Goal: Transaction & Acquisition: Purchase product/service

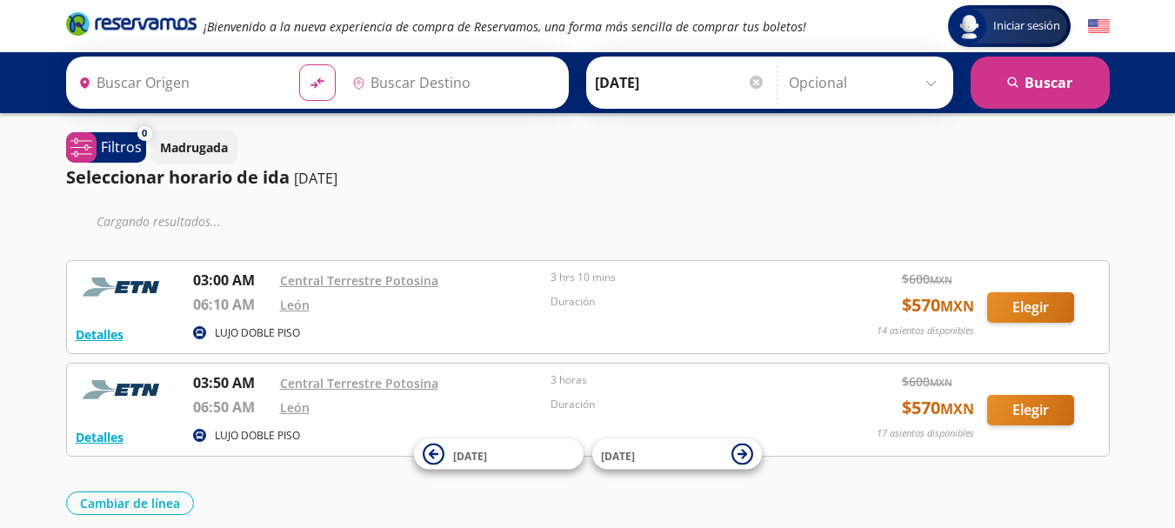
type input "[GEOGRAPHIC_DATA][PERSON_NAME], [GEOGRAPHIC_DATA][PERSON_NAME]"
type input "[GEOGRAPHIC_DATA], [GEOGRAPHIC_DATA]"
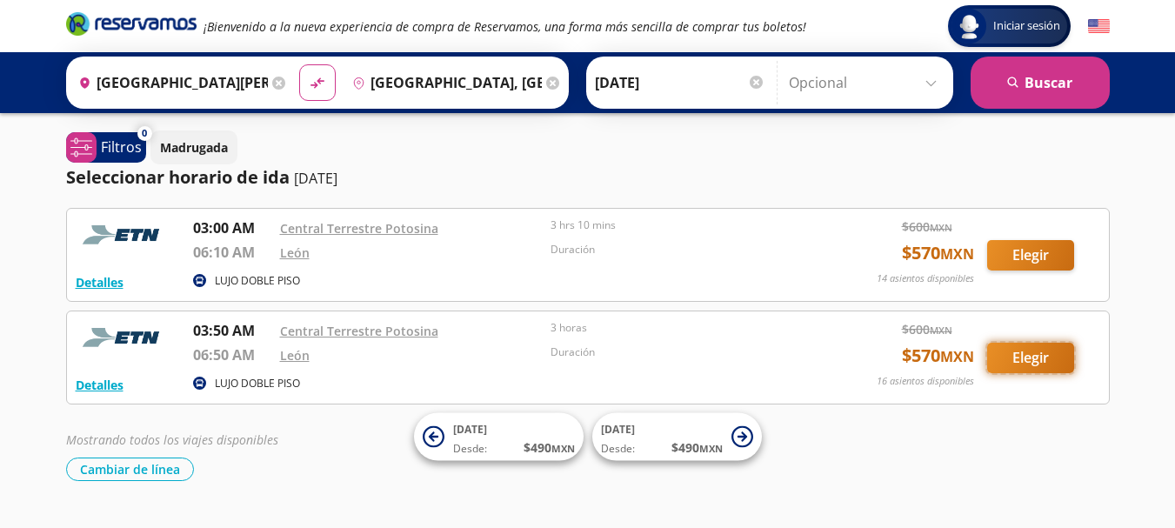
click at [1004, 357] on button "Elegir" at bounding box center [1030, 358] width 87 height 30
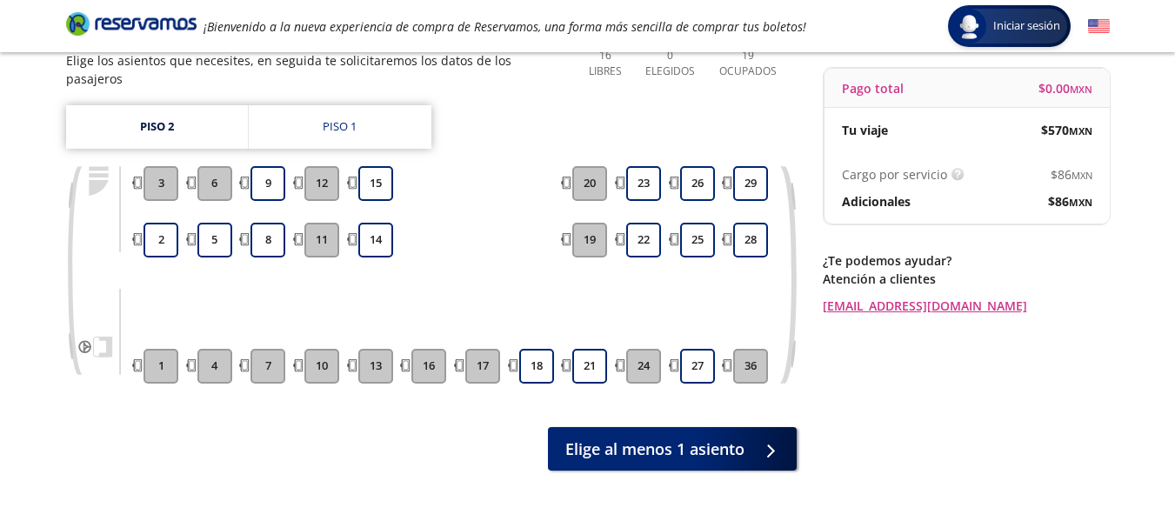
scroll to position [174, 0]
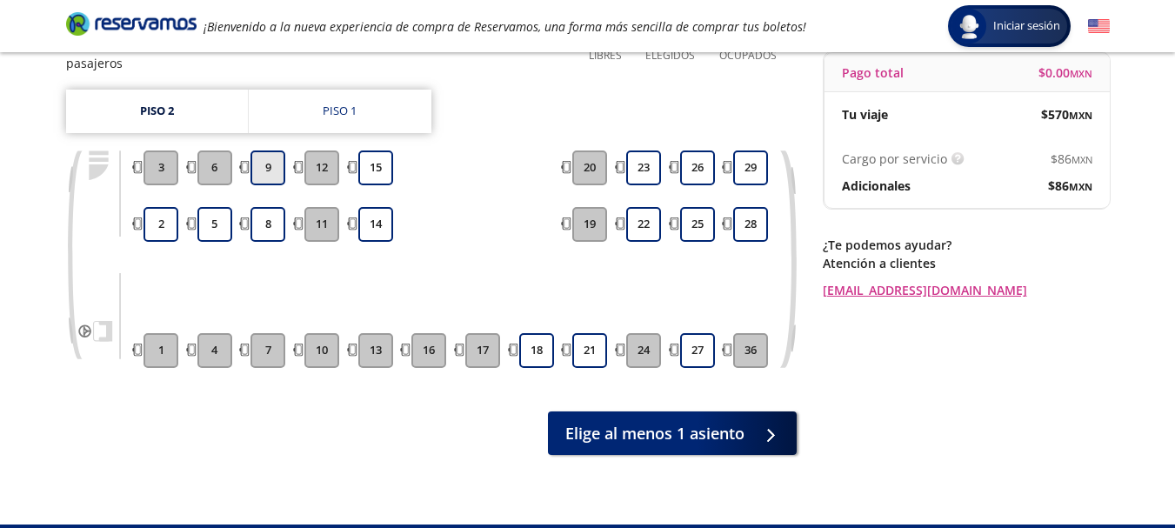
click at [273, 156] on button "9" at bounding box center [267, 167] width 35 height 35
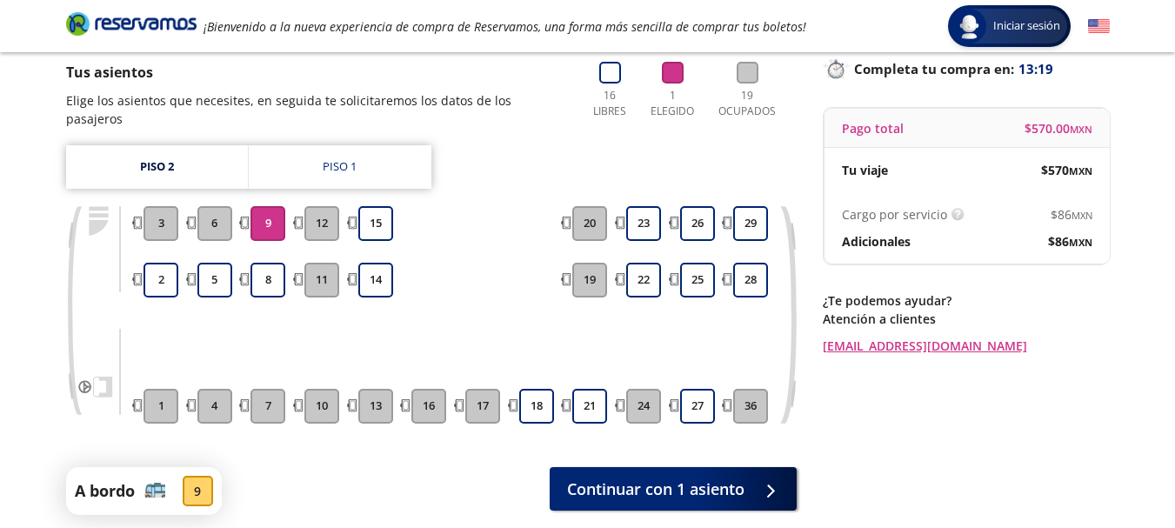
scroll to position [87, 0]
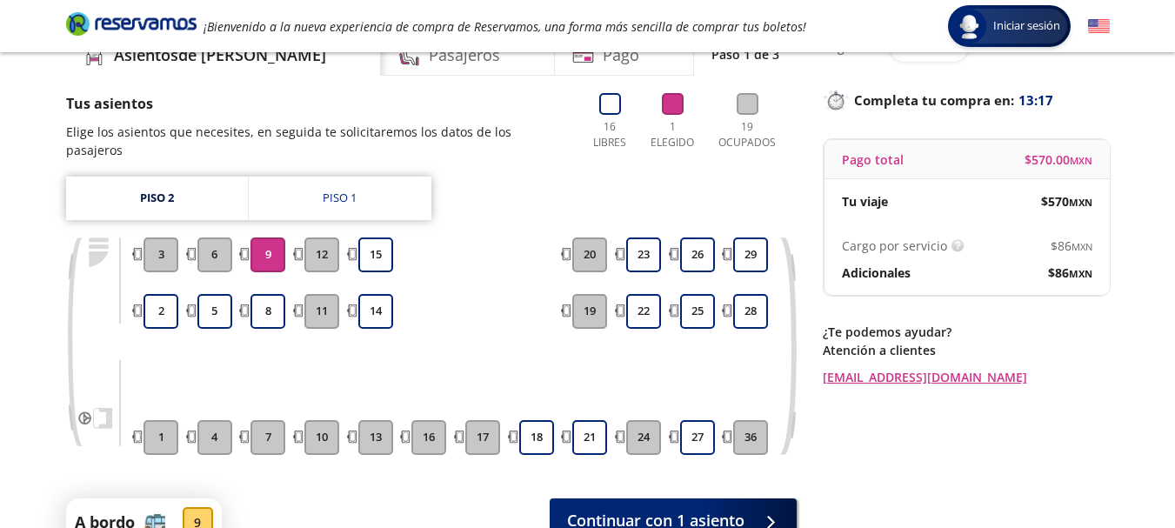
click at [370, 208] on div "Piso 2 Piso 1 1 2 3 4 5 6 7 8 9 10 11 12 13 14 15 16 17 18 21 19 20 24 22 23 27…" at bounding box center [431, 329] width 730 height 304
click at [169, 294] on button "2" at bounding box center [160, 311] width 35 height 35
click at [270, 243] on button "9" at bounding box center [267, 254] width 35 height 35
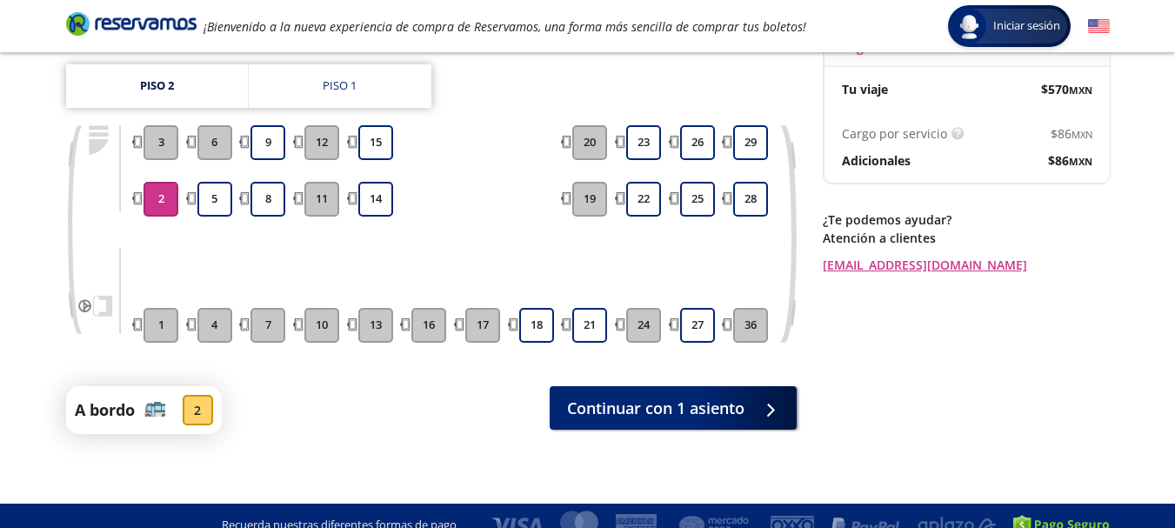
scroll to position [200, 0]
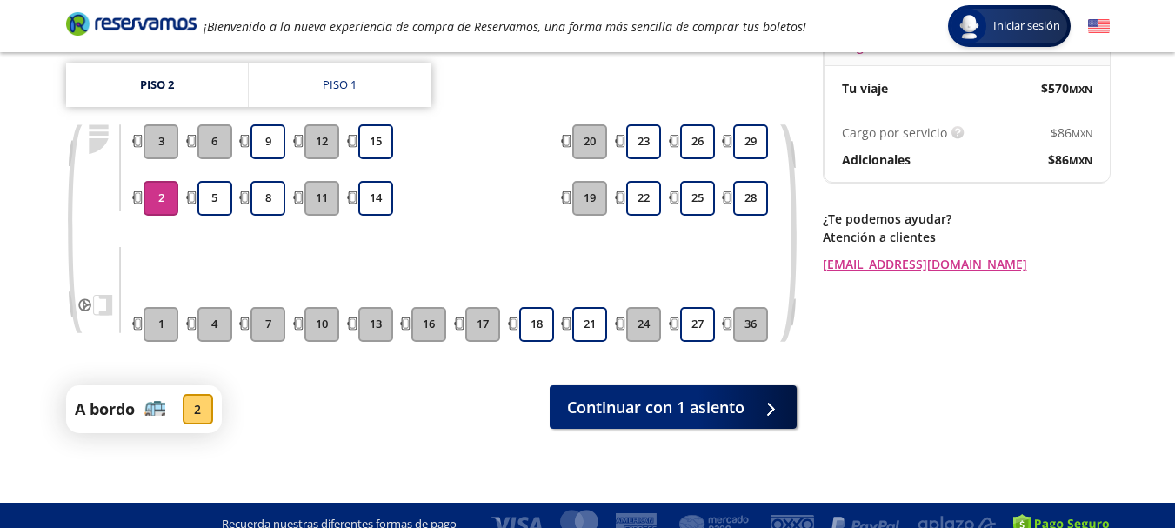
click at [165, 181] on button "2" at bounding box center [160, 198] width 35 height 35
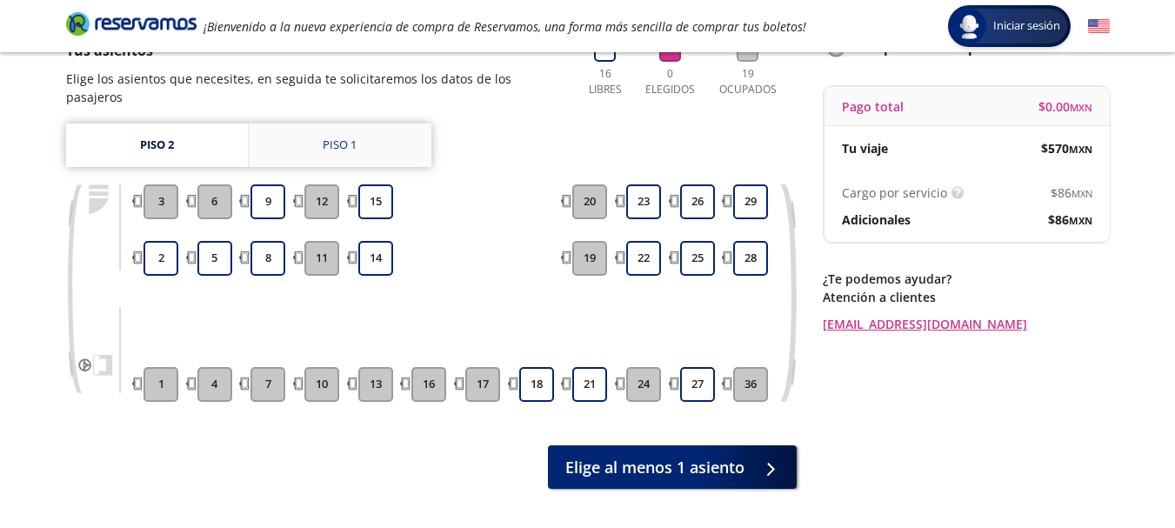
scroll to position [109, 0]
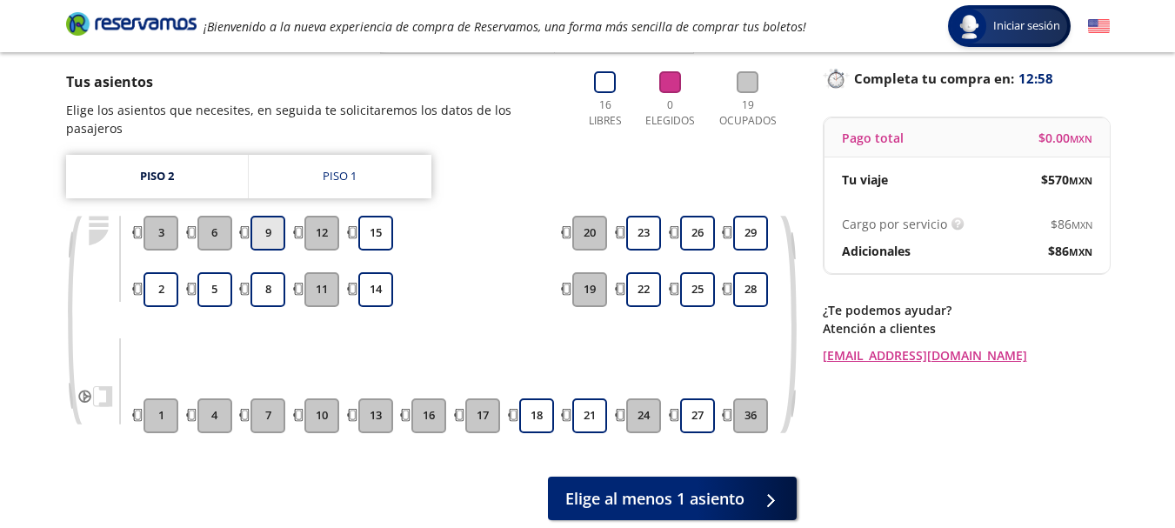
click at [270, 218] on button "9" at bounding box center [267, 233] width 35 height 35
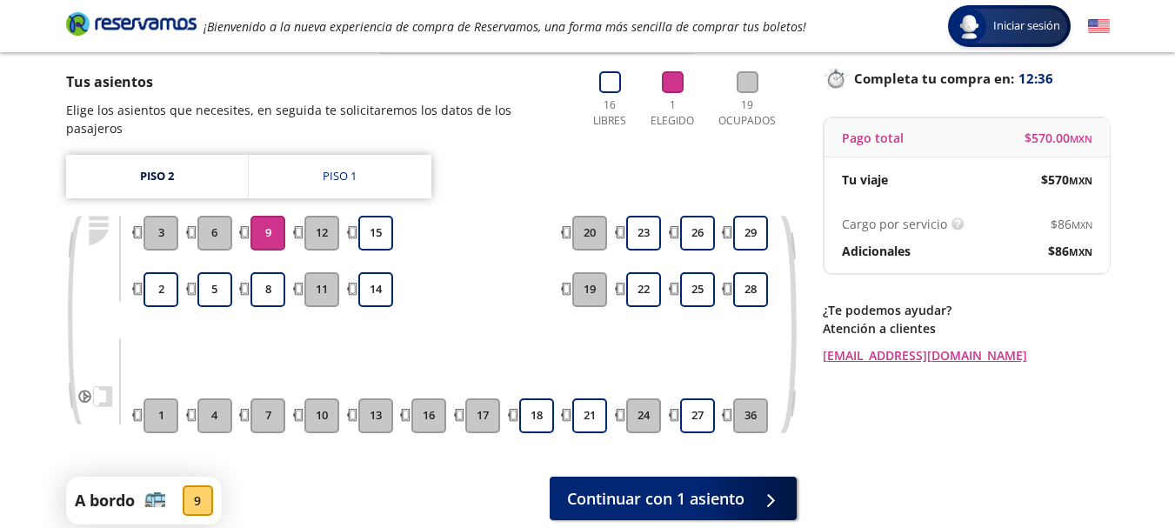
click at [28, 450] on div "Group 9 Created with Sketch. Elige tus asientos [GEOGRAPHIC_DATA][PERSON_NAME] …" at bounding box center [587, 264] width 1175 height 746
click at [205, 273] on button "5" at bounding box center [214, 289] width 35 height 35
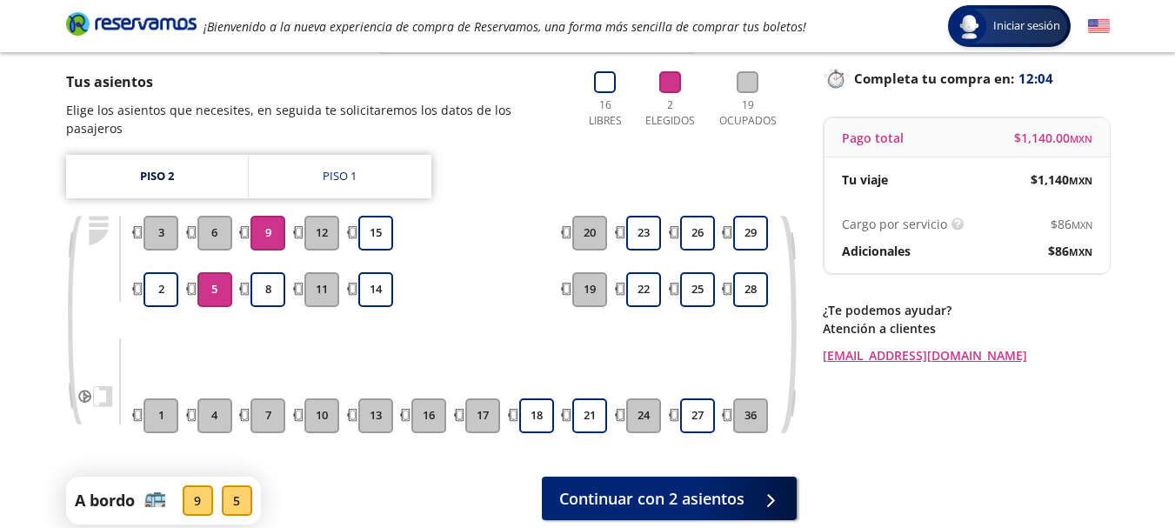
click at [270, 226] on button "9" at bounding box center [267, 233] width 35 height 35
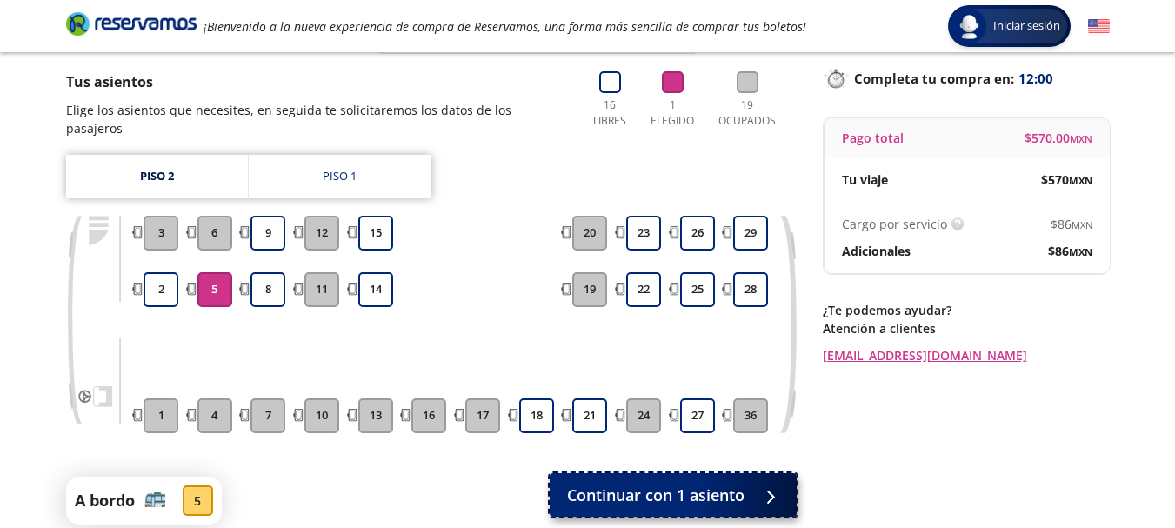
click at [645, 473] on button "Continuar con 1 asiento" at bounding box center [673, 494] width 247 height 43
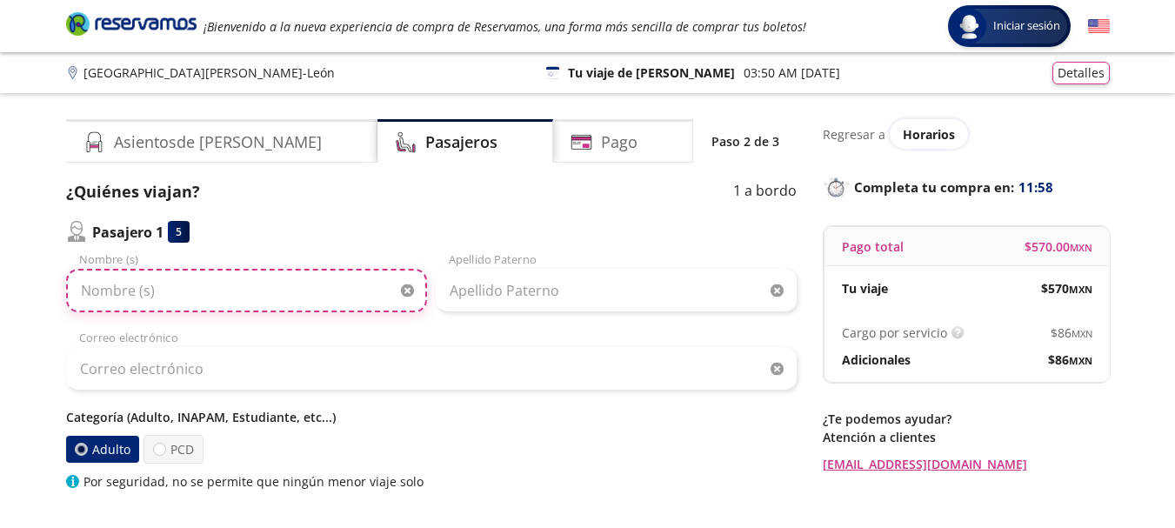
click at [194, 302] on input "Nombre (s)" at bounding box center [246, 290] width 361 height 43
drag, startPoint x: 284, startPoint y: 293, endPoint x: 149, endPoint y: 293, distance: 135.7
click at [149, 293] on input "[PERSON_NAME]" at bounding box center [246, 290] width 361 height 43
type input "[PERSON_NAME]"
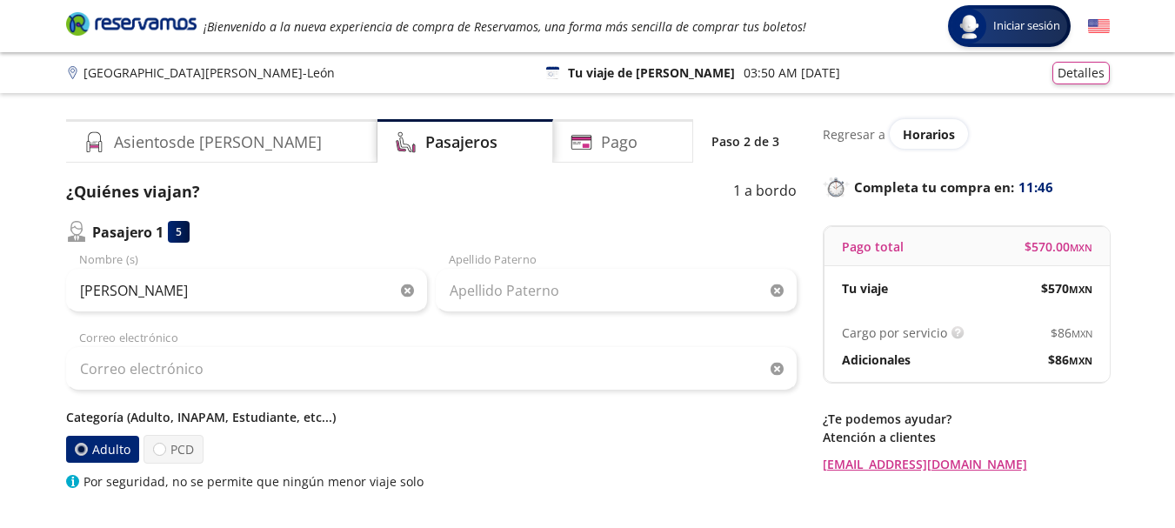
click at [0, 331] on div "Group 9 Created with Sketch. Datos para la compra San [PERSON_NAME] Potosí - Le…" at bounding box center [587, 403] width 1175 height 806
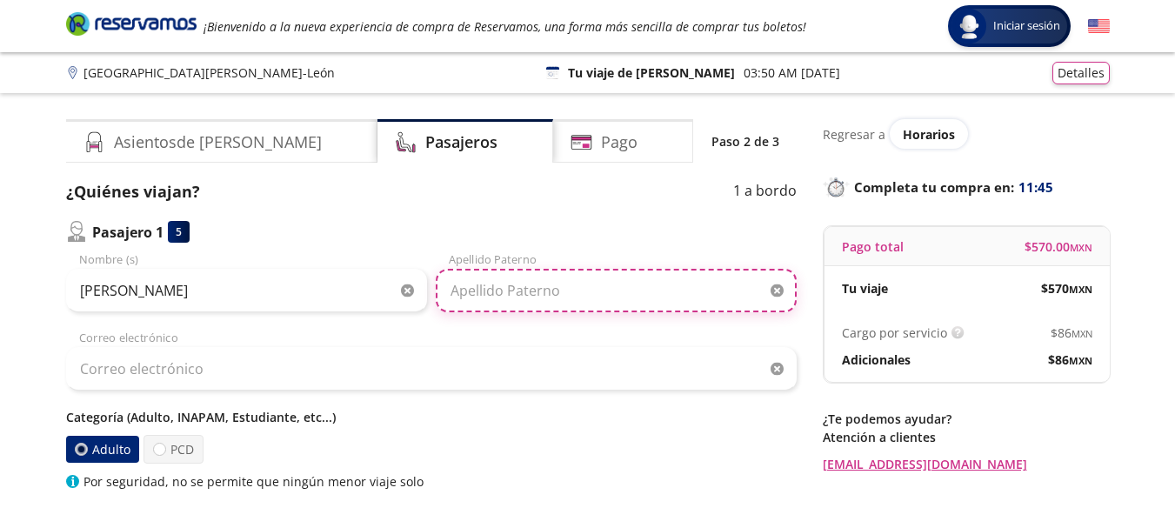
click at [617, 302] on input "Apellido Paterno" at bounding box center [616, 290] width 361 height 43
paste input "[PERSON_NAME]"
type input "[PERSON_NAME]"
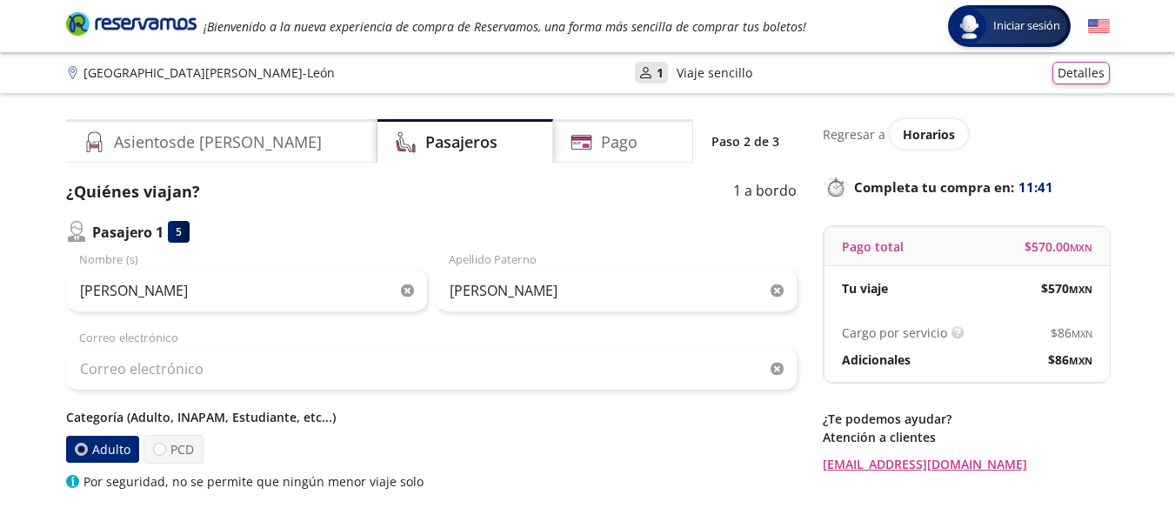
click at [301, 340] on div "Correo electrónico" at bounding box center [431, 360] width 730 height 61
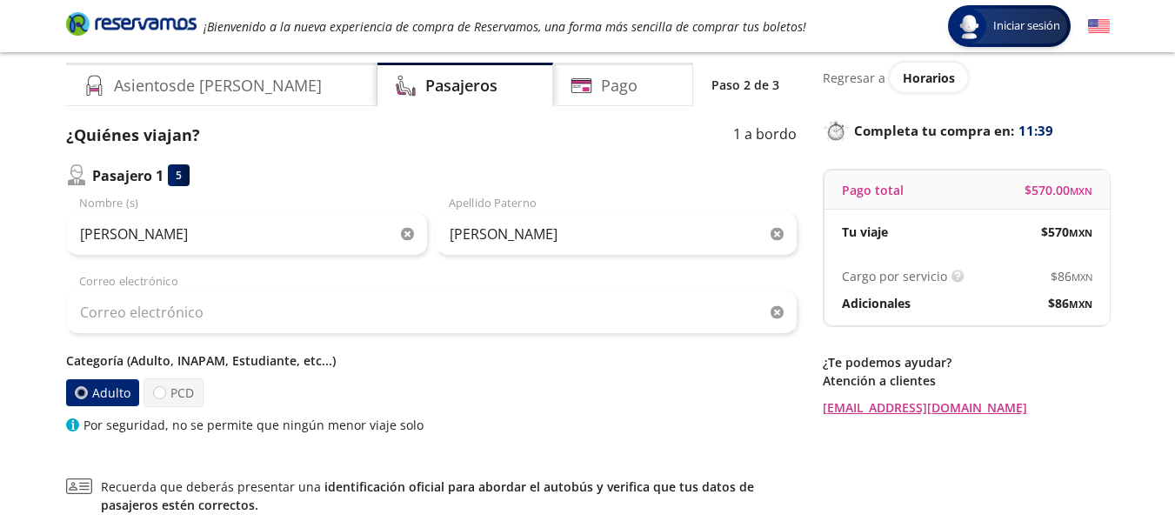
scroll to position [87, 0]
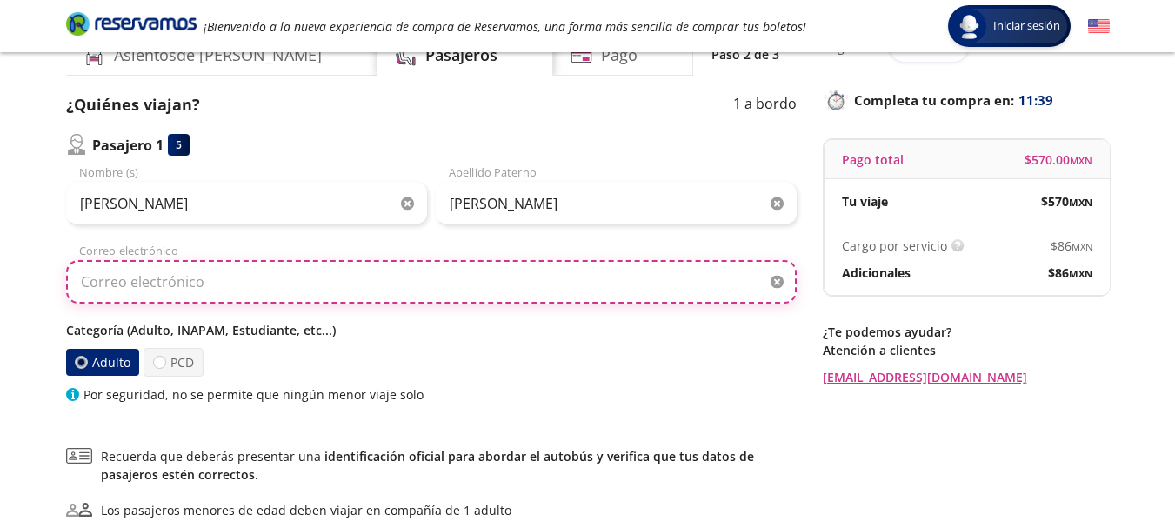
click at [189, 296] on input "Correo electrónico" at bounding box center [431, 281] width 730 height 43
type input "E"
type input "[EMAIL_ADDRESS][DOMAIN_NAME]"
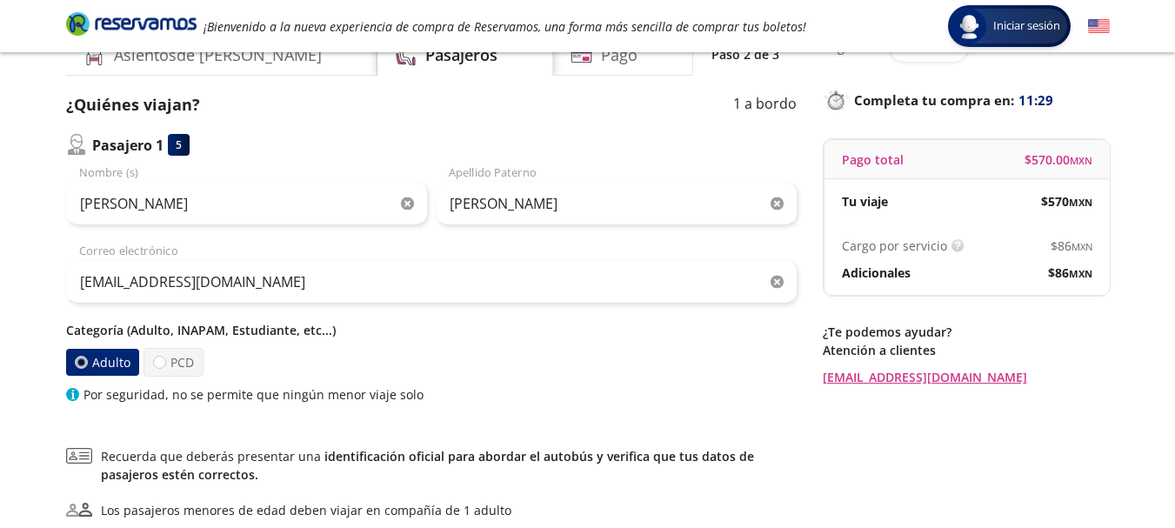
click at [43, 304] on div "Group 9 Created with Sketch. Datos para la compra San [PERSON_NAME] Potosí - Le…" at bounding box center [587, 316] width 1175 height 806
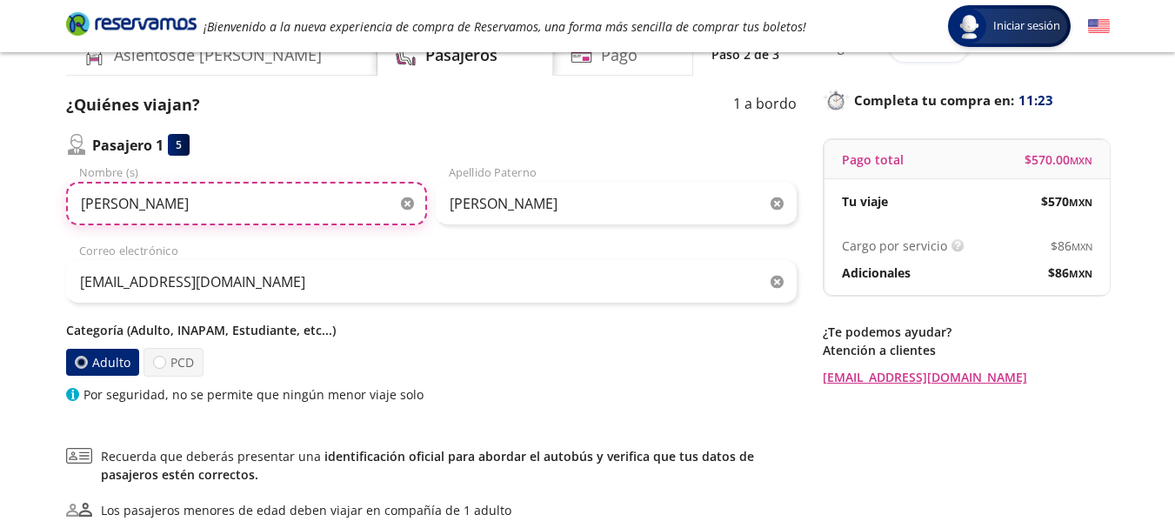
click at [168, 194] on input "[PERSON_NAME]" at bounding box center [246, 203] width 361 height 43
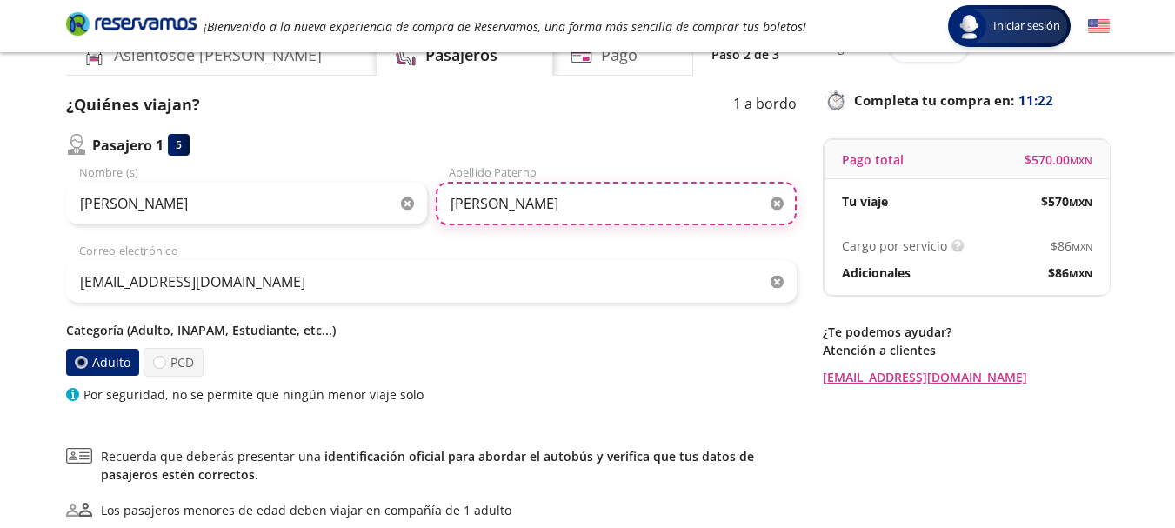
click at [534, 209] on input "[PERSON_NAME]" at bounding box center [616, 203] width 361 height 43
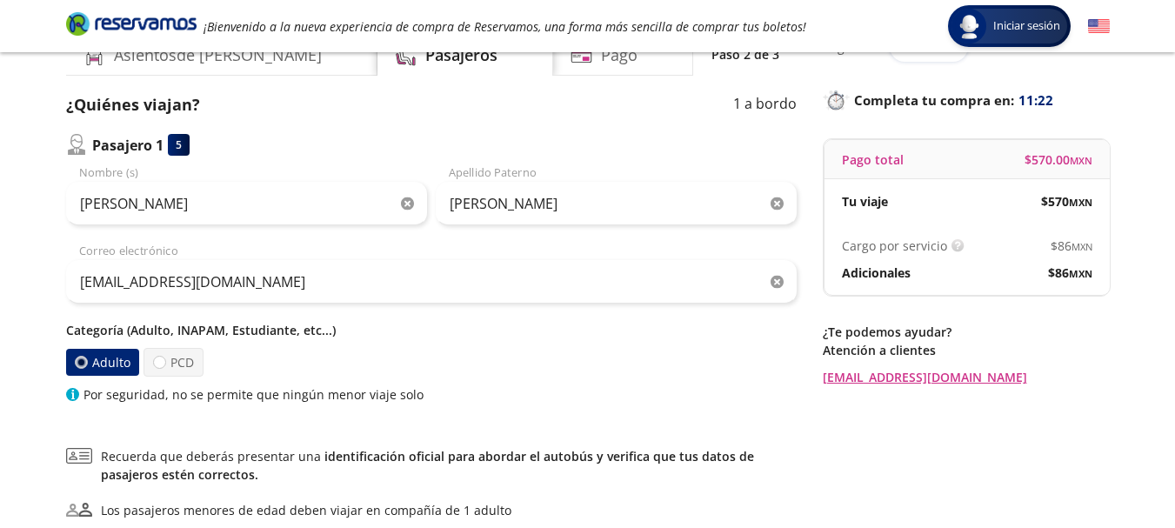
click at [347, 152] on div "Pasajero 1 5" at bounding box center [431, 145] width 730 height 22
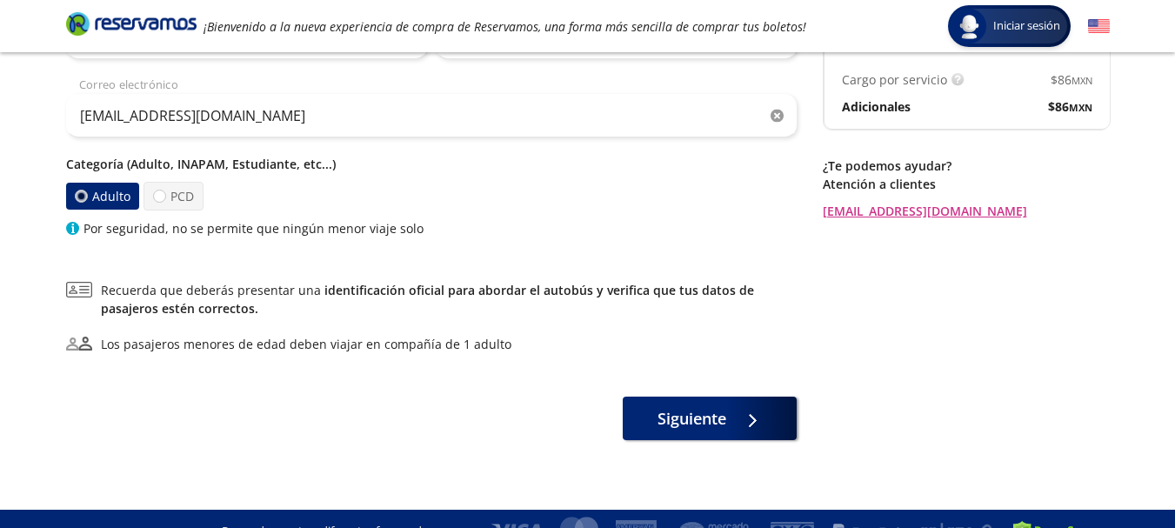
scroll to position [278, 0]
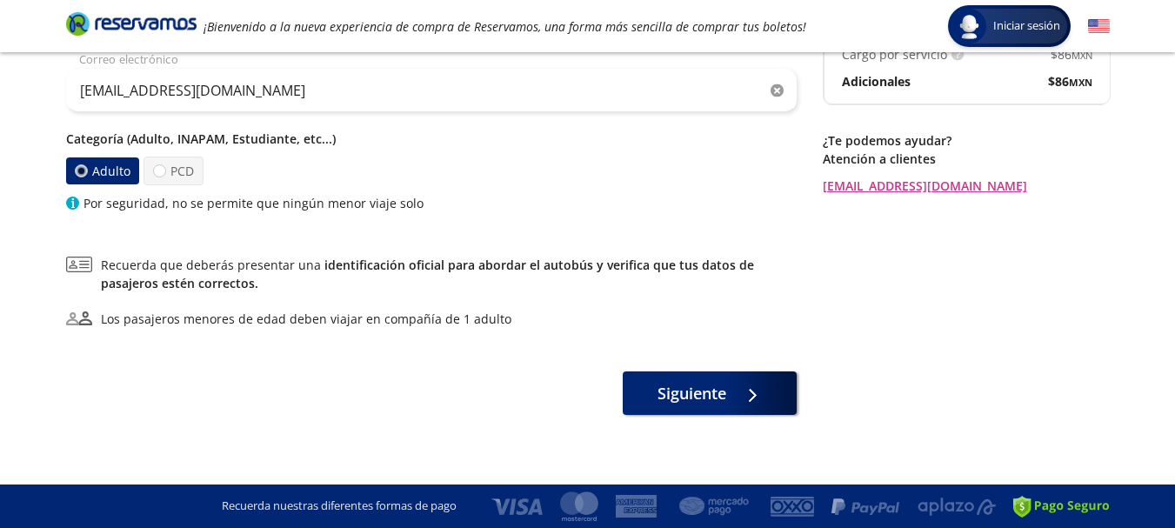
click at [170, 341] on div "¿Quiénes viajan? 1 a bordo Pasajero 1 5 [PERSON_NAME] Nombre (s) [PERSON_NAME] …" at bounding box center [431, 158] width 730 height 513
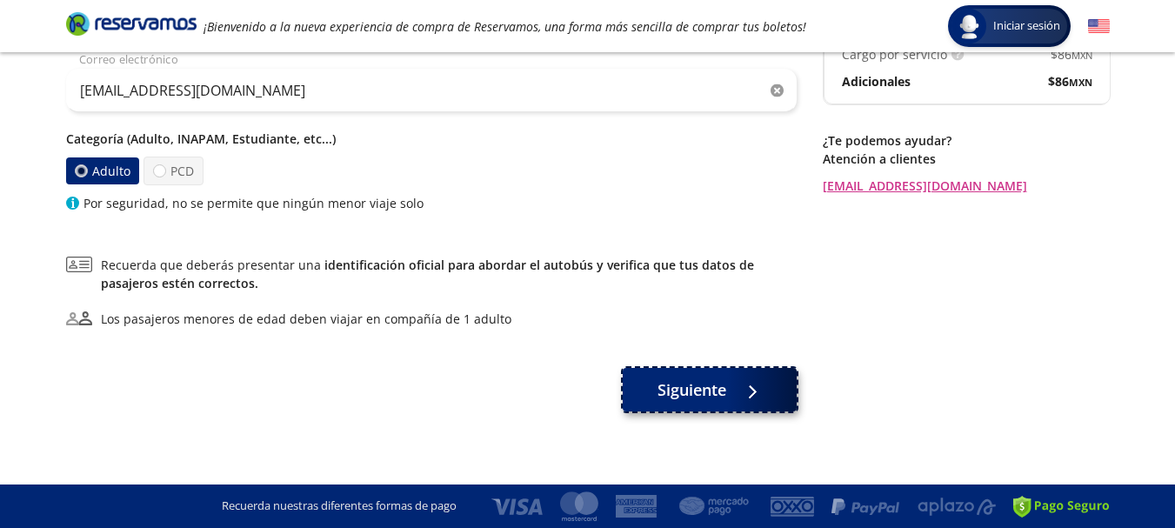
click at [663, 403] on button "Siguiente" at bounding box center [710, 389] width 174 height 43
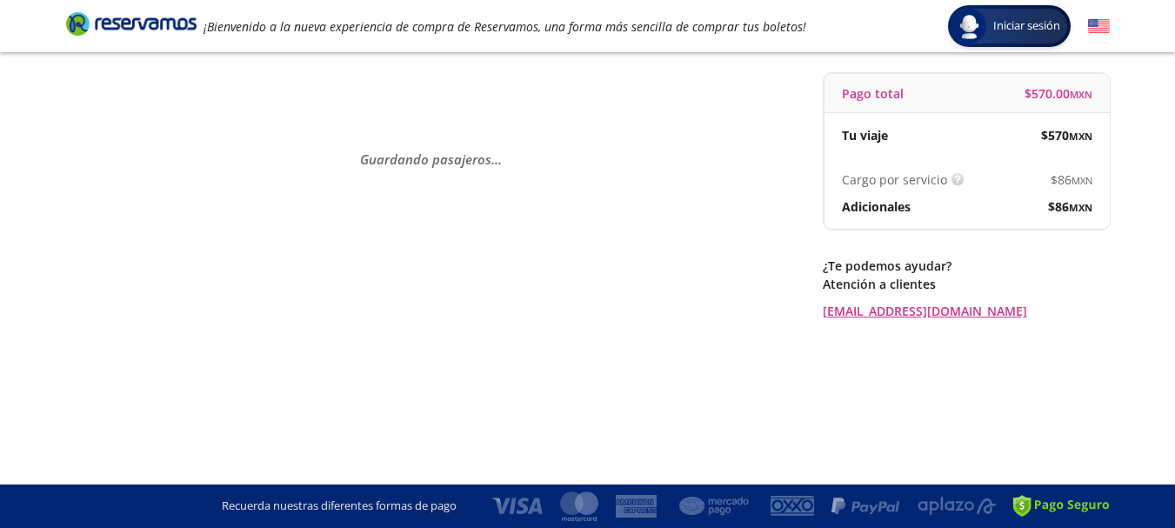
scroll to position [0, 0]
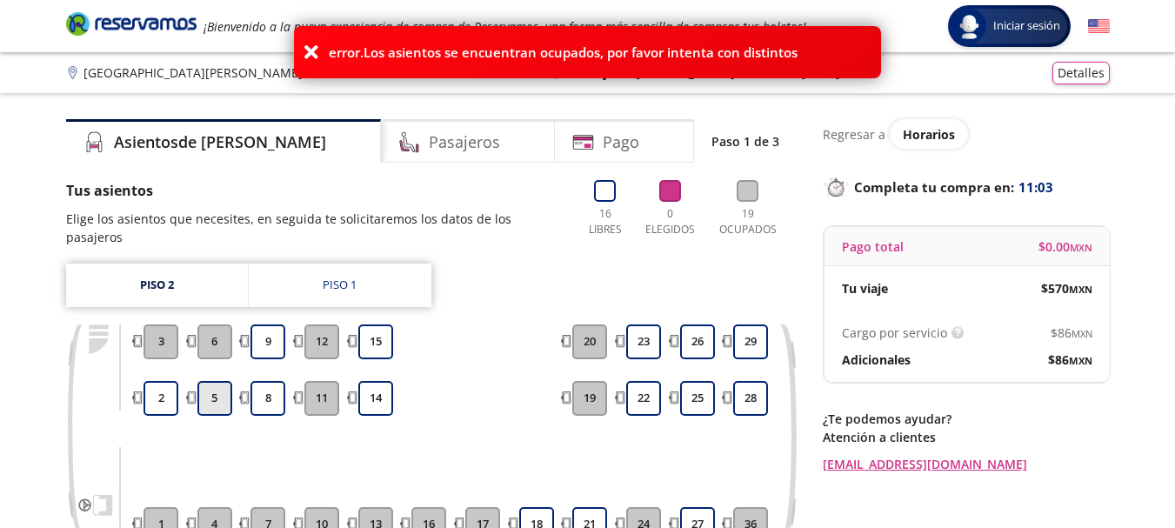
click at [212, 383] on button "5" at bounding box center [214, 398] width 35 height 35
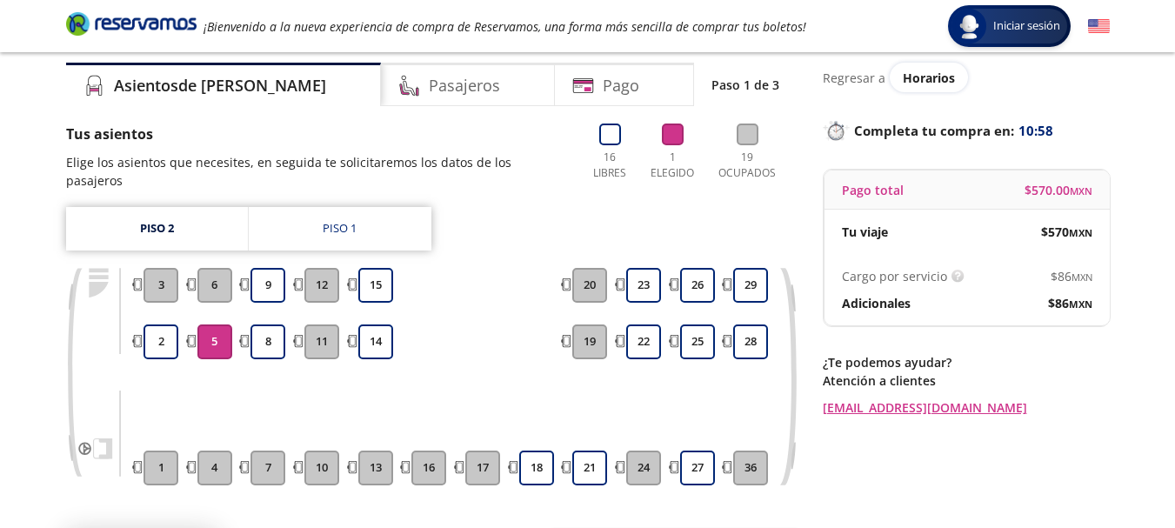
scroll to position [87, 0]
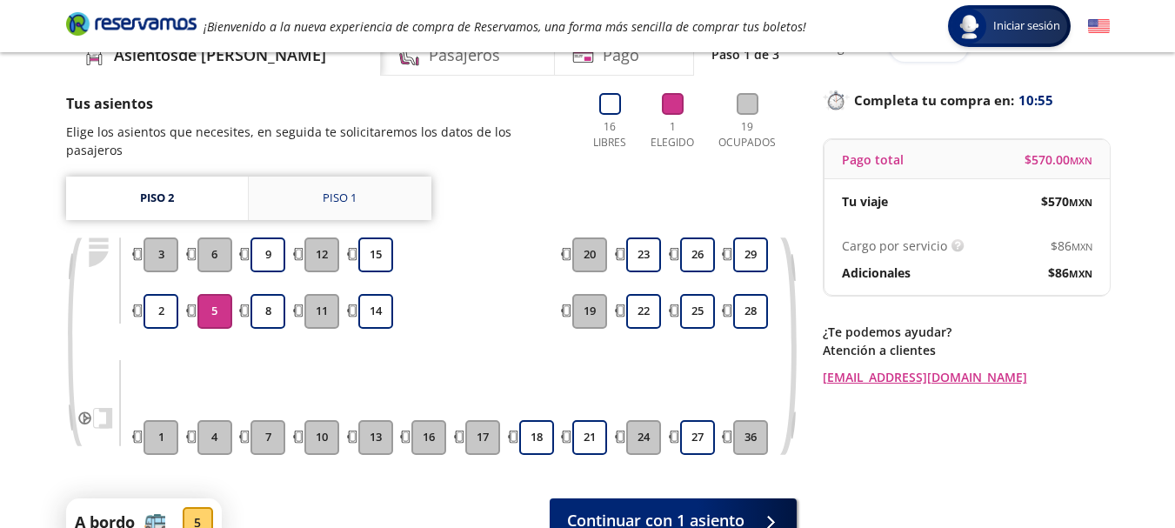
click at [338, 190] on div "Piso 1" at bounding box center [340, 198] width 34 height 17
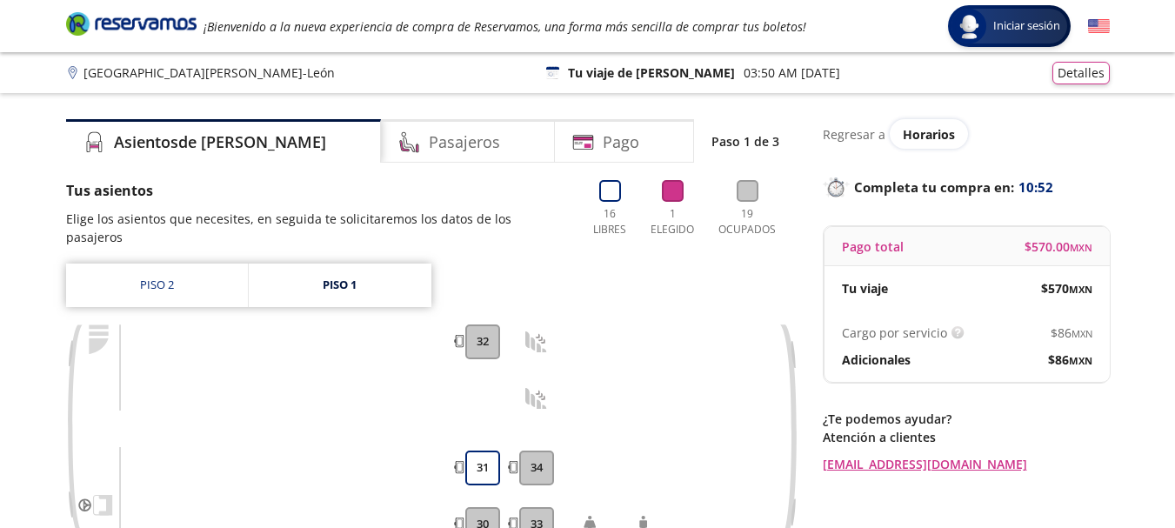
scroll to position [87, 0]
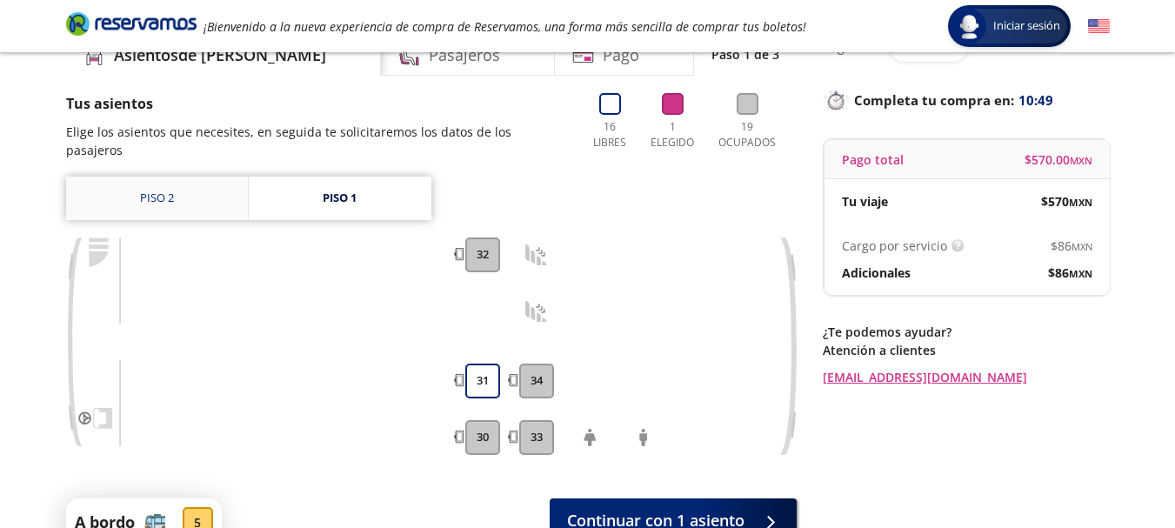
click at [191, 177] on link "Piso 2" at bounding box center [157, 198] width 182 height 43
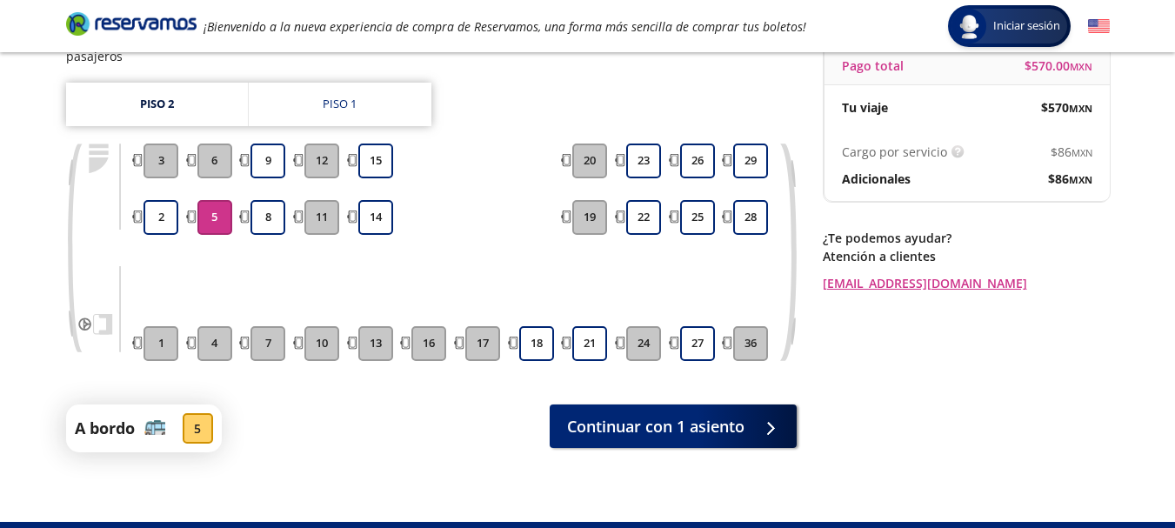
scroll to position [200, 0]
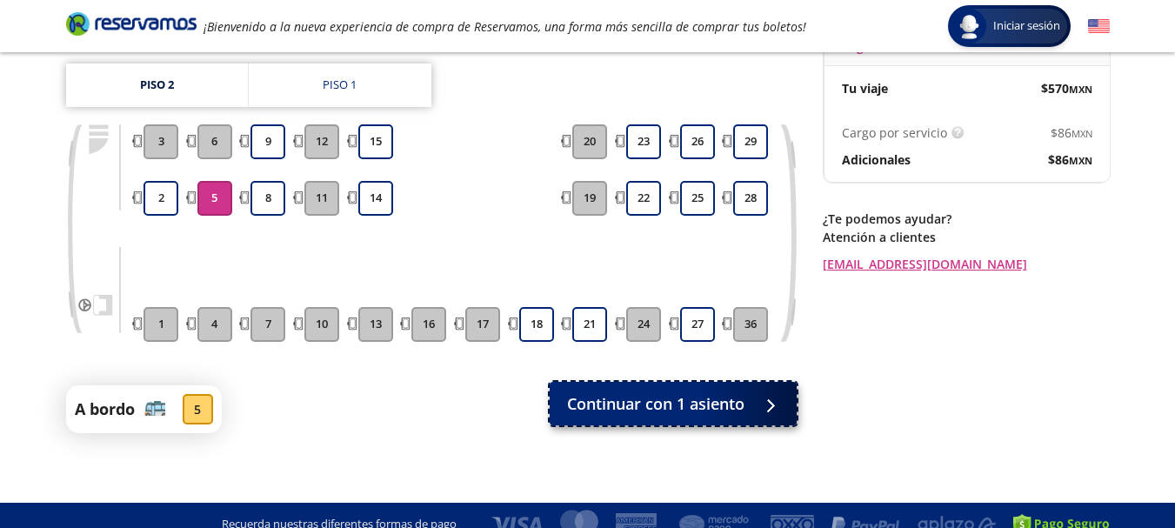
click at [675, 392] on span "Continuar con 1 asiento" at bounding box center [655, 403] width 177 height 23
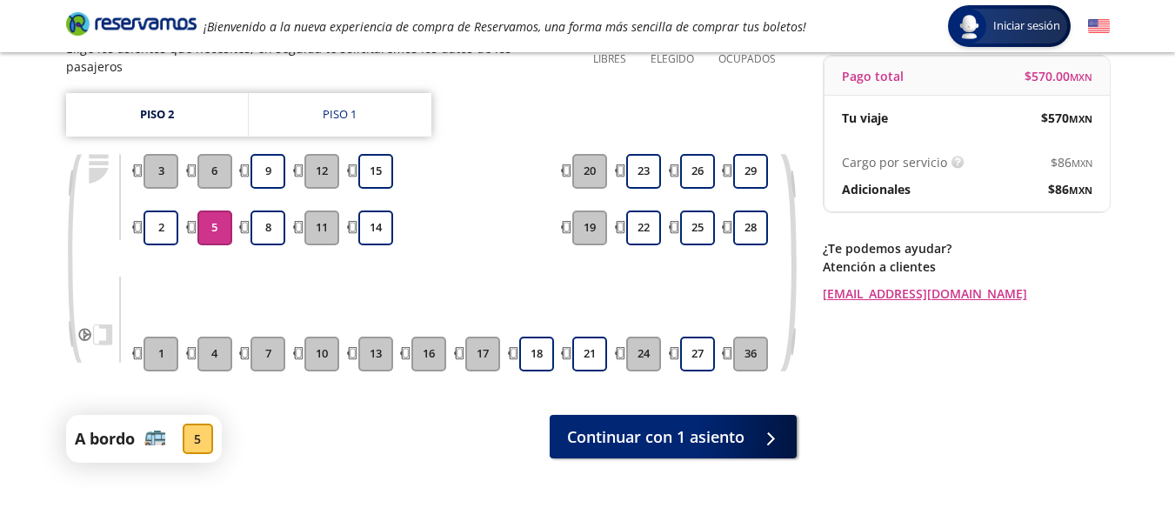
scroll to position [174, 0]
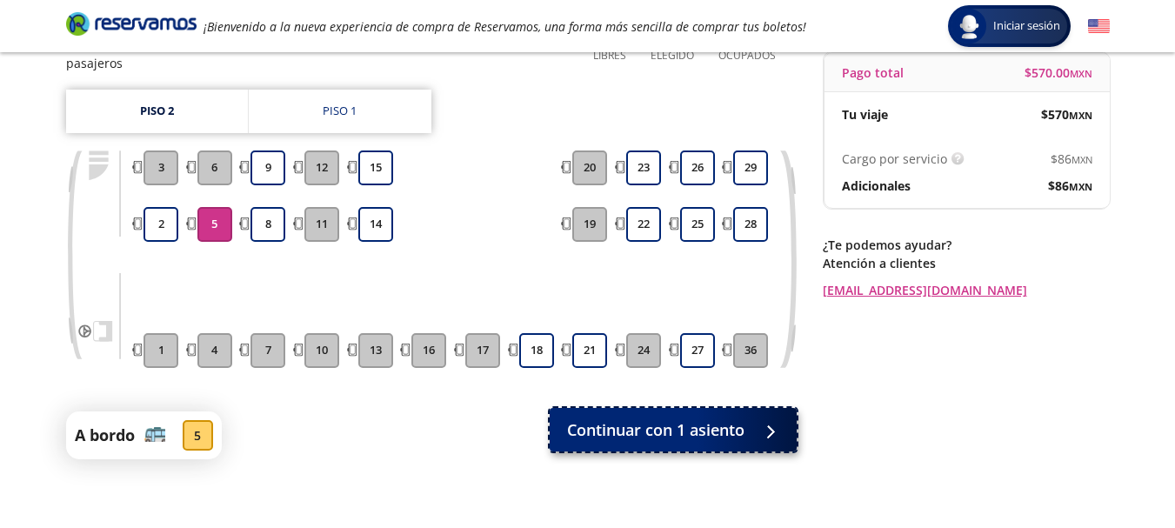
click at [631, 420] on span "Continuar con 1 asiento" at bounding box center [655, 429] width 177 height 23
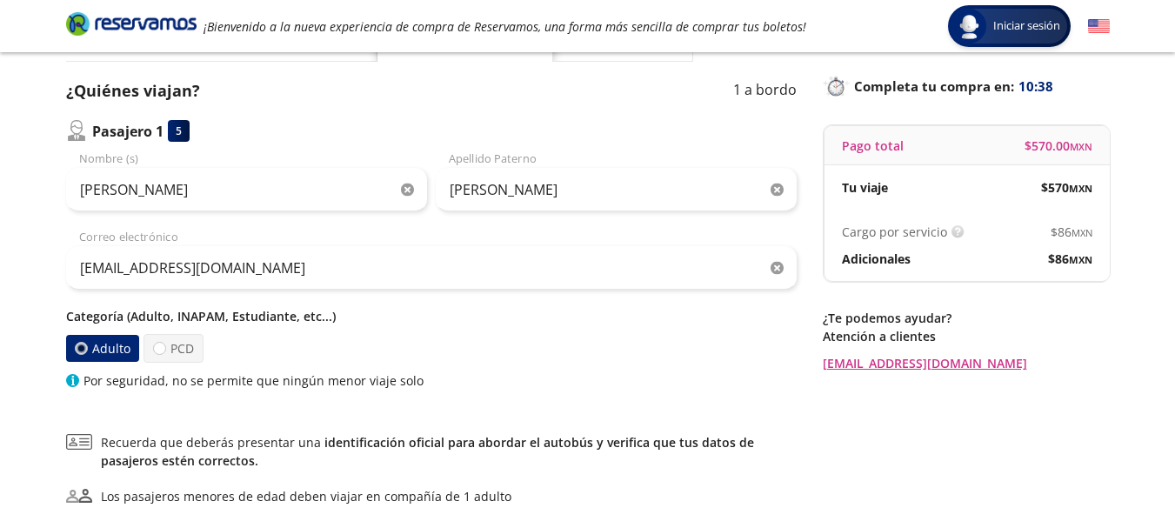
scroll to position [261, 0]
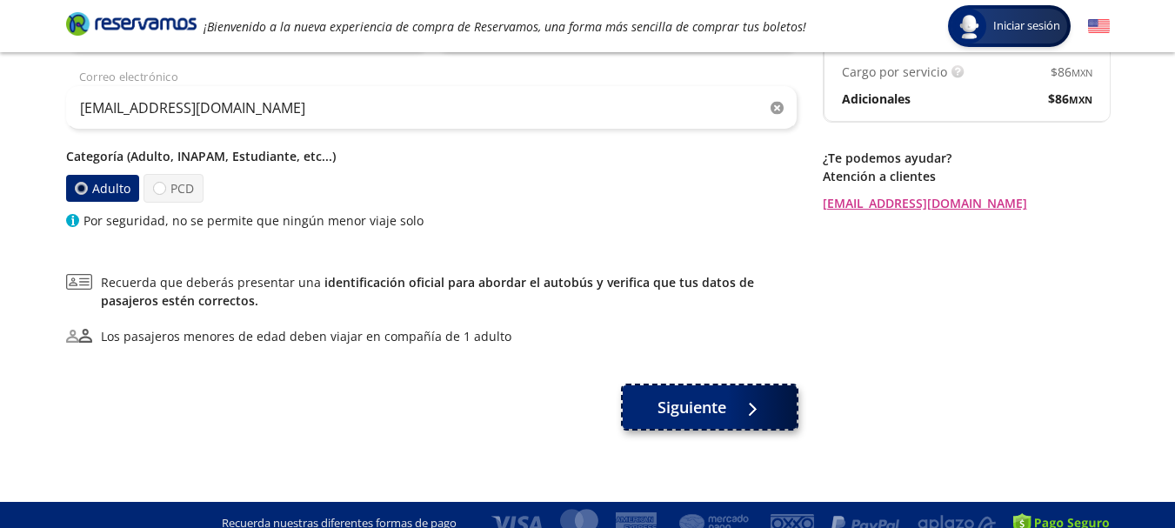
click at [641, 397] on button "Siguiente" at bounding box center [710, 406] width 174 height 43
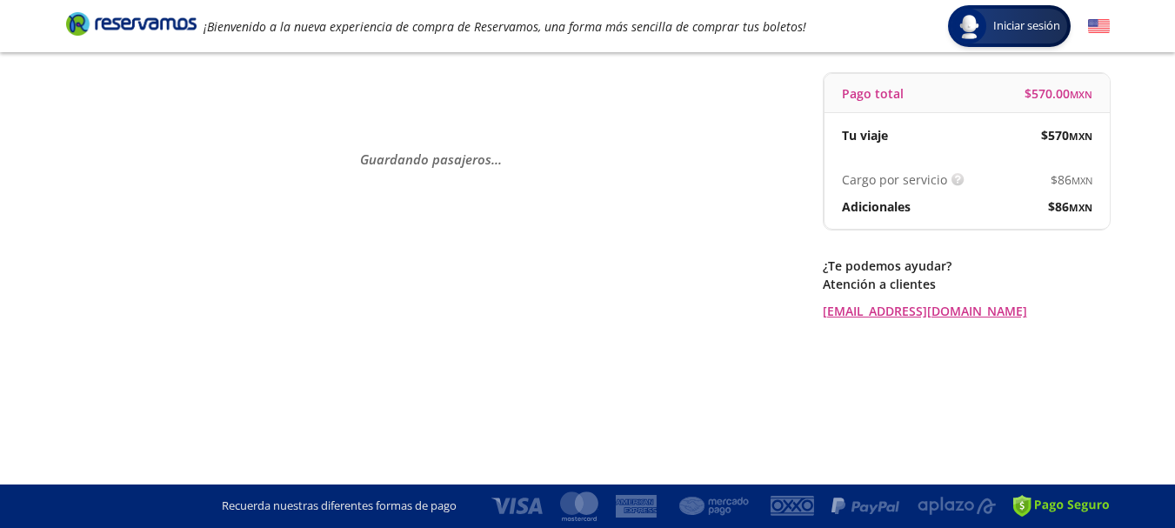
scroll to position [0, 0]
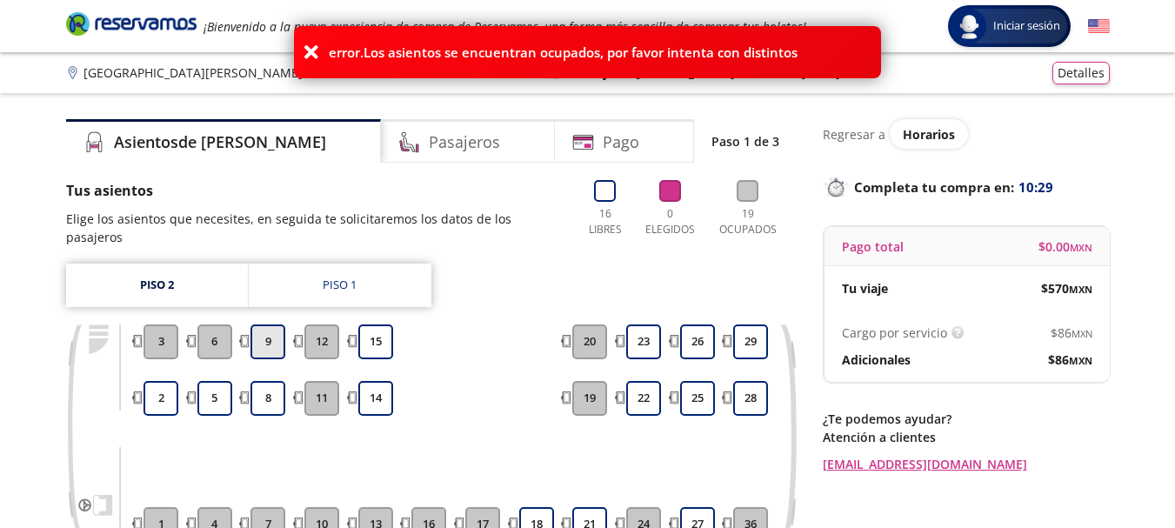
click at [270, 330] on button "9" at bounding box center [267, 341] width 35 height 35
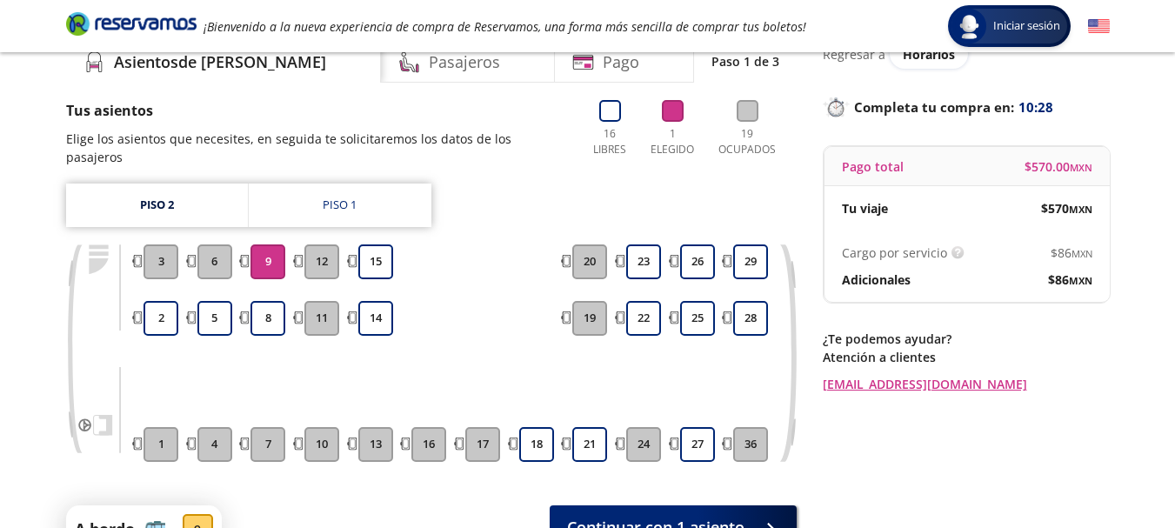
scroll to position [200, 0]
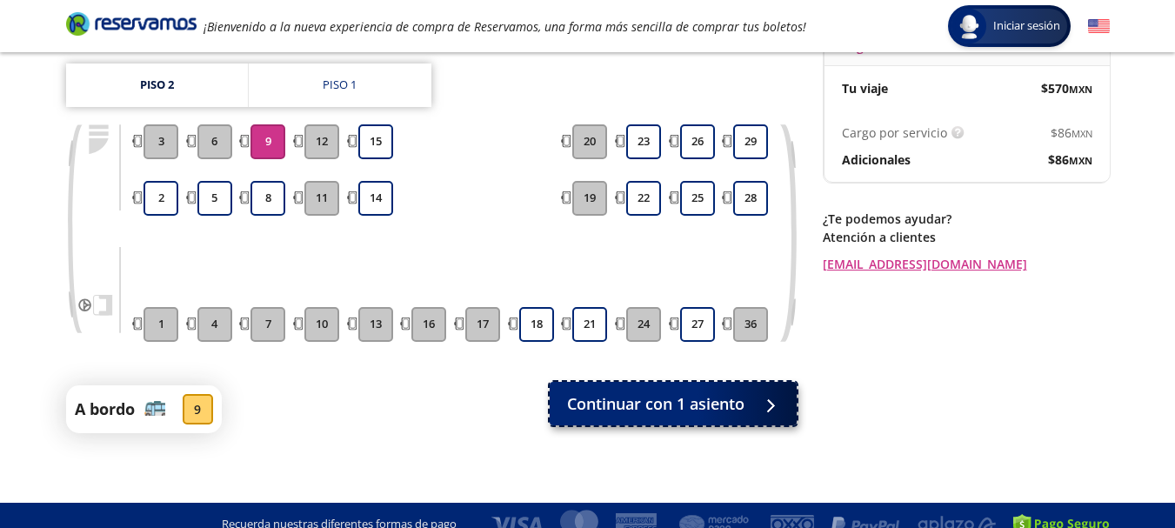
click at [623, 398] on button "Continuar con 1 asiento" at bounding box center [673, 403] width 247 height 43
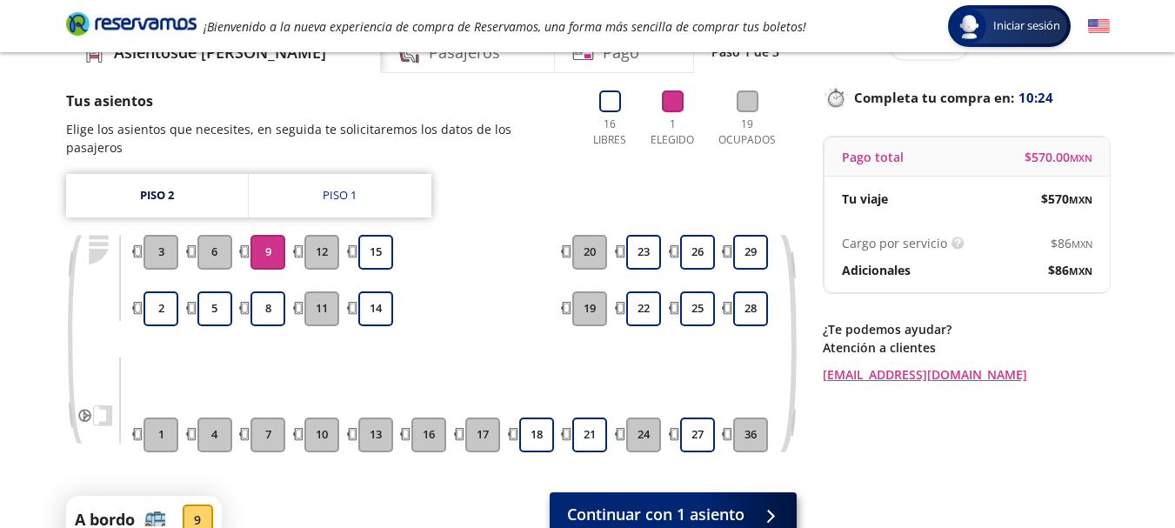
scroll to position [200, 0]
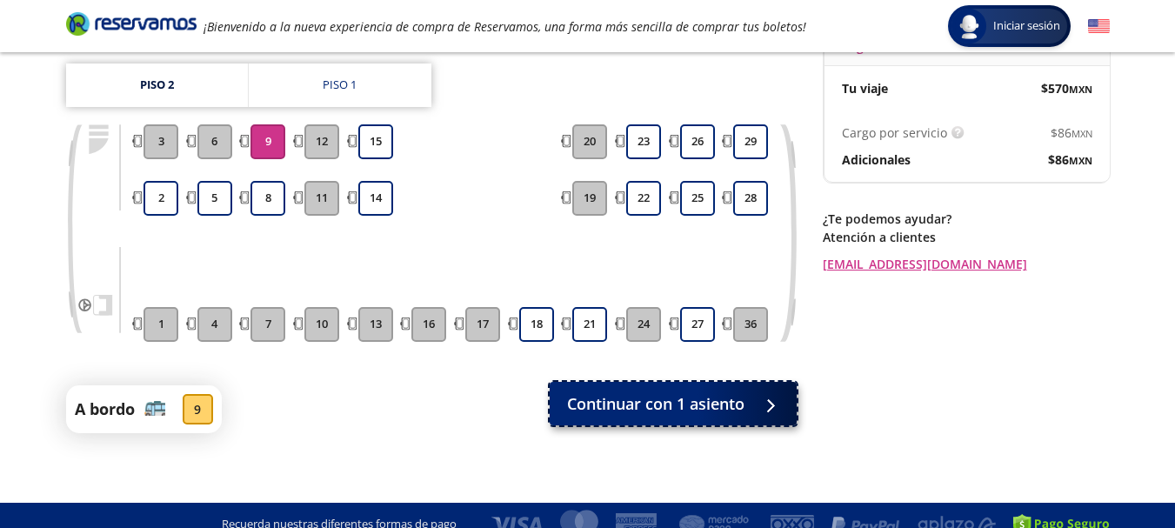
click at [593, 392] on span "Continuar con 1 asiento" at bounding box center [655, 403] width 177 height 23
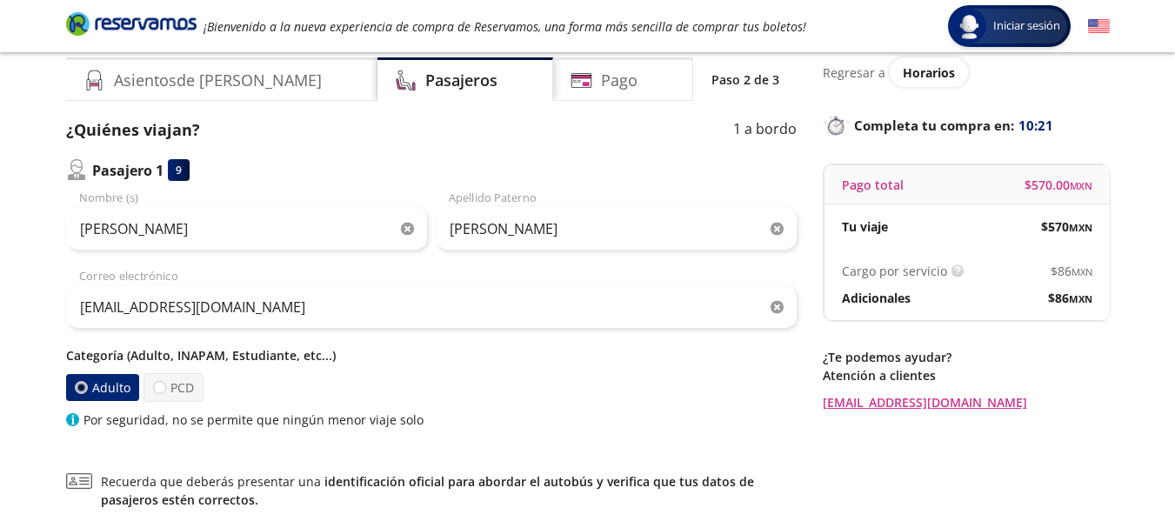
scroll to position [174, 0]
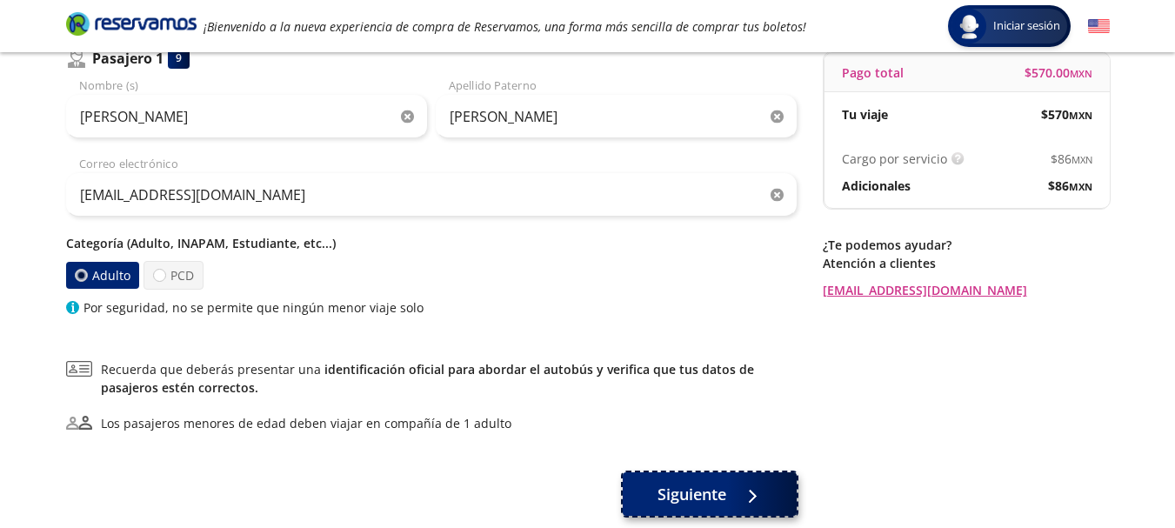
click at [644, 483] on button "Siguiente" at bounding box center [710, 493] width 174 height 43
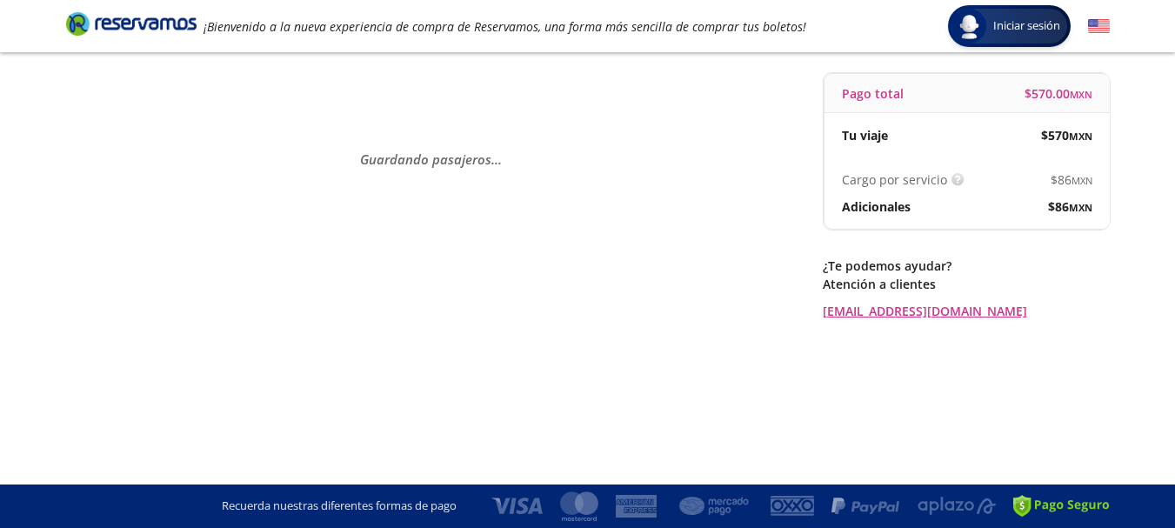
scroll to position [0, 0]
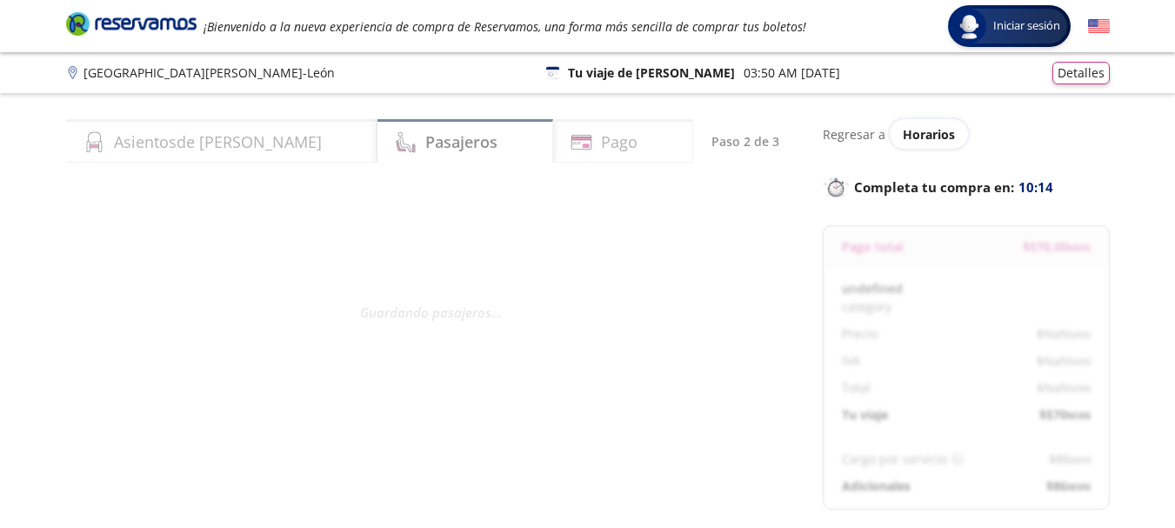
select select "MX"
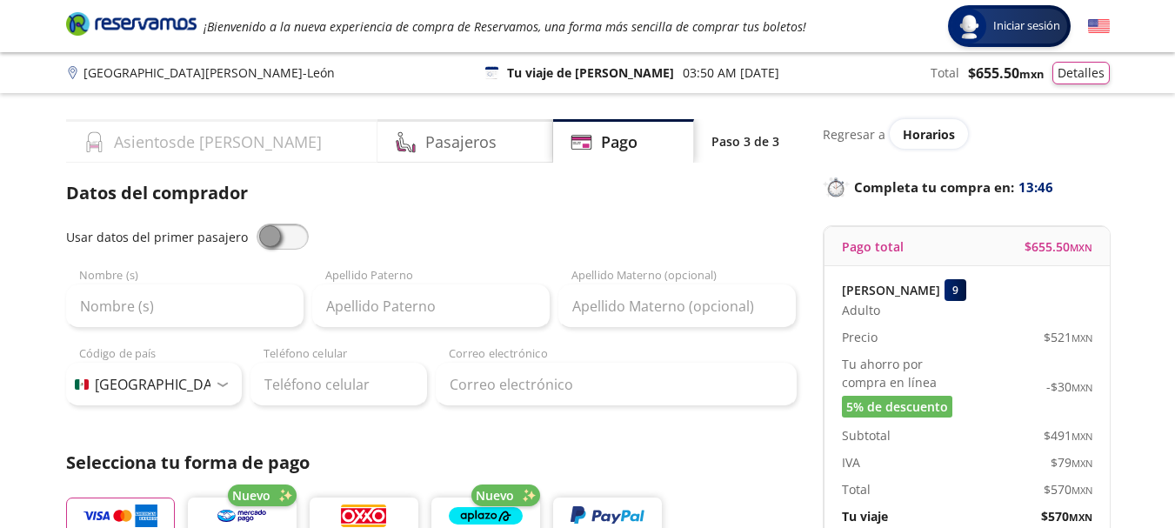
click at [256, 140] on div "Asientos de [PERSON_NAME]" at bounding box center [222, 140] width 312 height 43
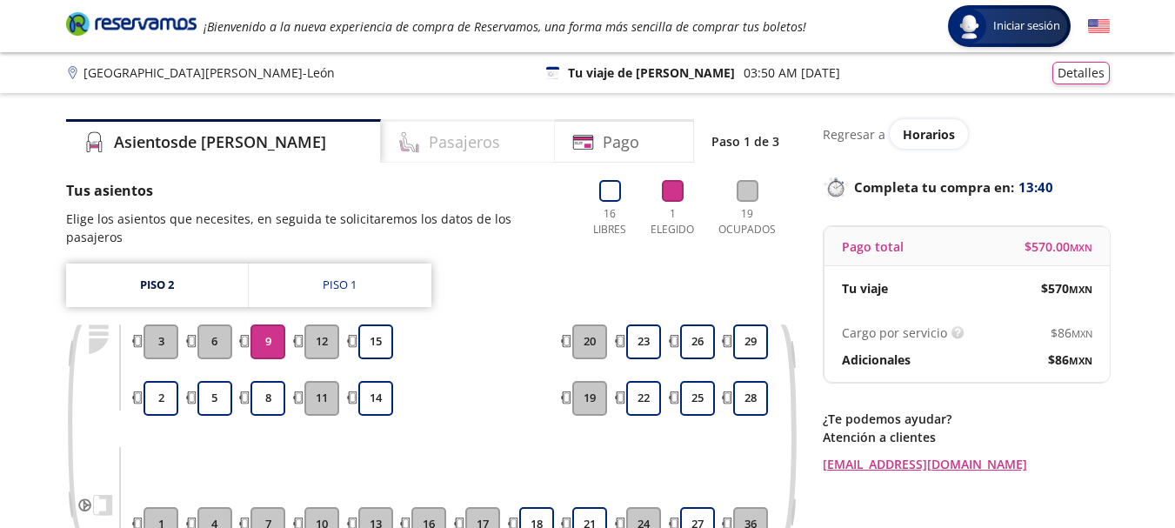
click at [381, 156] on div "Pasajeros" at bounding box center [468, 140] width 174 height 43
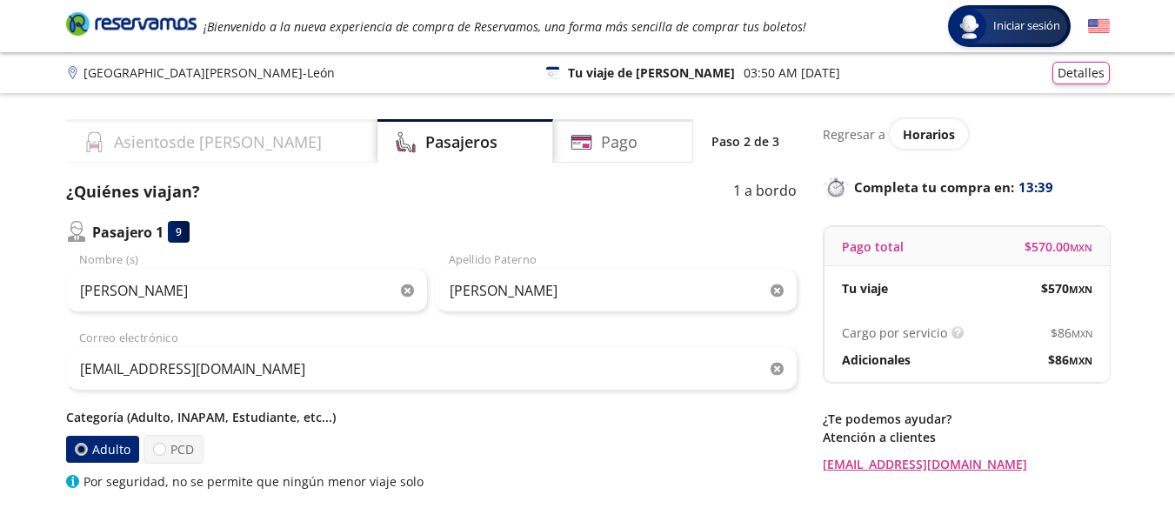
click at [257, 149] on div "Asientos de [PERSON_NAME]" at bounding box center [221, 140] width 311 height 43
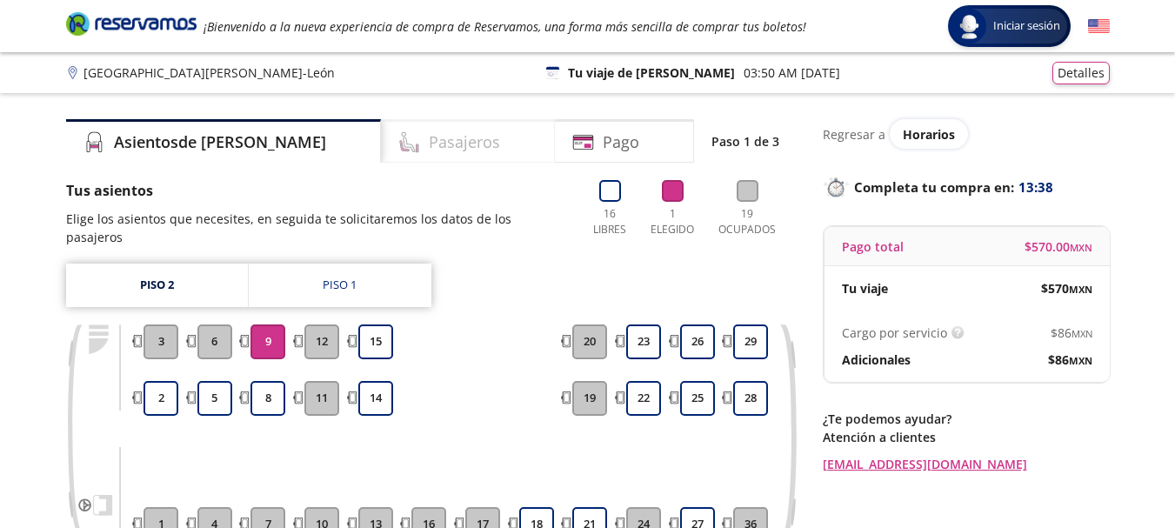
click at [381, 155] on div "Pasajeros" at bounding box center [468, 140] width 174 height 43
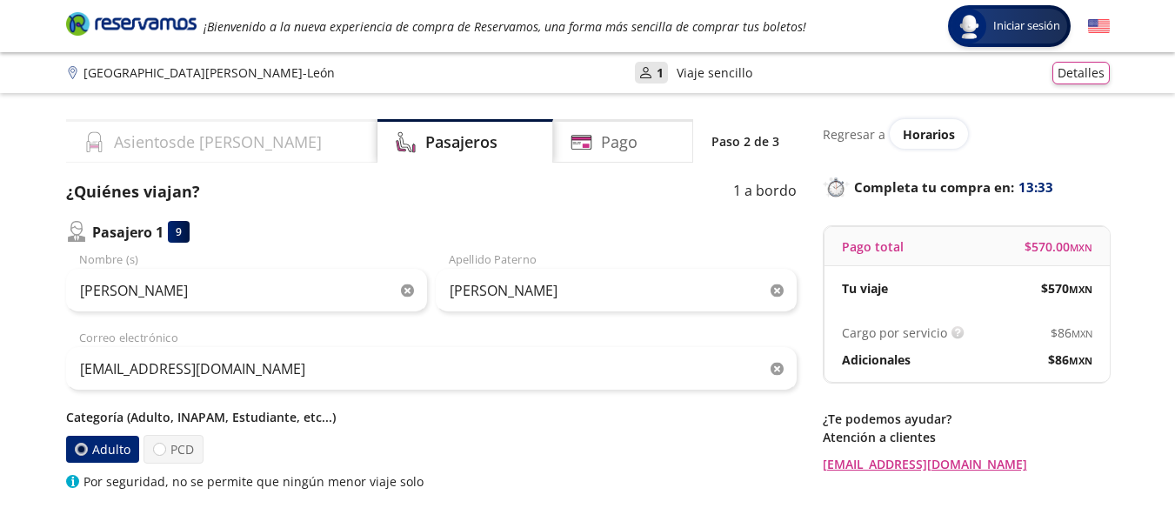
click at [173, 152] on h4 "Asientos de [PERSON_NAME]" at bounding box center [218, 141] width 208 height 23
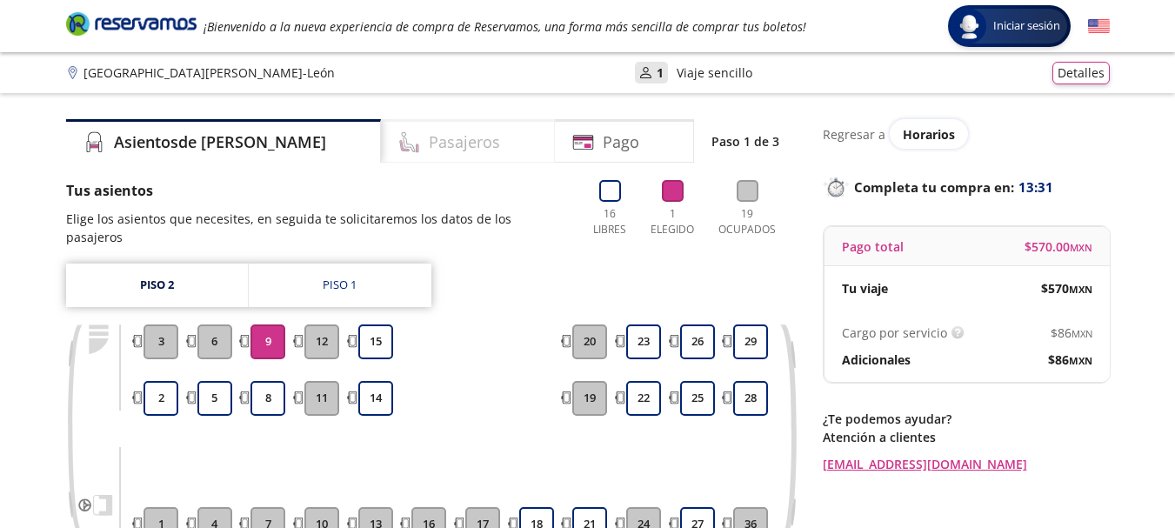
drag, startPoint x: 392, startPoint y: 139, endPoint x: 507, endPoint y: 140, distance: 114.8
click at [429, 140] on h4 "Pasajeros" at bounding box center [464, 141] width 71 height 23
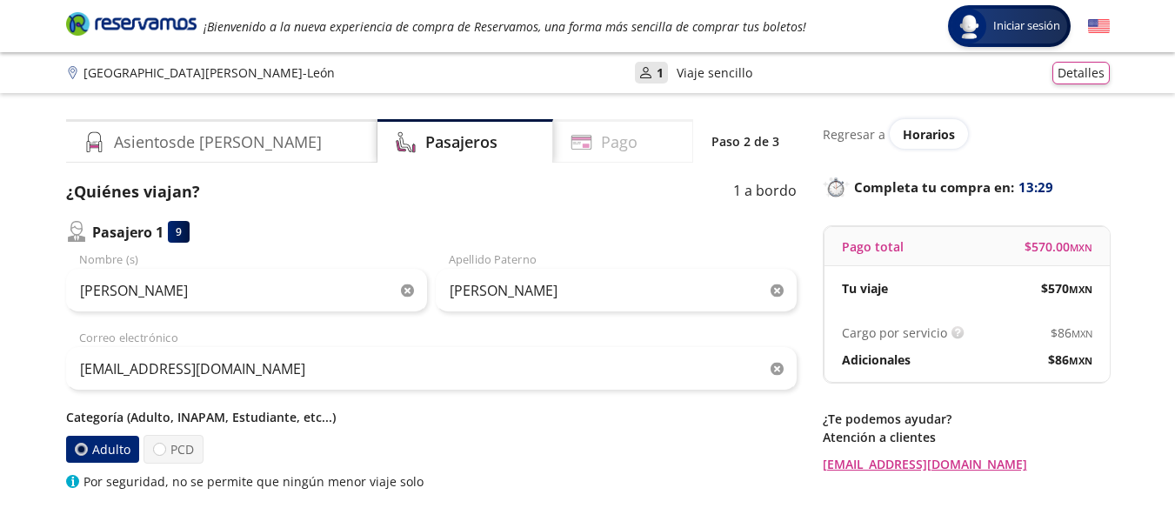
click at [601, 147] on h4 "Pago" at bounding box center [619, 141] width 37 height 23
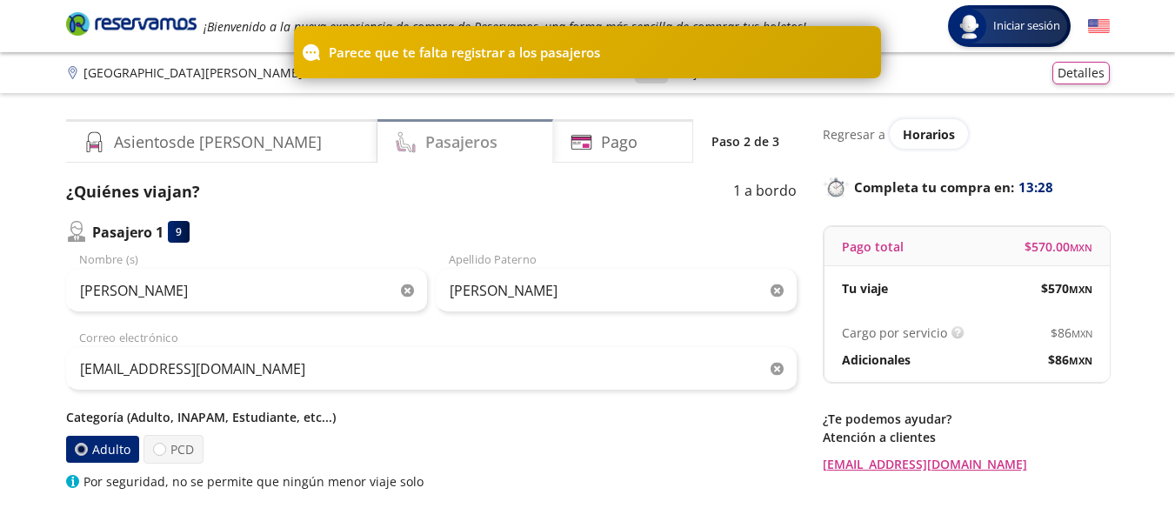
click at [425, 150] on h4 "Pasajeros" at bounding box center [461, 141] width 72 height 23
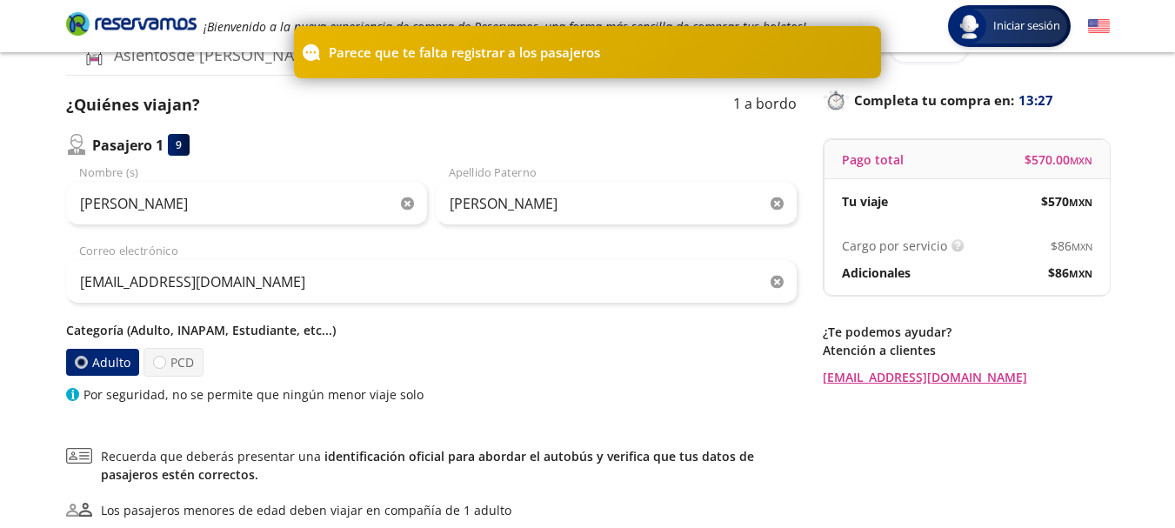
scroll to position [278, 0]
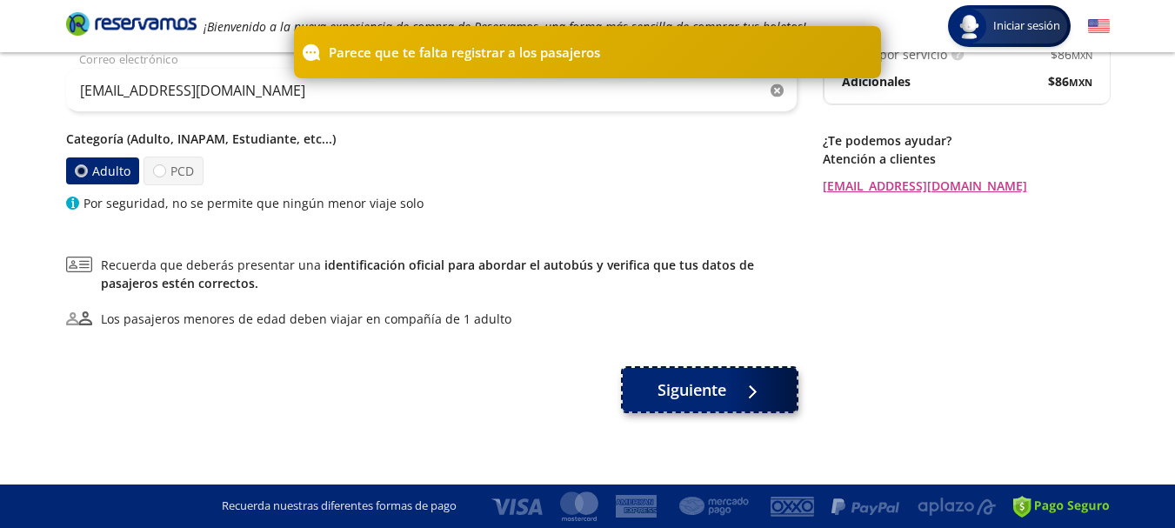
click at [663, 372] on button "Siguiente" at bounding box center [710, 389] width 174 height 43
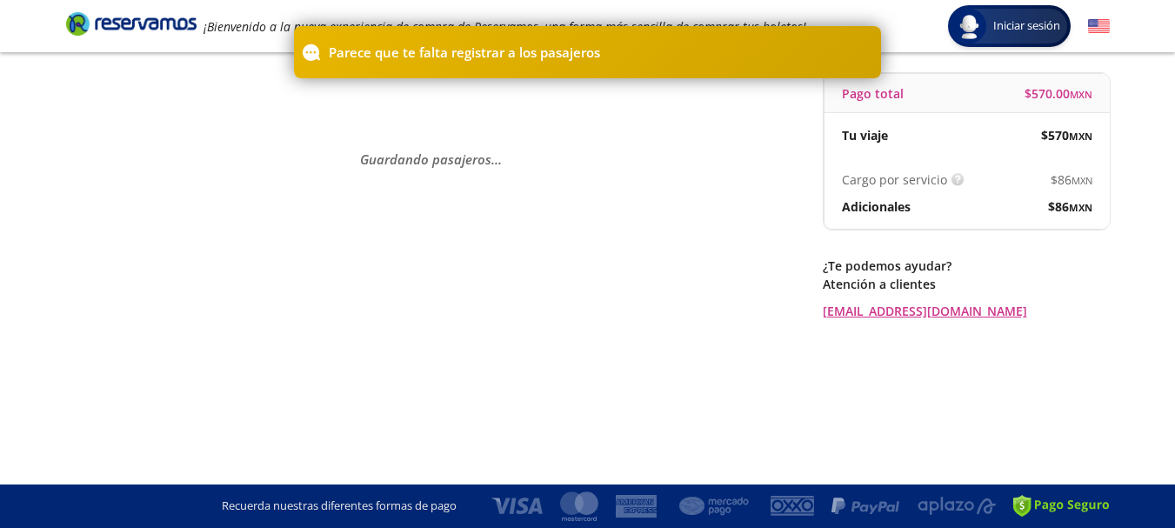
scroll to position [0, 0]
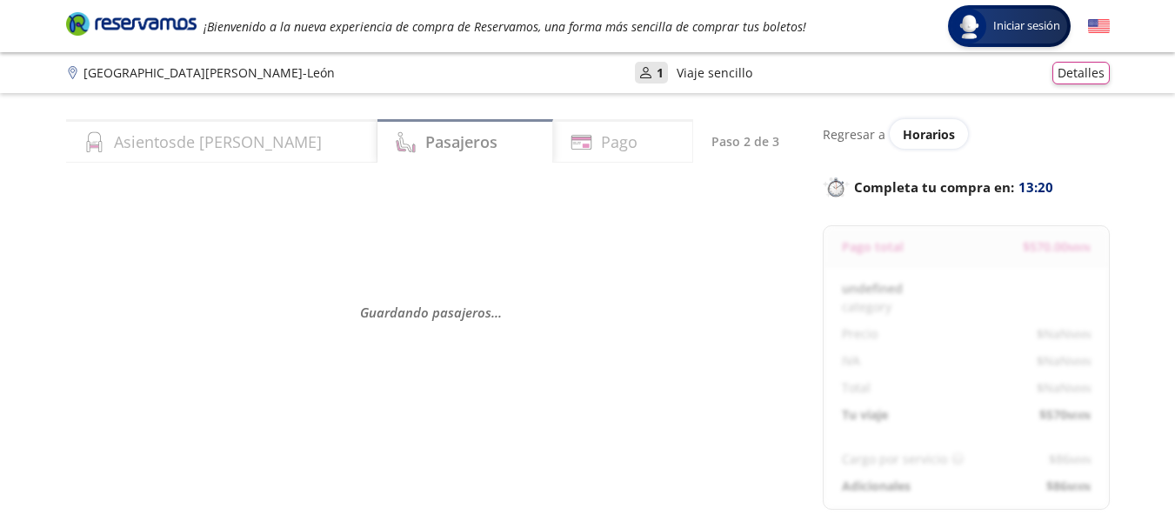
select select "MX"
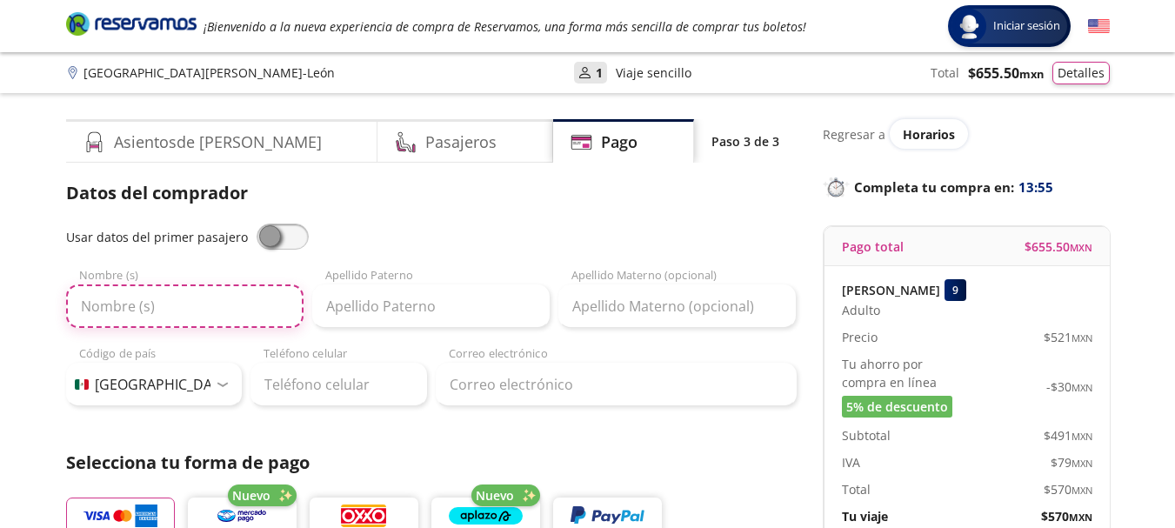
click at [248, 323] on input "Nombre (s)" at bounding box center [184, 305] width 237 height 43
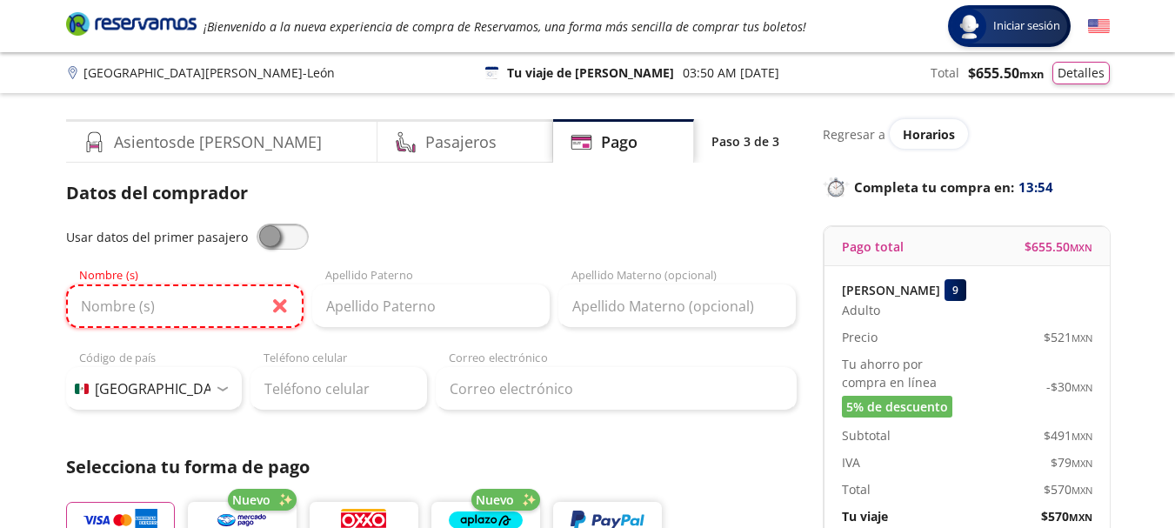
type input "[PERSON_NAME]"
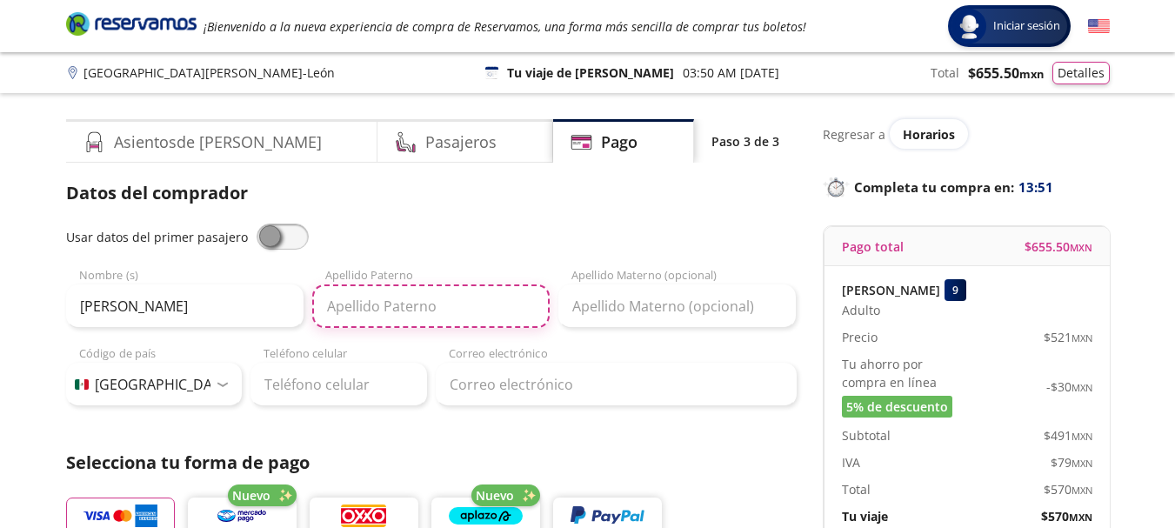
click at [411, 315] on input "Apellido Paterno" at bounding box center [430, 305] width 237 height 43
type input "E"
type input "[PERSON_NAME]"
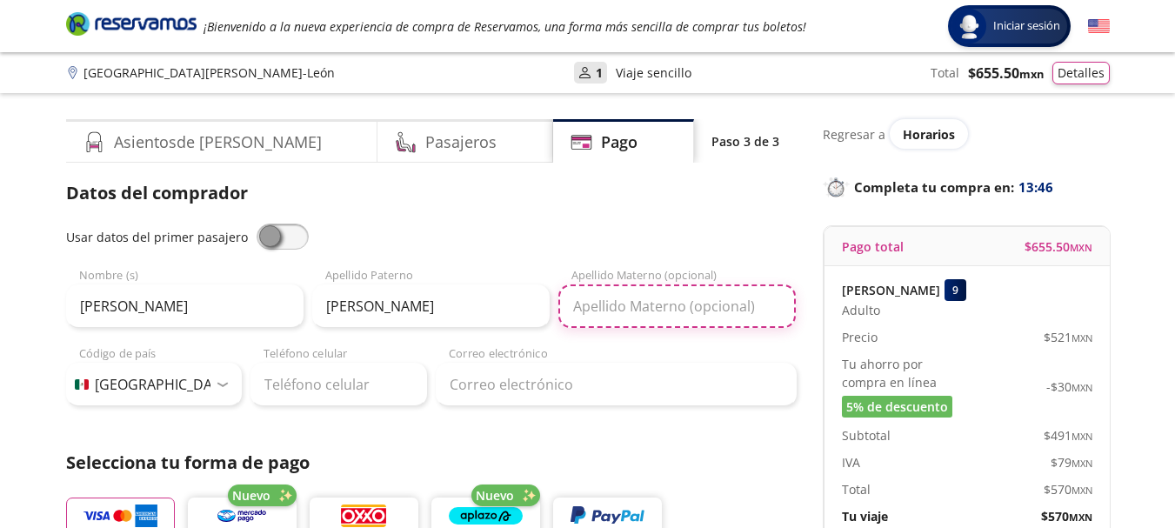
click at [658, 314] on input "Apellido Materno (opcional)" at bounding box center [676, 305] width 237 height 43
type input "[PERSON_NAME]"
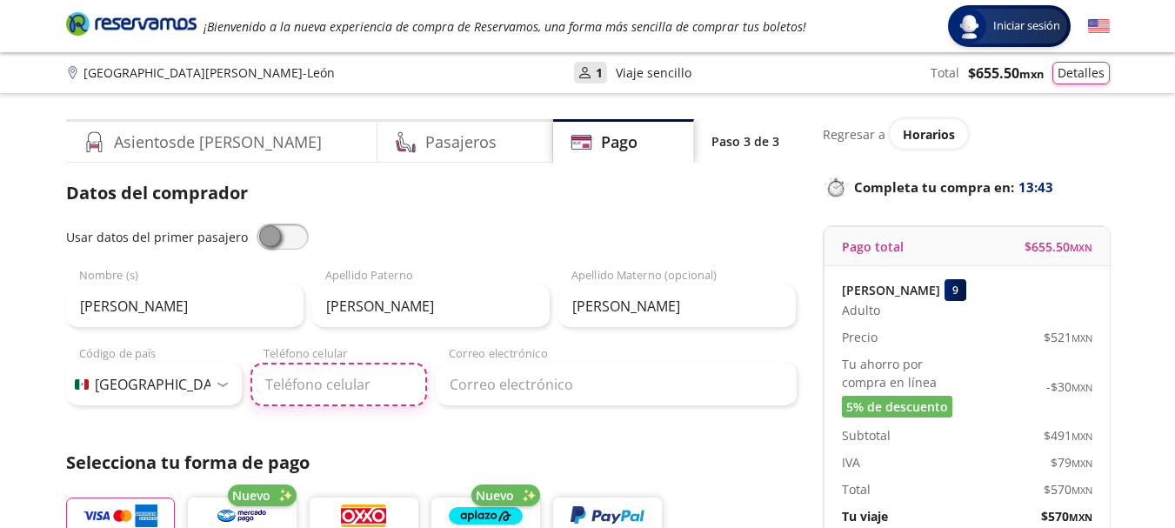
click at [317, 385] on input "Teléfono celular" at bounding box center [338, 384] width 177 height 43
click at [361, 395] on input "Teléfono celular" at bounding box center [338, 384] width 177 height 43
type input "[PHONE_NUMBER]"
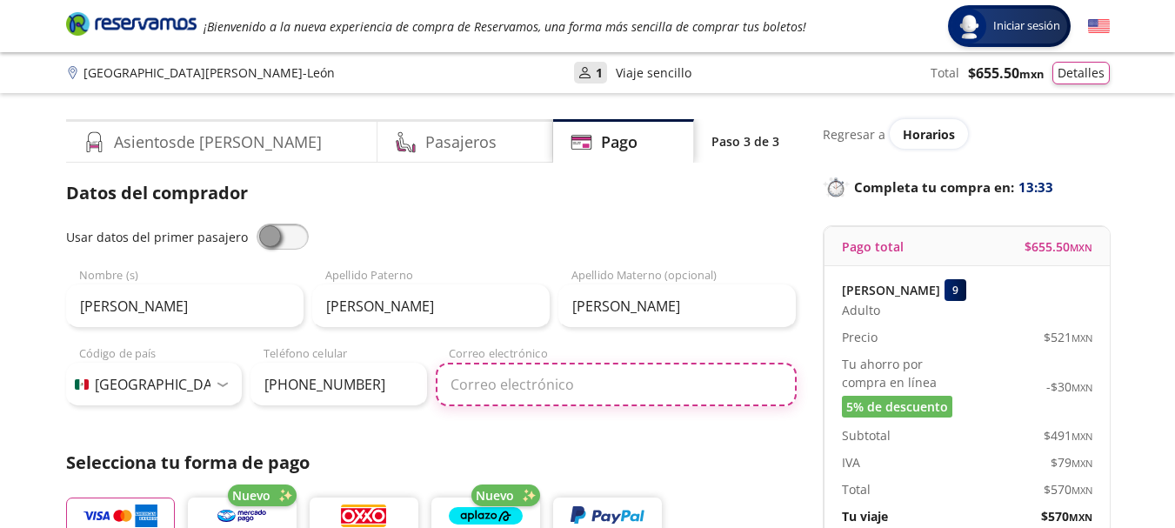
click at [494, 384] on input "Correo electrónico" at bounding box center [616, 384] width 361 height 43
type input "[EMAIL_ADDRESS][DOMAIN_NAME]"
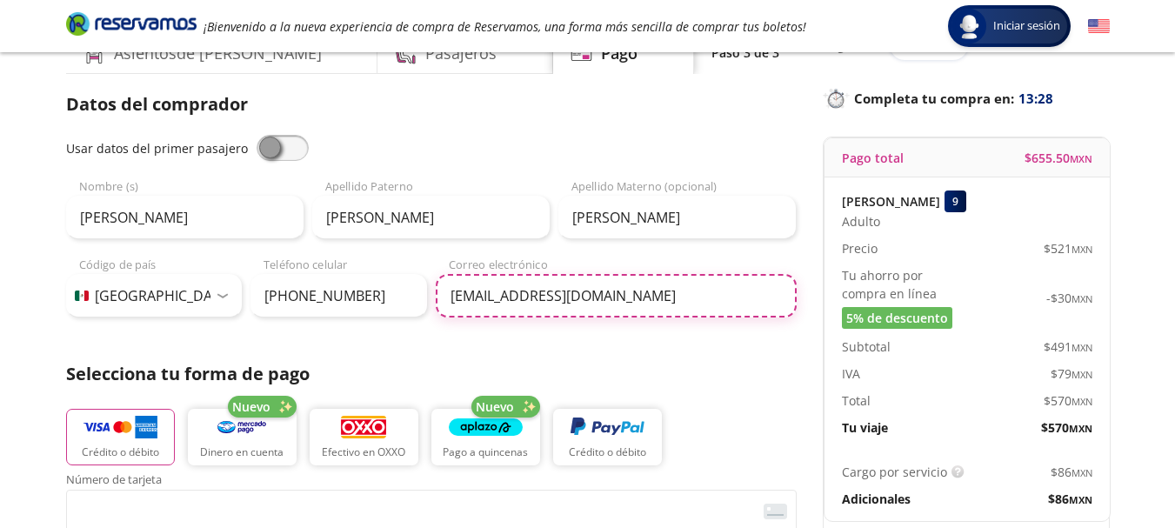
scroll to position [174, 0]
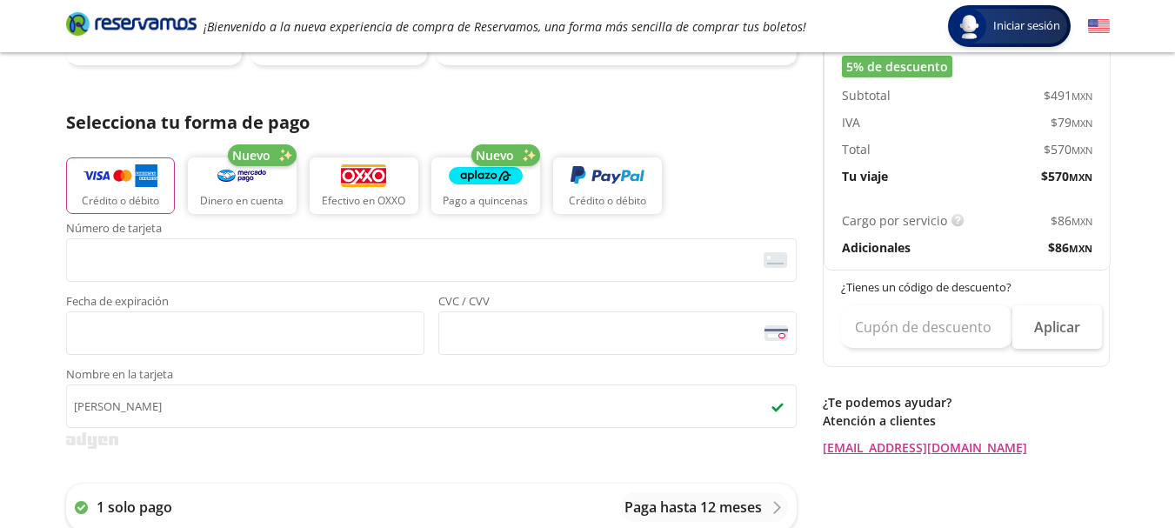
scroll to position [348, 0]
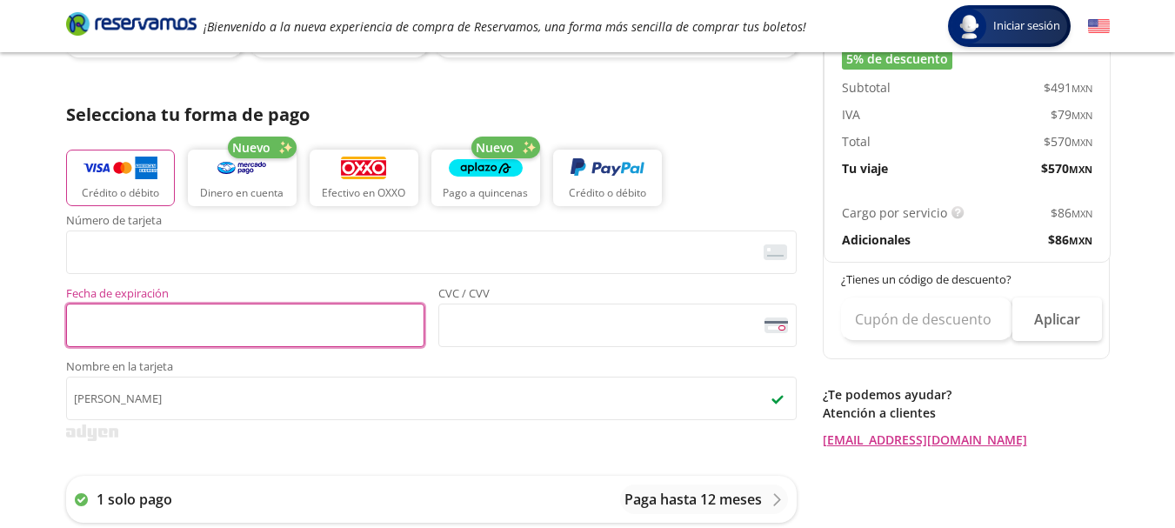
drag, startPoint x: 0, startPoint y: 307, endPoint x: 63, endPoint y: 290, distance: 64.8
click at [0, 307] on div "Group 9 Created with Sketch. Pago [GEOGRAPHIC_DATA][PERSON_NAME] - León Iniciar…" at bounding box center [587, 372] width 1175 height 1441
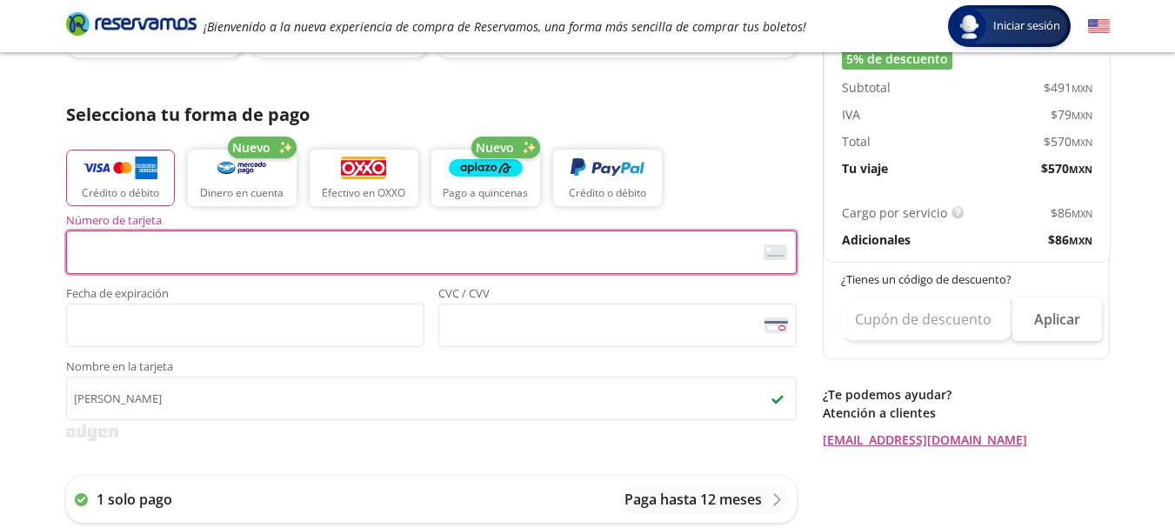
click at [0, 289] on div "Group 9 Created with Sketch. Pago [GEOGRAPHIC_DATA][PERSON_NAME] - León Iniciar…" at bounding box center [587, 372] width 1175 height 1441
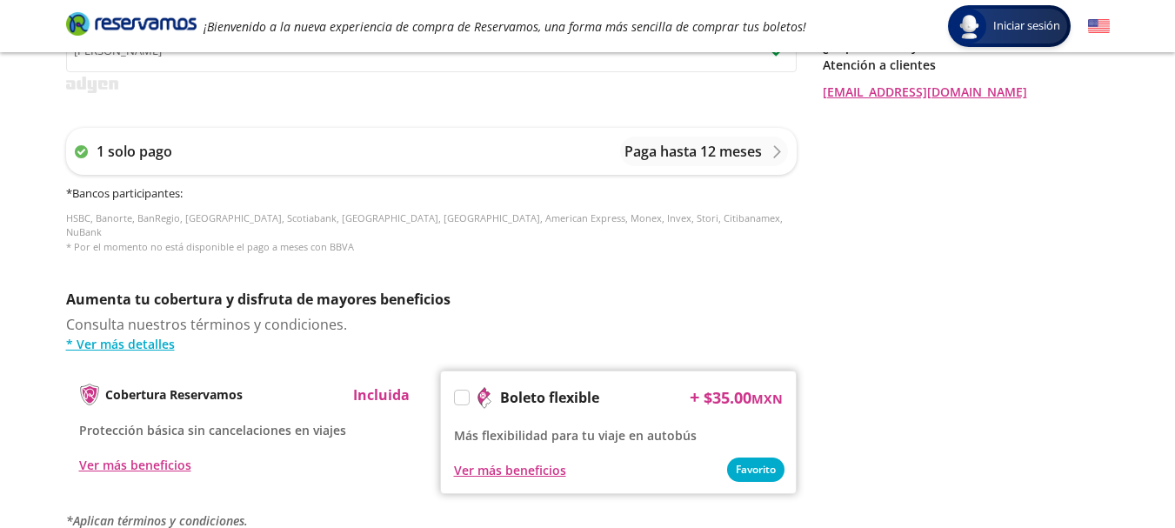
scroll to position [783, 0]
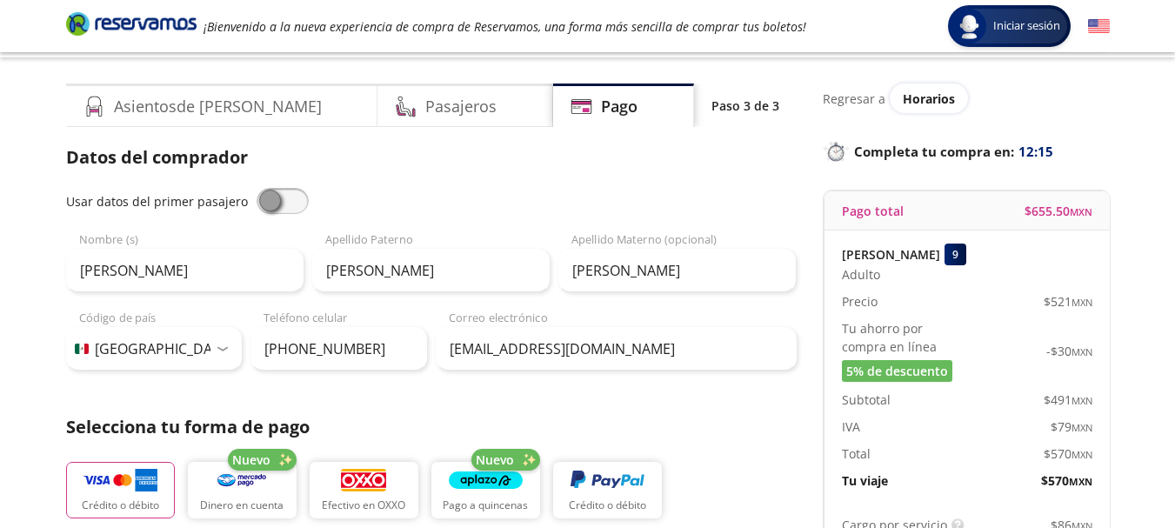
scroll to position [0, 0]
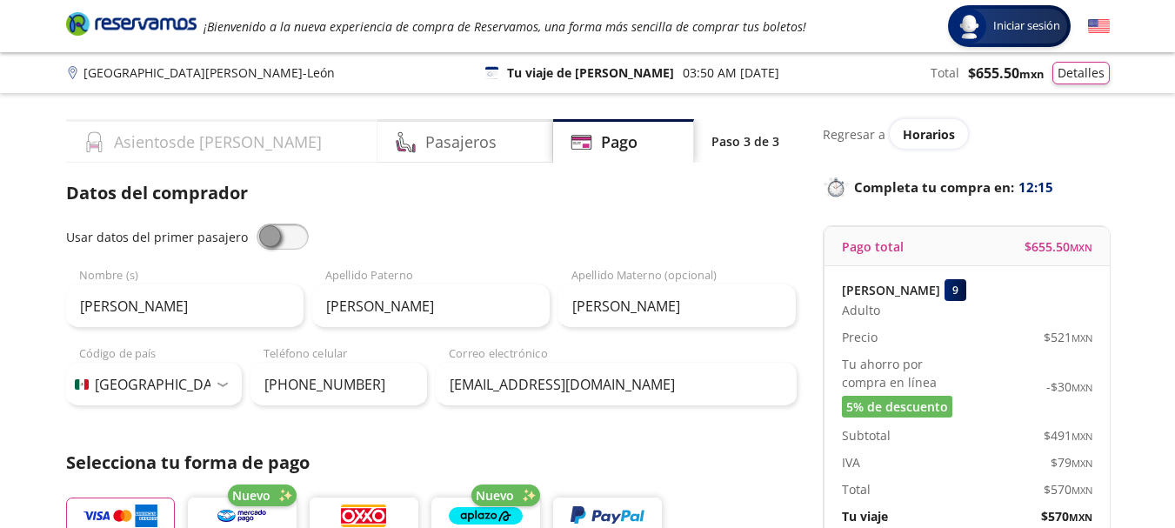
click at [203, 157] on div "Asientos de [PERSON_NAME]" at bounding box center [222, 140] width 312 height 43
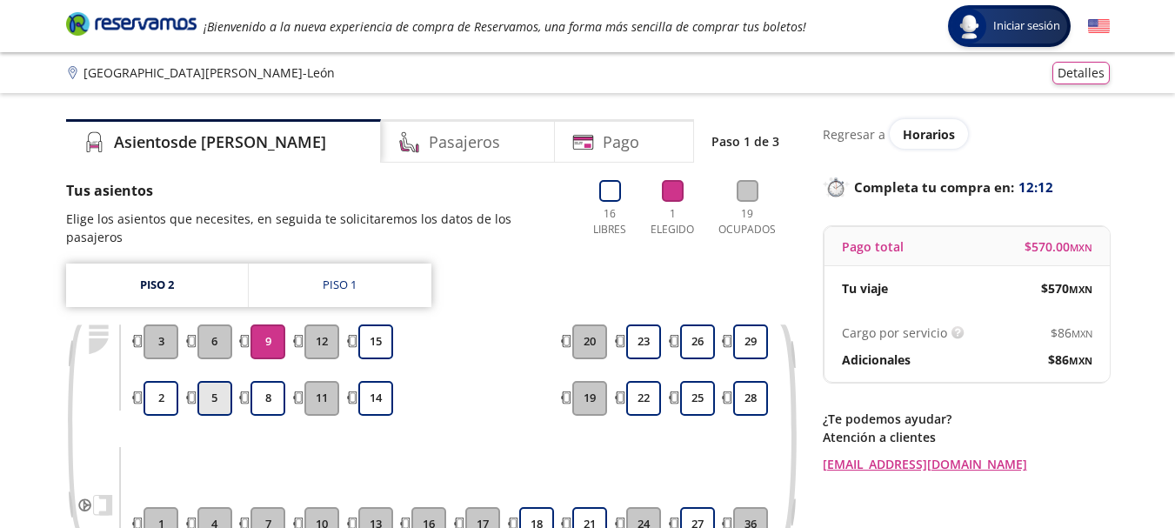
click at [224, 385] on button "5" at bounding box center [214, 398] width 35 height 35
click at [256, 363] on div at bounding box center [268, 369] width 41 height 13
click at [265, 327] on button "9" at bounding box center [267, 341] width 35 height 35
click at [645, 268] on div "Piso 2 Piso 1 1 2 3 4 5 6 7 8 9 10 11 12 13 14 15 16 17 18 21 19 20 24 22 23 27…" at bounding box center [431, 415] width 730 height 304
click at [437, 156] on div "Pasajeros" at bounding box center [468, 140] width 174 height 43
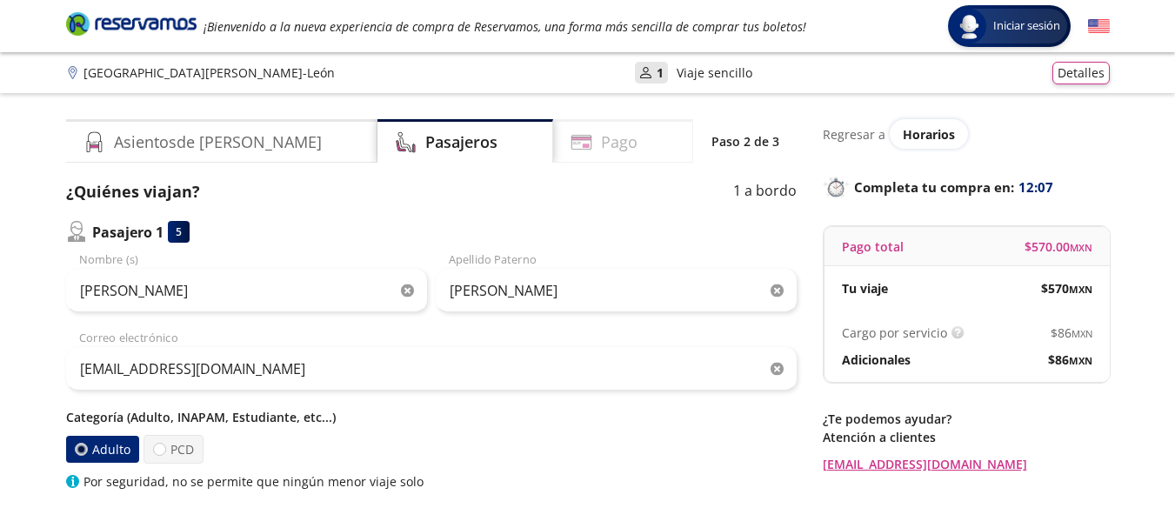
click at [569, 152] on div "Pago" at bounding box center [623, 140] width 140 height 43
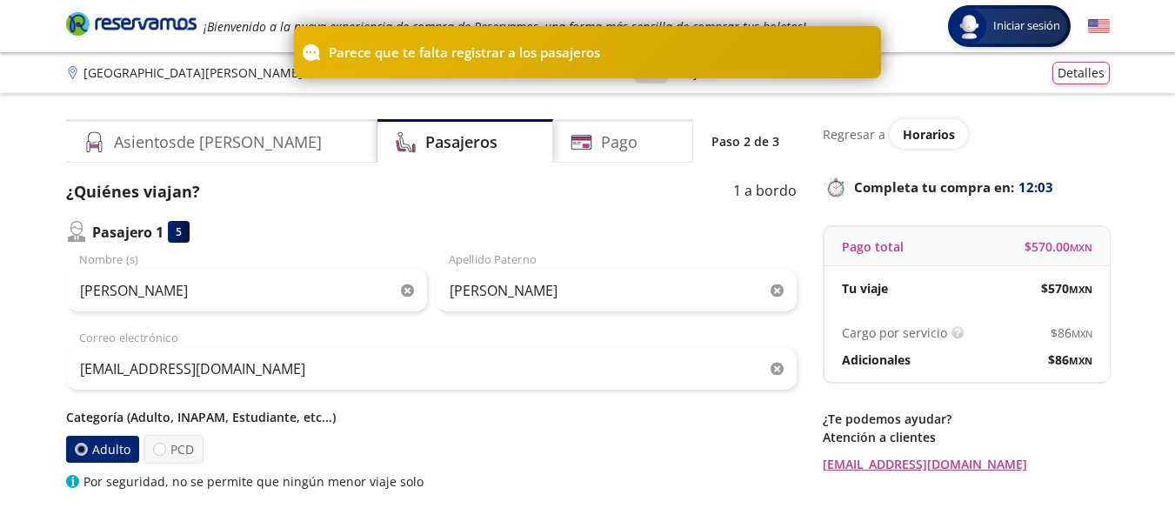
click at [253, 336] on div "[EMAIL_ADDRESS][DOMAIN_NAME] Correo electrónico" at bounding box center [431, 360] width 730 height 61
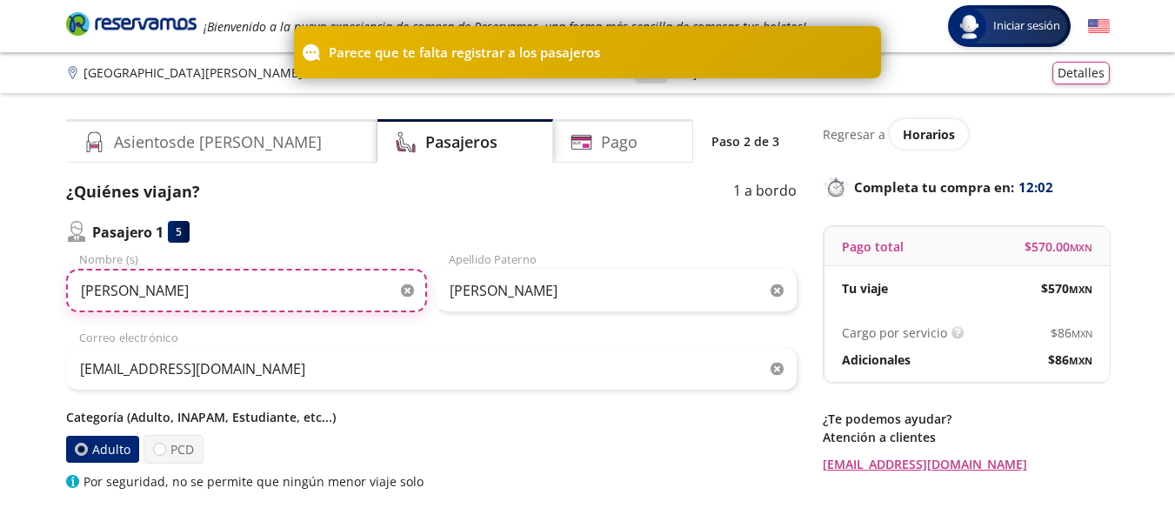
click at [258, 306] on input "[PERSON_NAME]" at bounding box center [246, 290] width 361 height 43
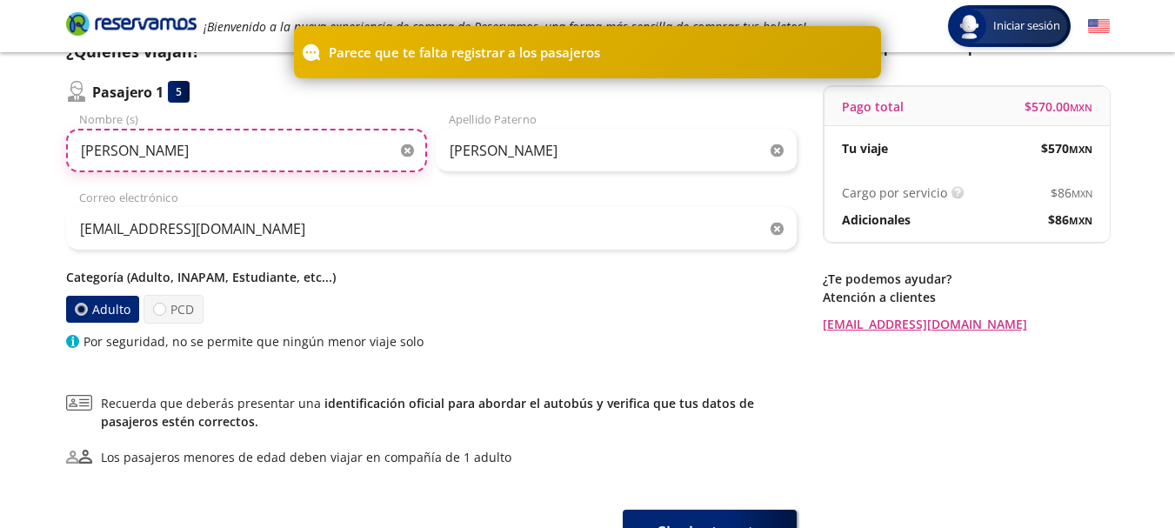
scroll to position [261, 0]
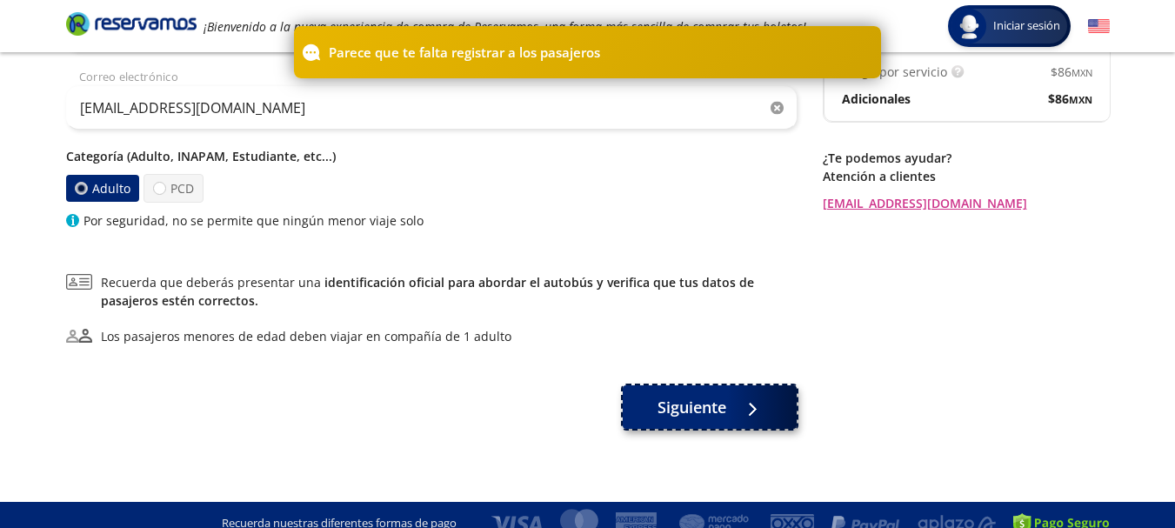
click at [660, 405] on span "Siguiente" at bounding box center [691, 407] width 69 height 23
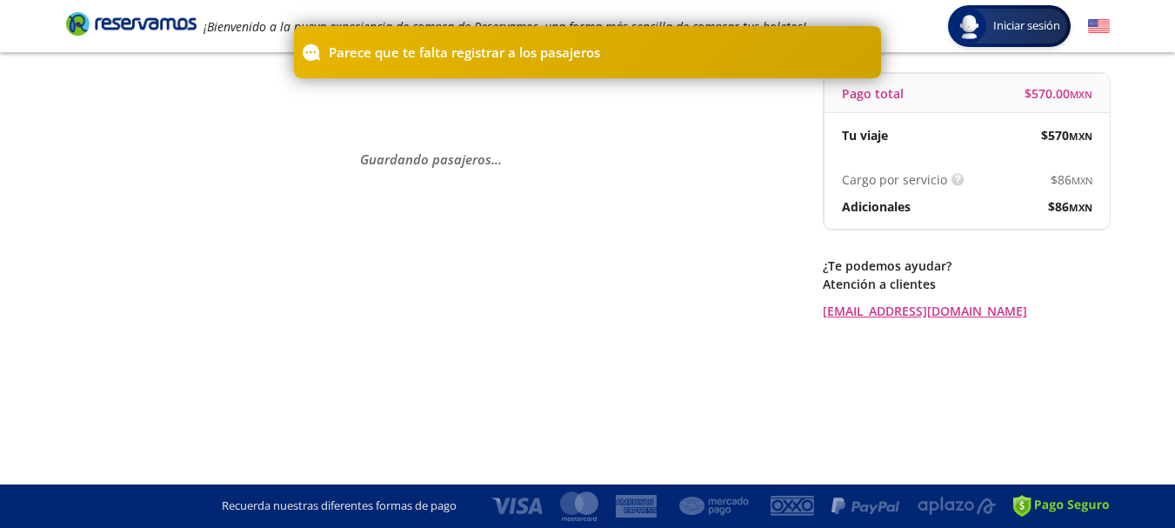
scroll to position [0, 0]
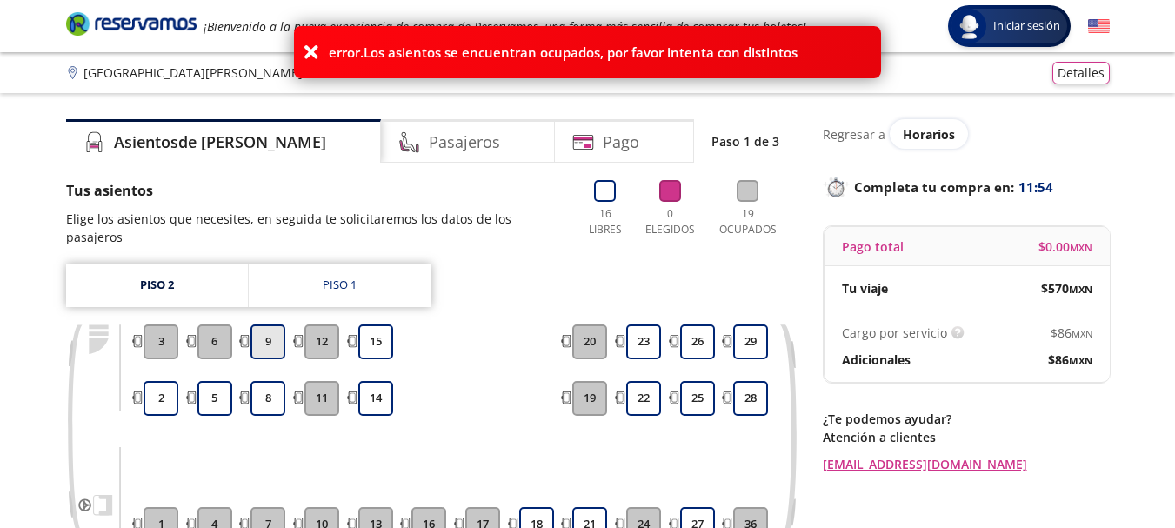
click at [269, 330] on button "9" at bounding box center [267, 341] width 35 height 35
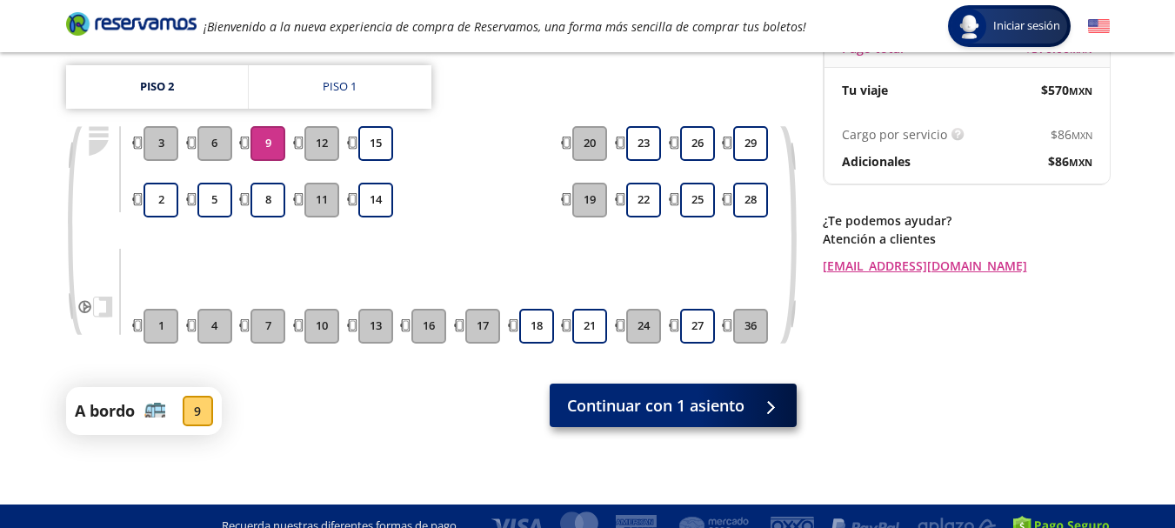
scroll to position [200, 0]
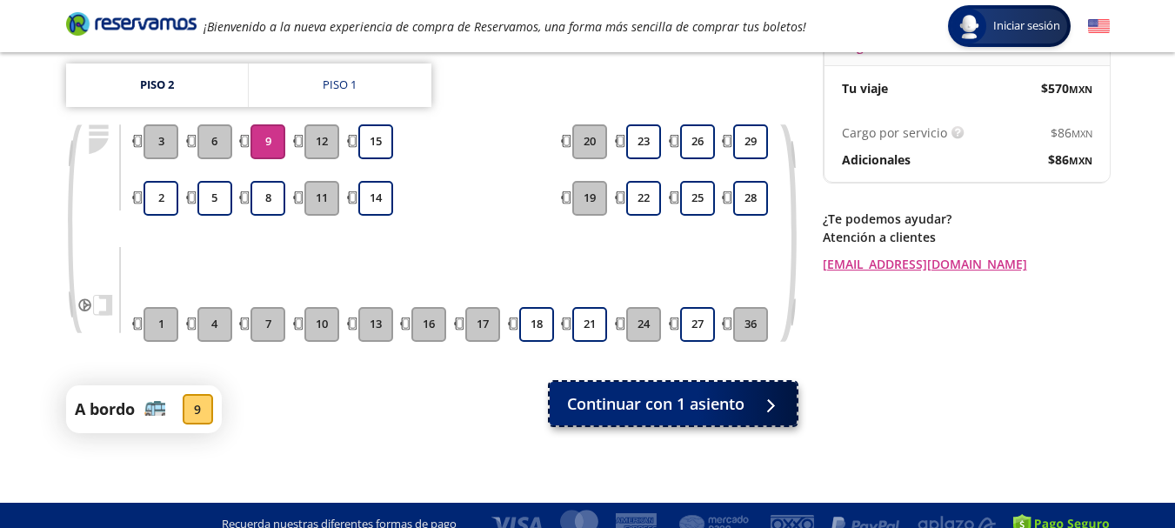
click at [650, 393] on span "Continuar con 1 asiento" at bounding box center [655, 403] width 177 height 23
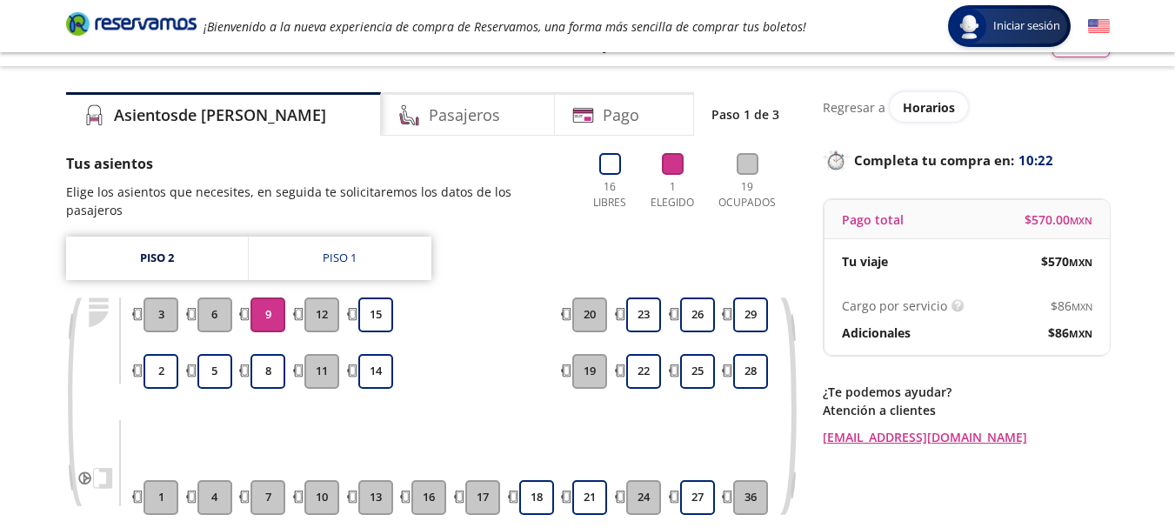
scroll to position [200, 0]
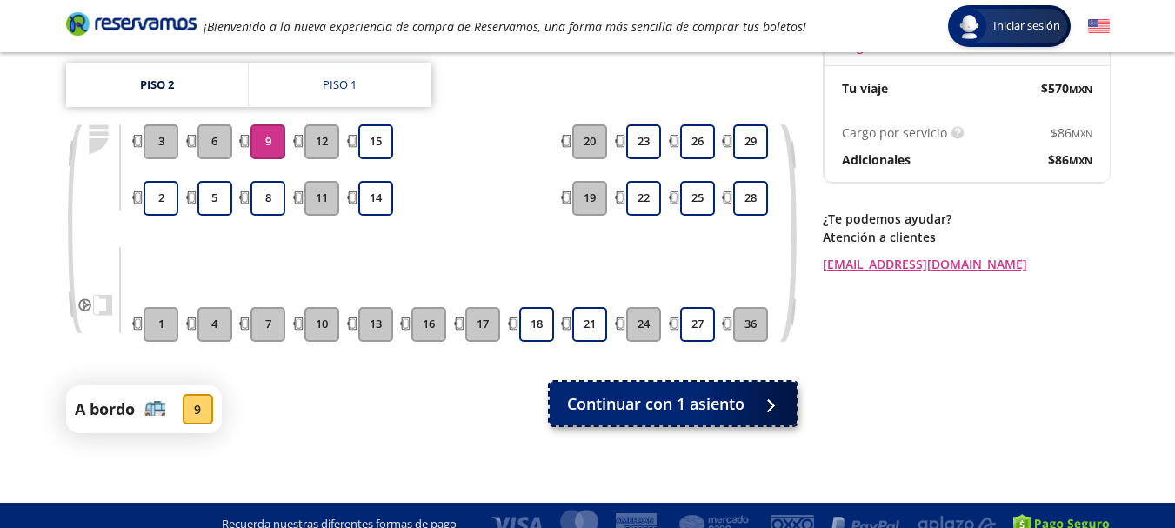
click at [665, 402] on button "Continuar con 1 asiento" at bounding box center [673, 403] width 247 height 43
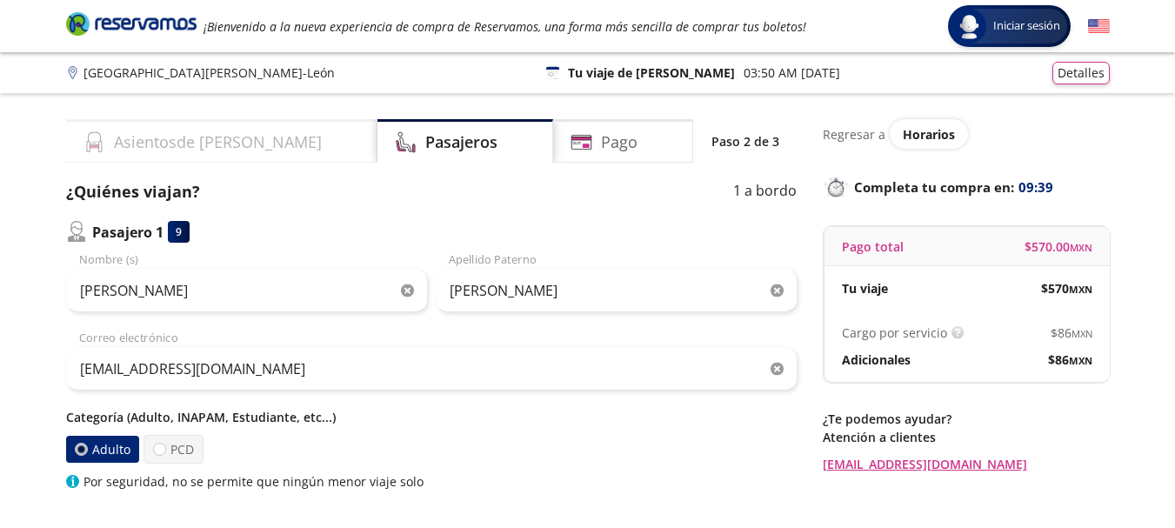
click at [175, 132] on h4 "Asientos de [PERSON_NAME]" at bounding box center [218, 141] width 208 height 23
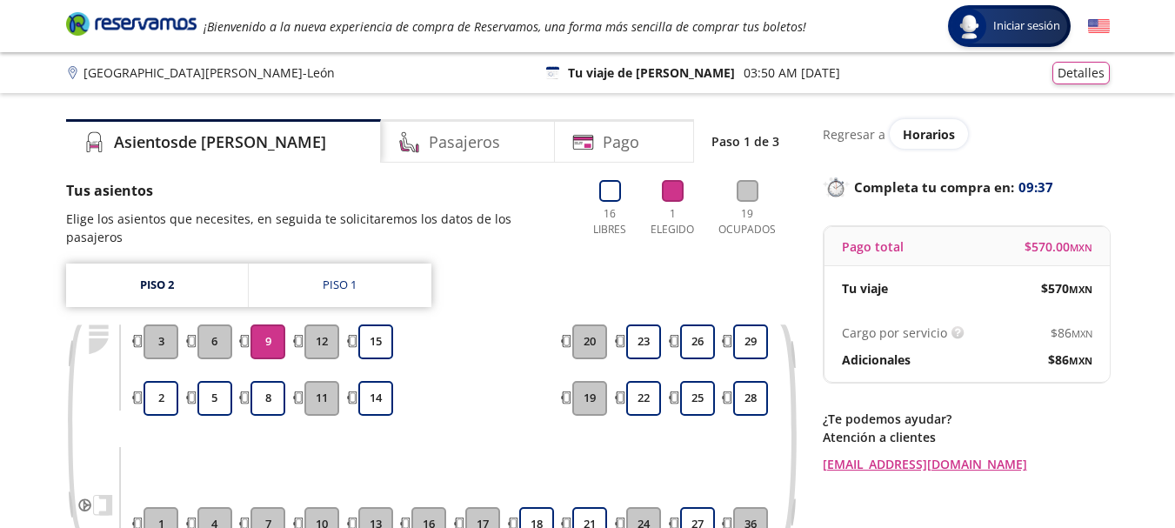
scroll to position [200, 0]
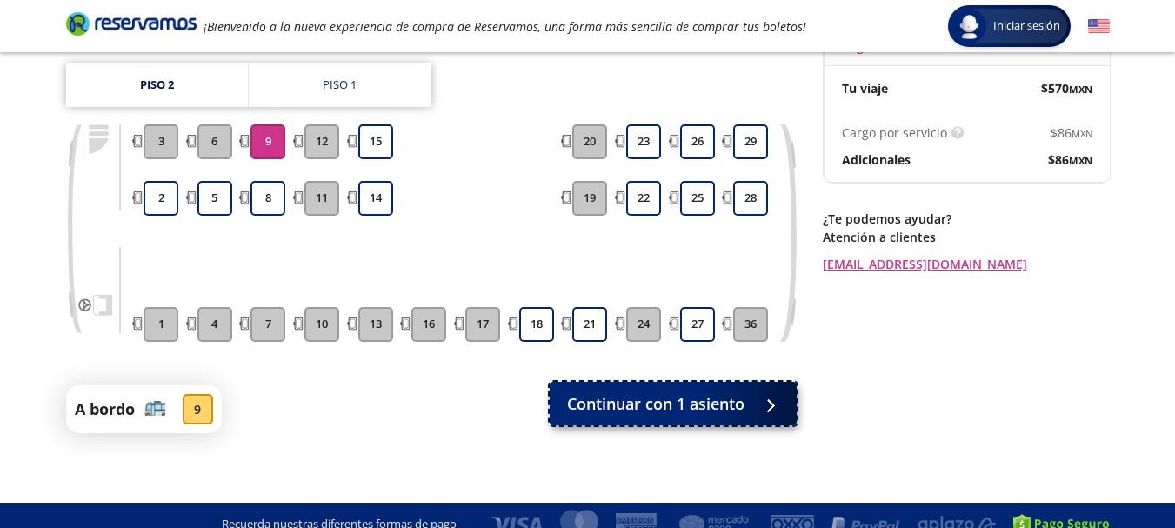
click at [588, 392] on span "Continuar con 1 asiento" at bounding box center [655, 403] width 177 height 23
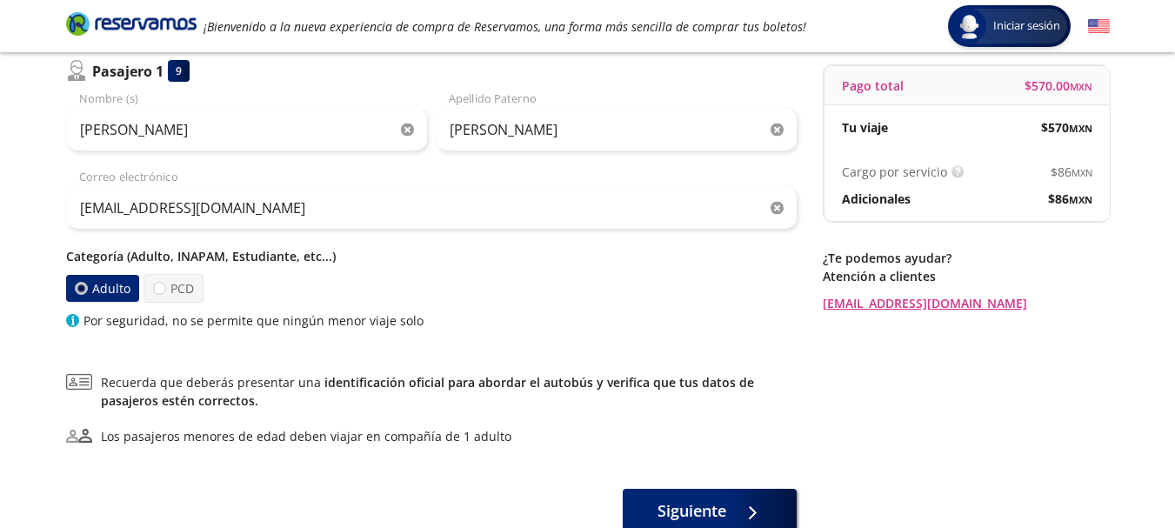
scroll to position [278, 0]
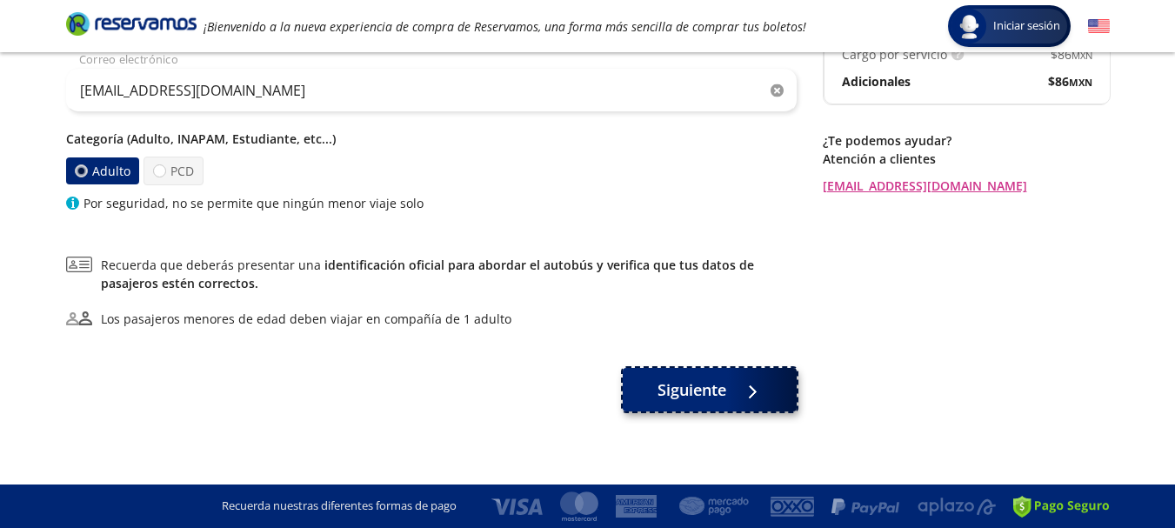
click at [697, 403] on button "Siguiente" at bounding box center [710, 389] width 174 height 43
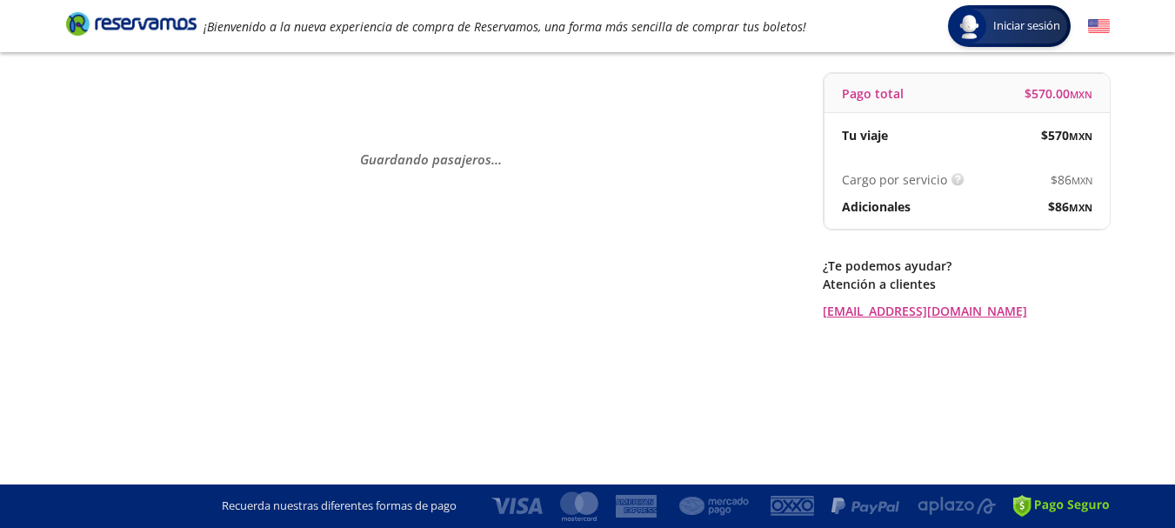
scroll to position [0, 0]
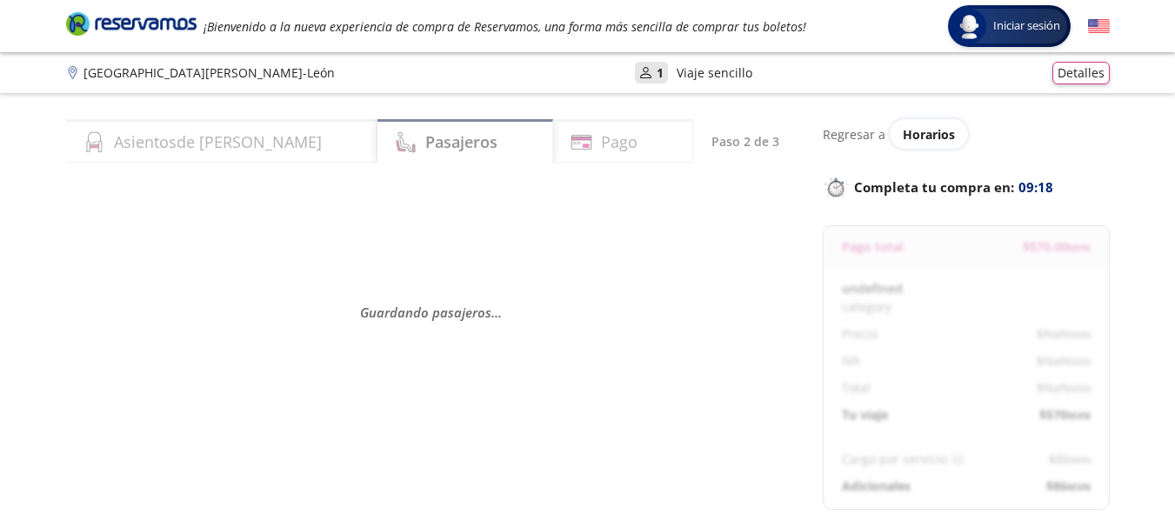
select select "MX"
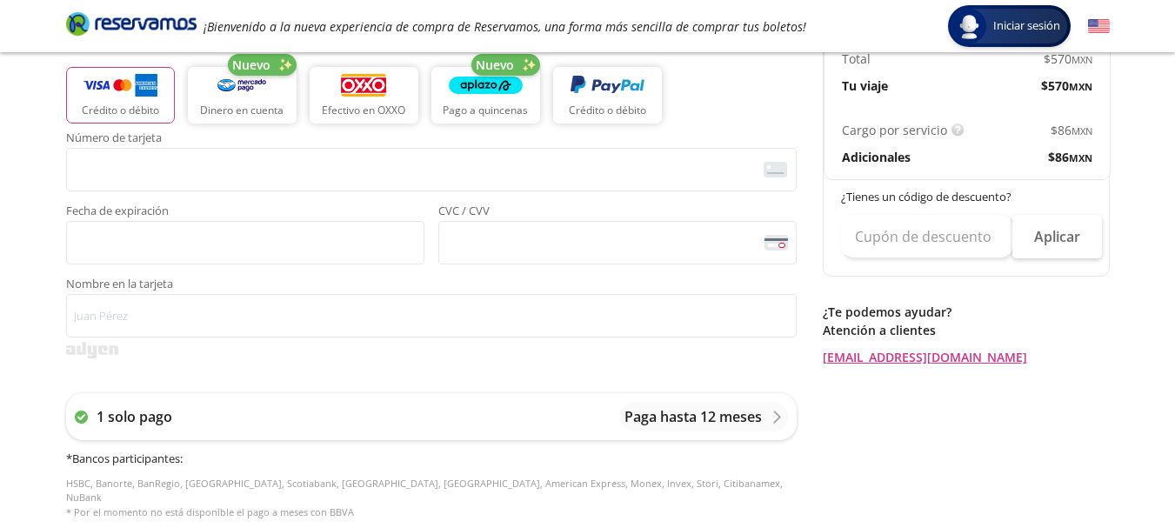
scroll to position [435, 0]
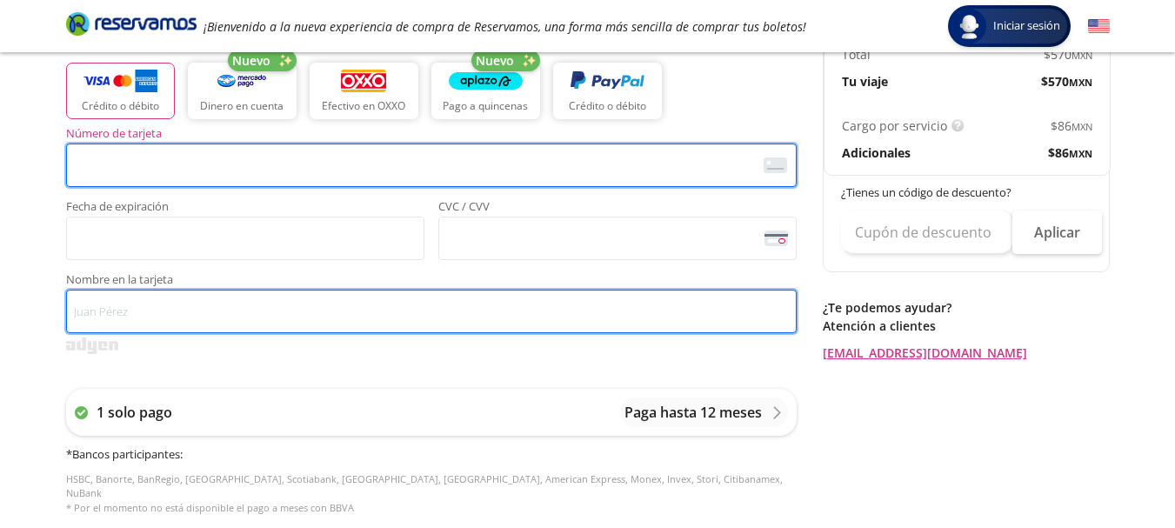
type input "[PERSON_NAME]"
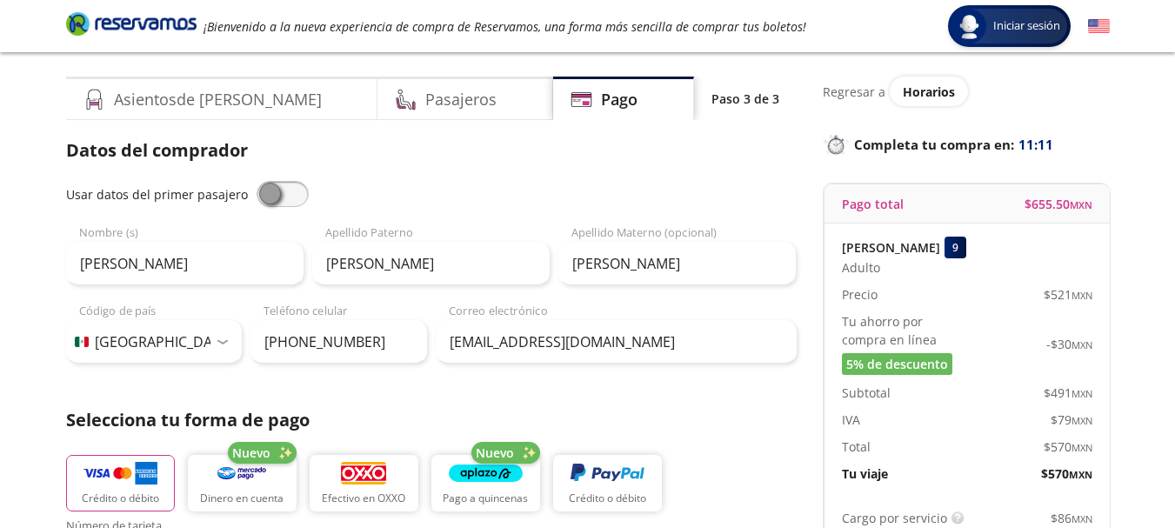
scroll to position [0, 0]
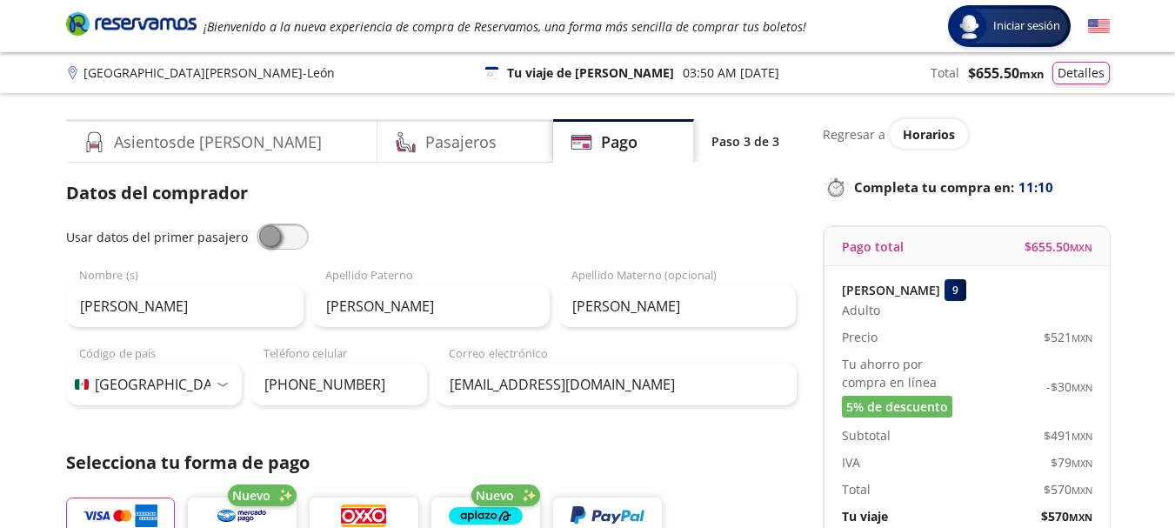
click at [375, 216] on div "Datos del comprador Usar datos del primer pasajero [PERSON_NAME] Nombre (s) [PE…" at bounding box center [431, 293] width 730 height 226
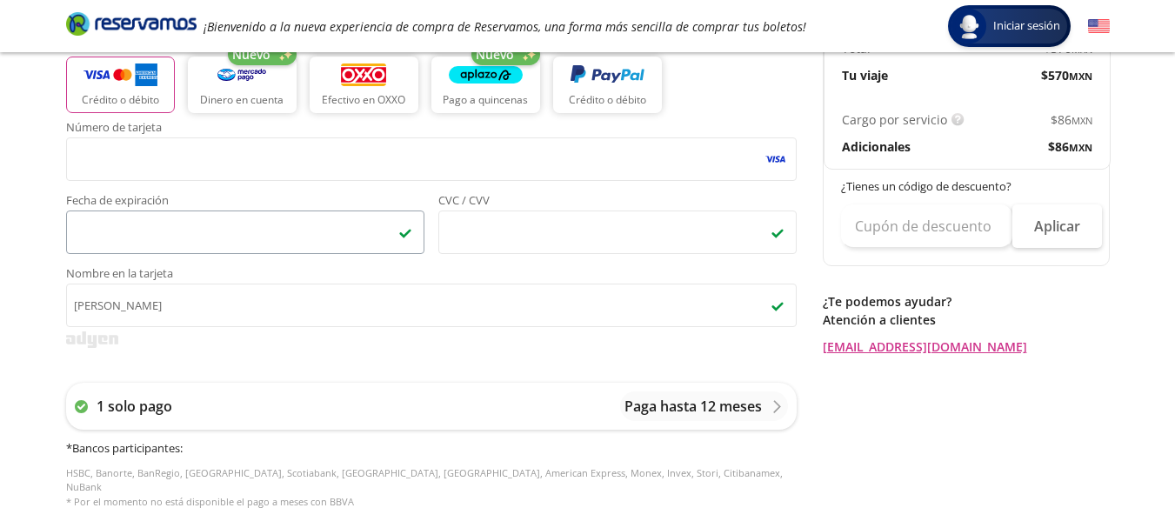
scroll to position [435, 0]
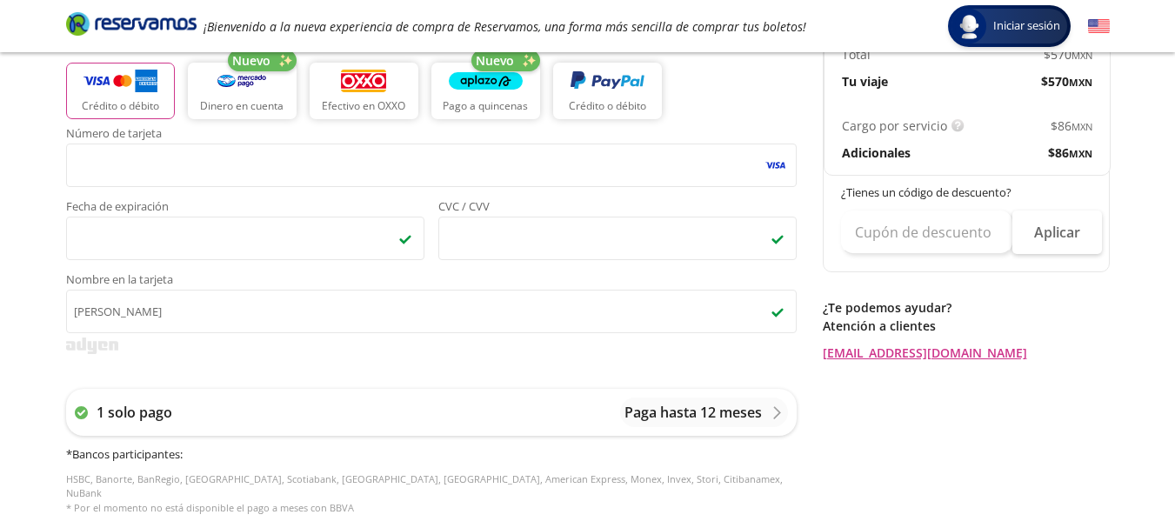
click at [0, 317] on div "Group 9 Created with Sketch. Pago [GEOGRAPHIC_DATA][PERSON_NAME] - León Iniciar…" at bounding box center [587, 285] width 1175 height 1441
click at [30, 310] on div "Group 9 Created with Sketch. Pago [GEOGRAPHIC_DATA][PERSON_NAME] - León Iniciar…" at bounding box center [587, 285] width 1175 height 1441
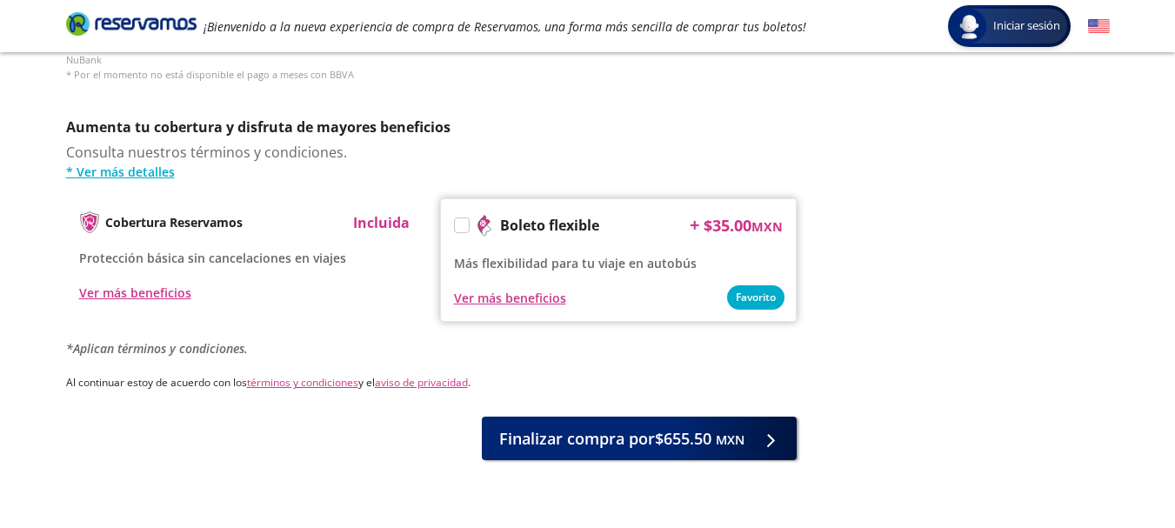
scroll to position [870, 0]
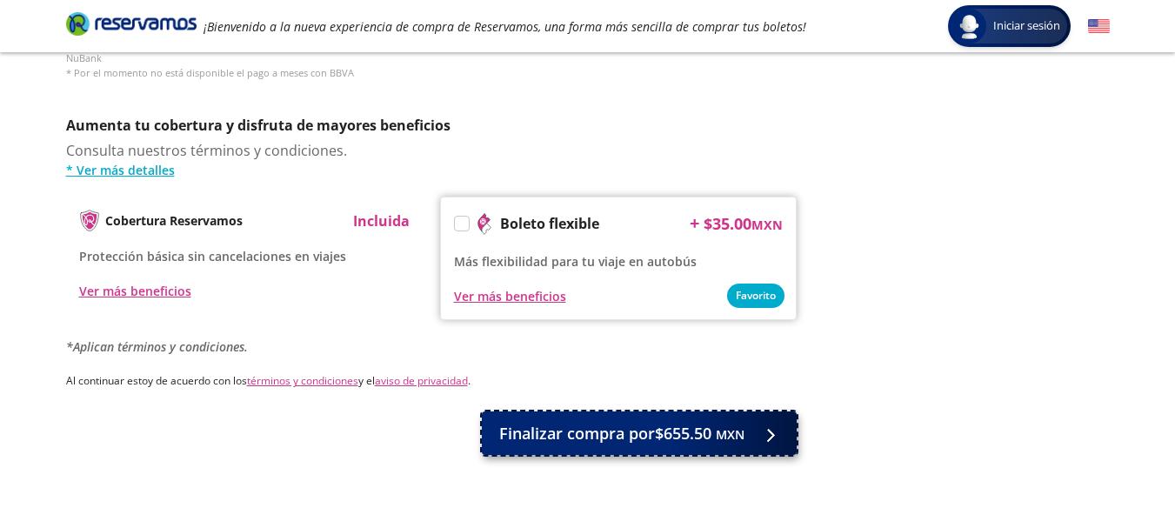
click at [510, 423] on span "Finalizar compra por $655.50 MXN" at bounding box center [621, 433] width 245 height 23
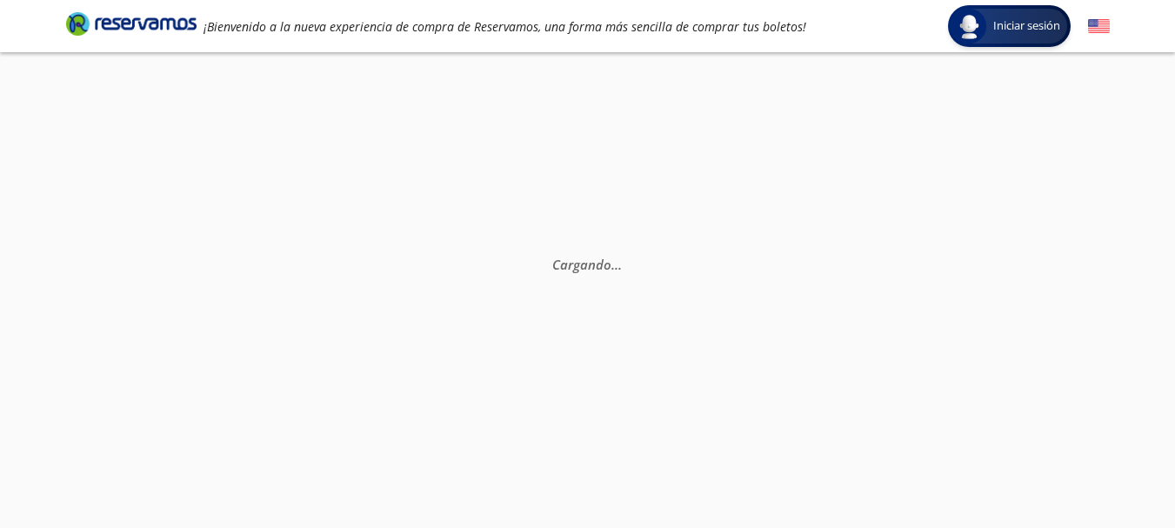
scroll to position [87, 0]
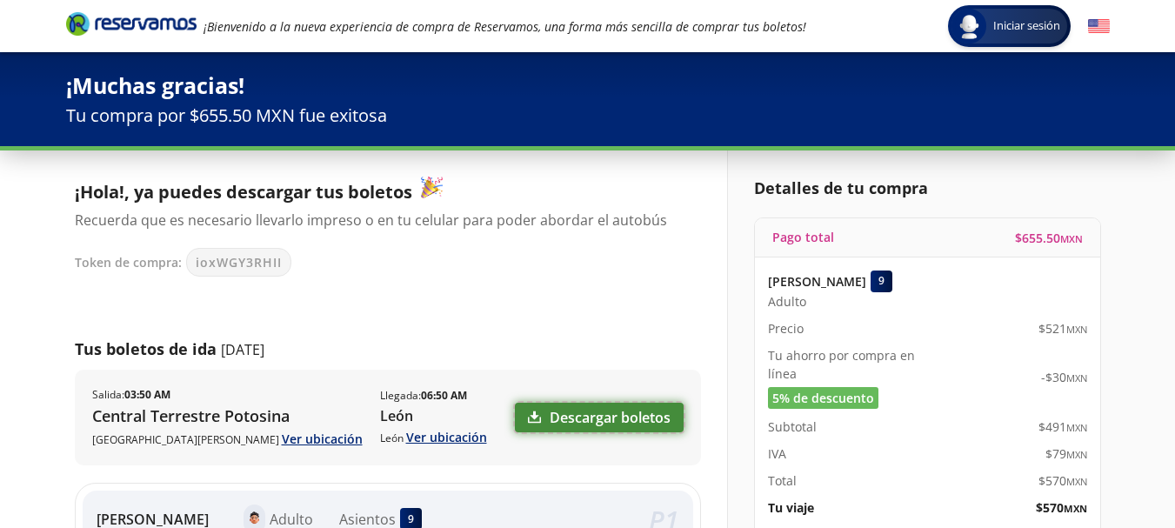
click at [595, 424] on link "Descargar boletos" at bounding box center [599, 418] width 169 height 30
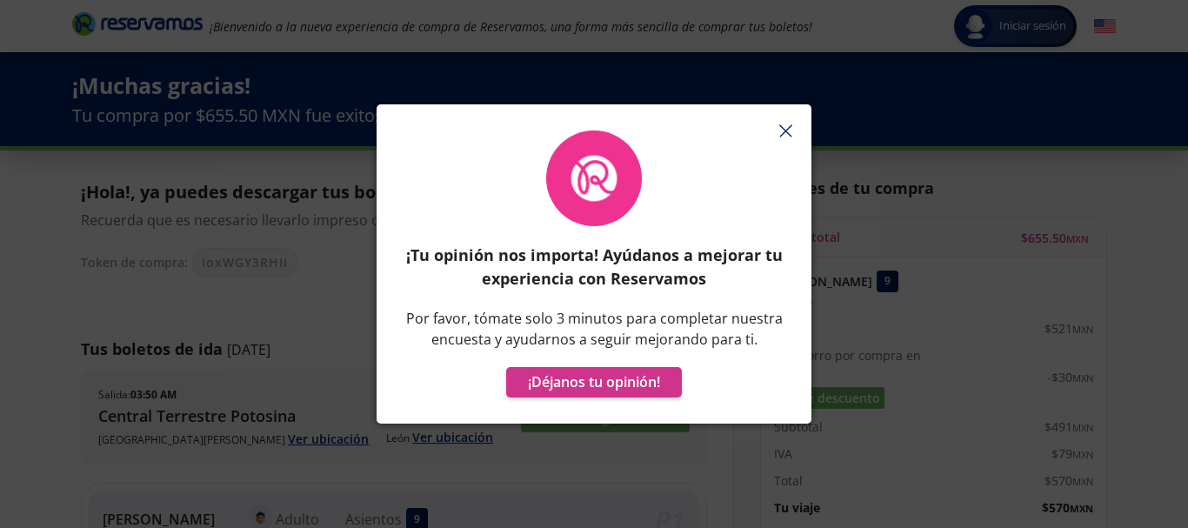
click at [735, 243] on p "¡Tu opinión nos importa! Ayúdanos a mejorar tu experiencia con Reservamos" at bounding box center [594, 266] width 383 height 47
click at [787, 130] on line "button" at bounding box center [785, 130] width 11 height 11
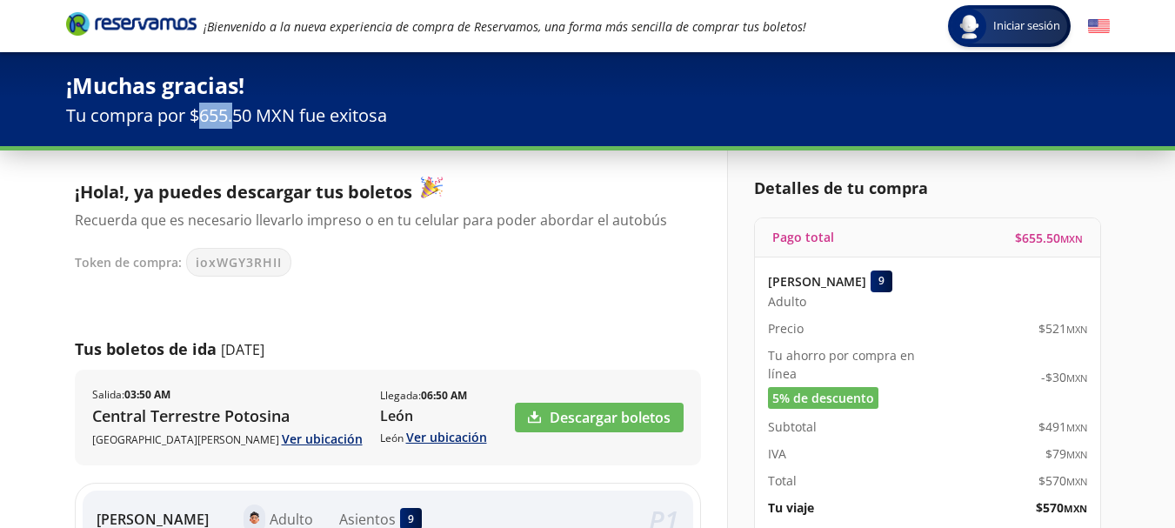
drag, startPoint x: 197, startPoint y: 123, endPoint x: 234, endPoint y: 123, distance: 36.5
click at [234, 123] on p "Tu compra por $655.50 MXN fue exitosa" at bounding box center [587, 116] width 1043 height 26
click at [305, 263] on div "Token de compra: ioxWGY3RHII" at bounding box center [379, 262] width 609 height 29
drag, startPoint x: 197, startPoint y: 115, endPoint x: 414, endPoint y: 125, distance: 216.8
click at [414, 125] on p "Tu compra por $655.50 MXN fue exitosa" at bounding box center [587, 116] width 1043 height 26
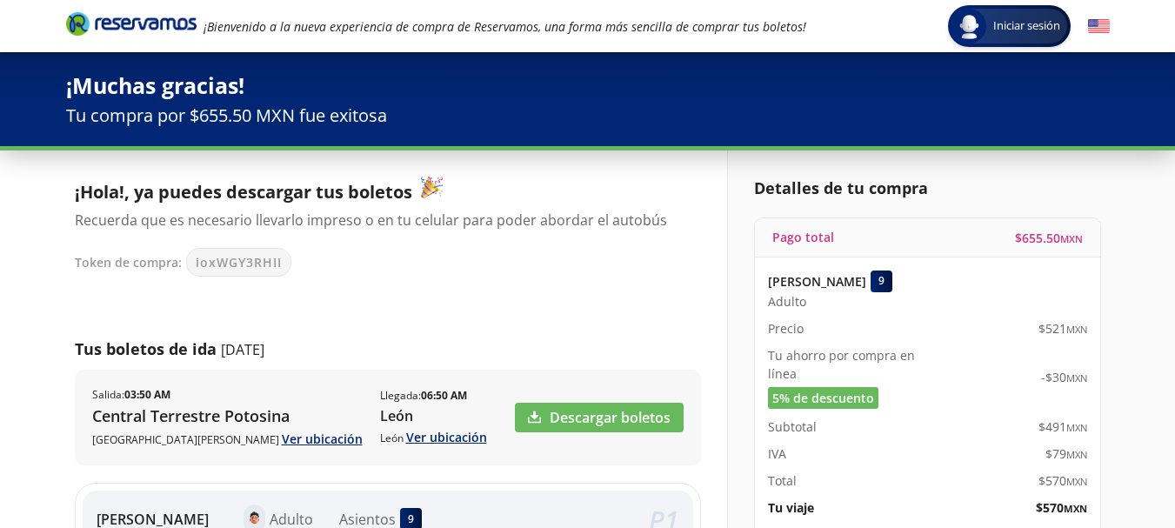
click at [457, 181] on p "¡Hola!, ya puedes descargar tus boletos" at bounding box center [379, 191] width 609 height 29
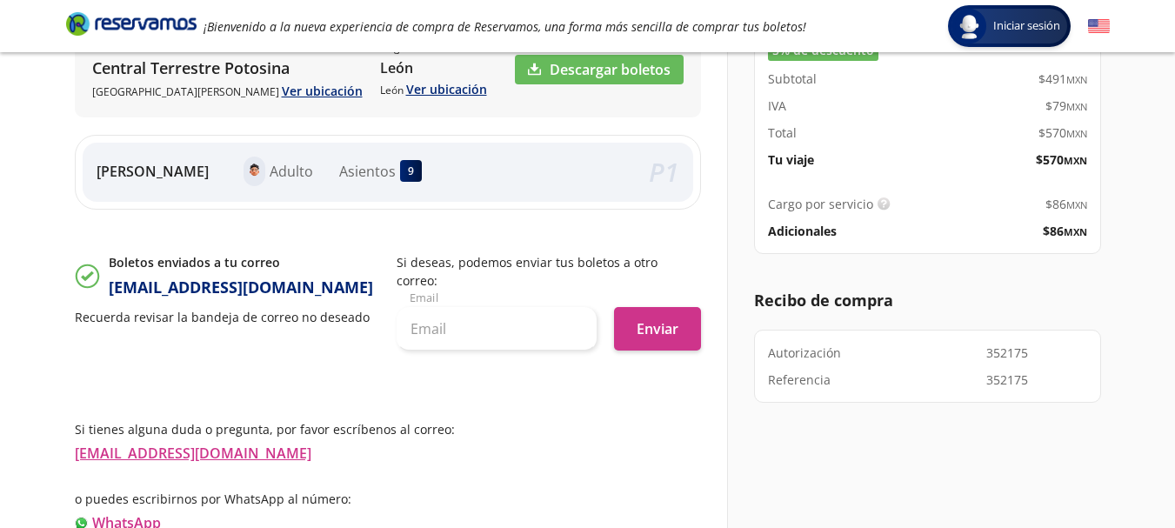
scroll to position [404, 0]
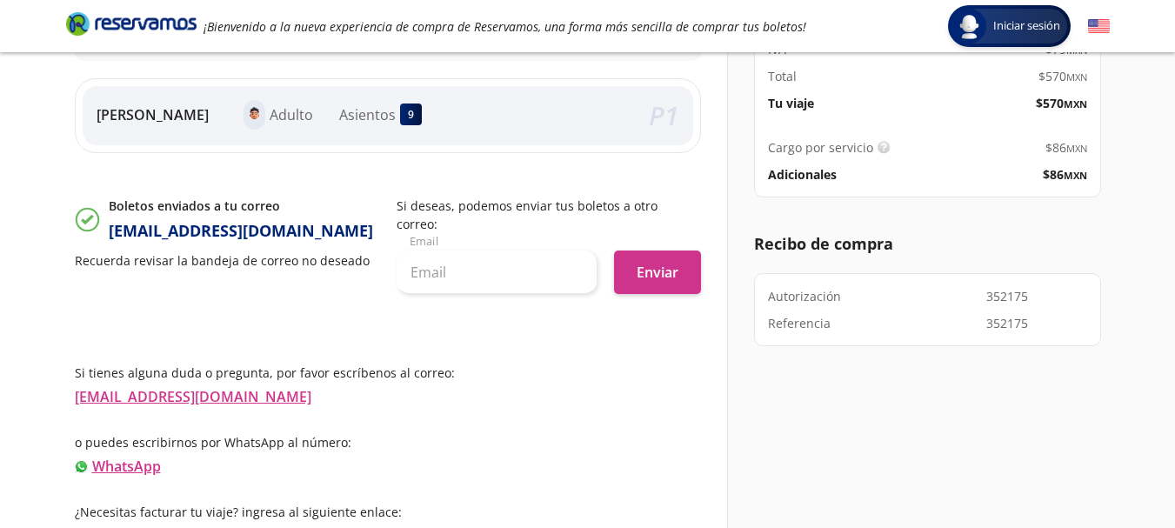
click at [613, 386] on p "[EMAIL_ADDRESS][DOMAIN_NAME]" at bounding box center [388, 396] width 626 height 21
click at [954, 172] on div "$ 86 MXN" at bounding box center [1007, 174] width 160 height 18
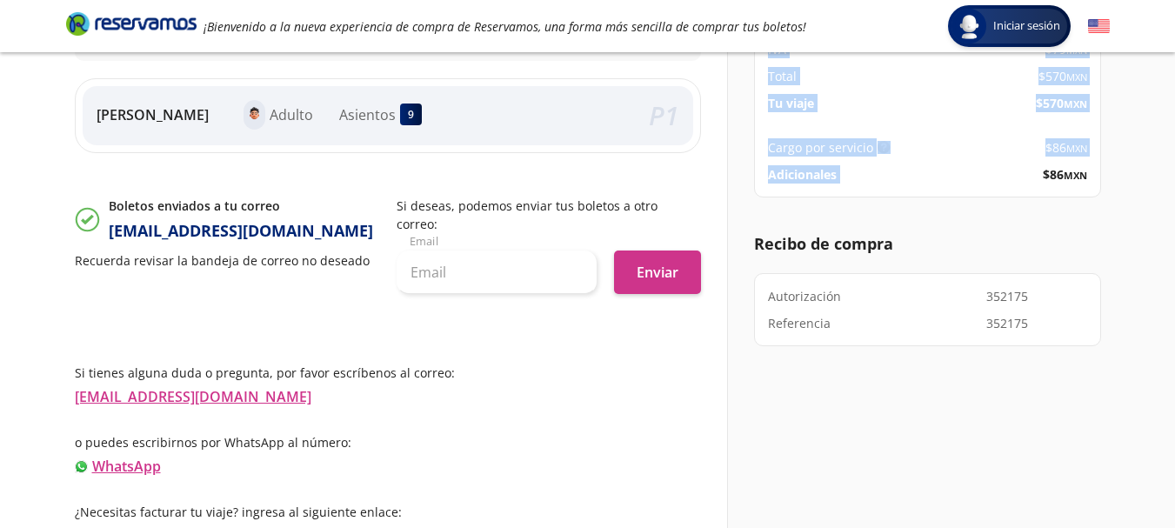
drag, startPoint x: 1029, startPoint y: 174, endPoint x: 1123, endPoint y: 173, distance: 94.8
click at [1110, 173] on div "Detalles de tu compra Pago total $ 655.50 MXN [PERSON_NAME] 9 Adulto Precio $ 5…" at bounding box center [918, 146] width 383 height 801
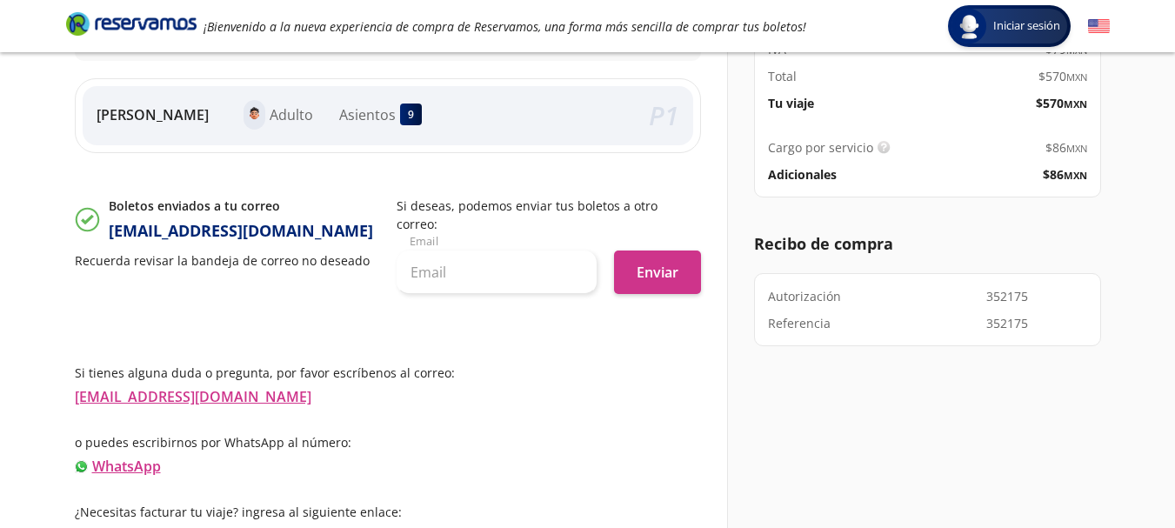
click at [1110, 174] on div "Detalles de tu compra Pago total $ 655.50 MXN [PERSON_NAME] 9 Adulto Precio $ 5…" at bounding box center [918, 146] width 383 height 801
drag, startPoint x: 1091, startPoint y: 177, endPoint x: 1031, endPoint y: 171, distance: 60.2
click at [1031, 171] on div "Cargo por servicio Esto nos permite seguir trabajando para ofrecerte la mayor c…" at bounding box center [927, 160] width 345 height 71
click at [1003, 184] on div "Cargo por servicio Esto nos permite seguir trabajando para ofrecerte la mayor c…" at bounding box center [927, 160] width 345 height 71
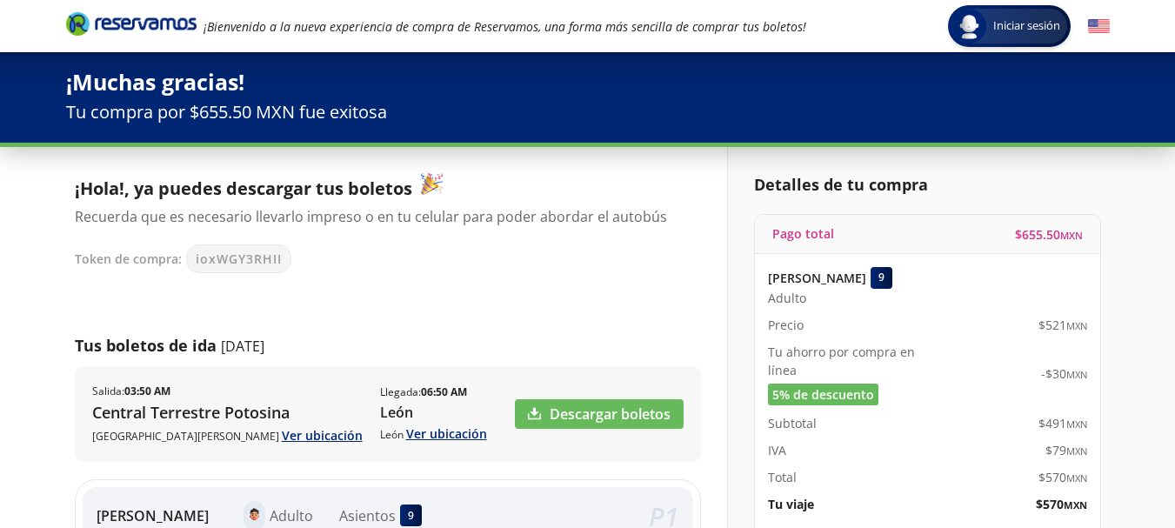
scroll to position [0, 0]
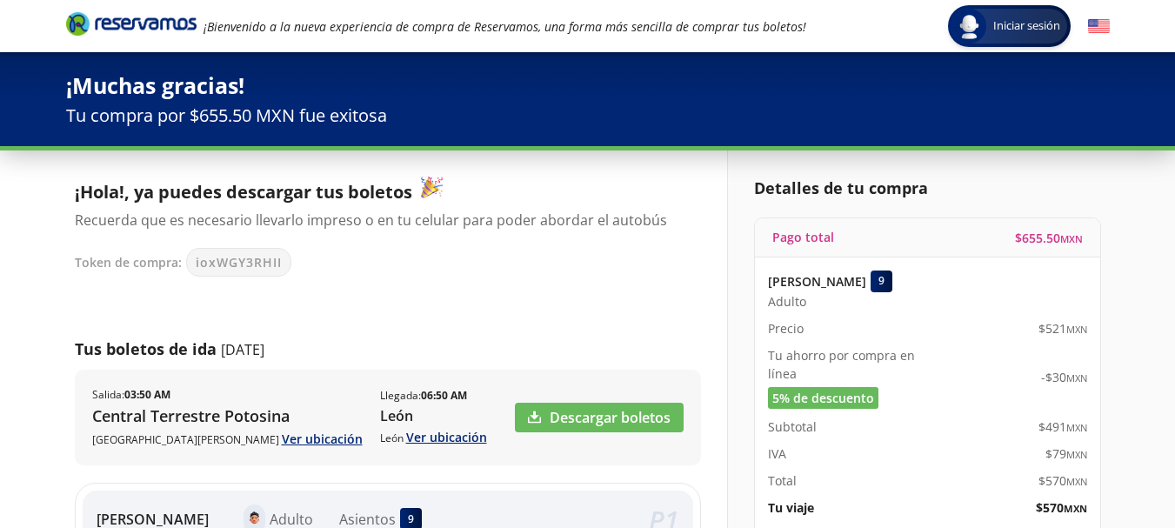
click at [283, 107] on p "Tu compra por $655.50 MXN fue exitosa" at bounding box center [587, 116] width 1043 height 26
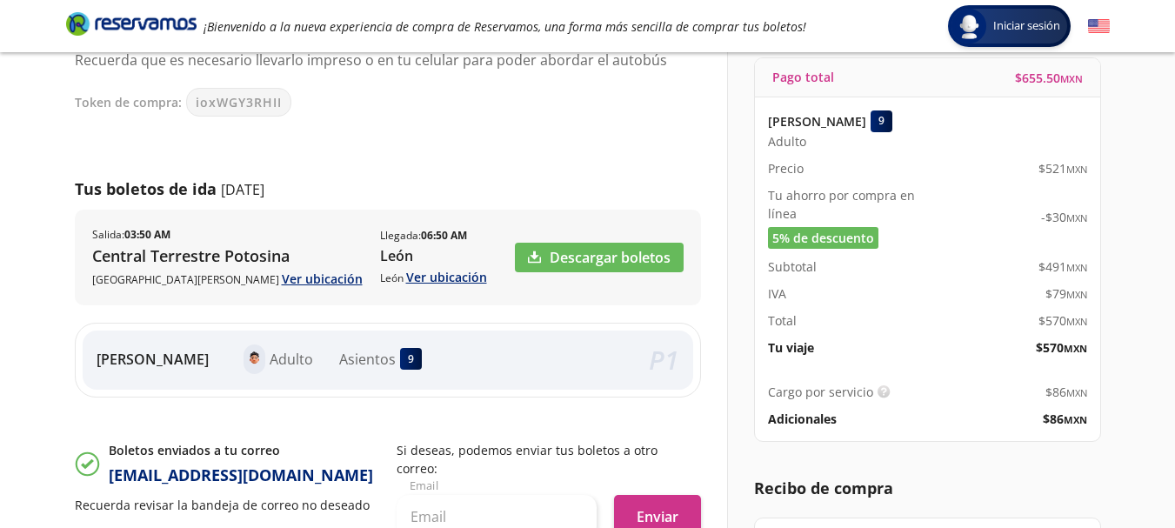
scroll to position [174, 0]
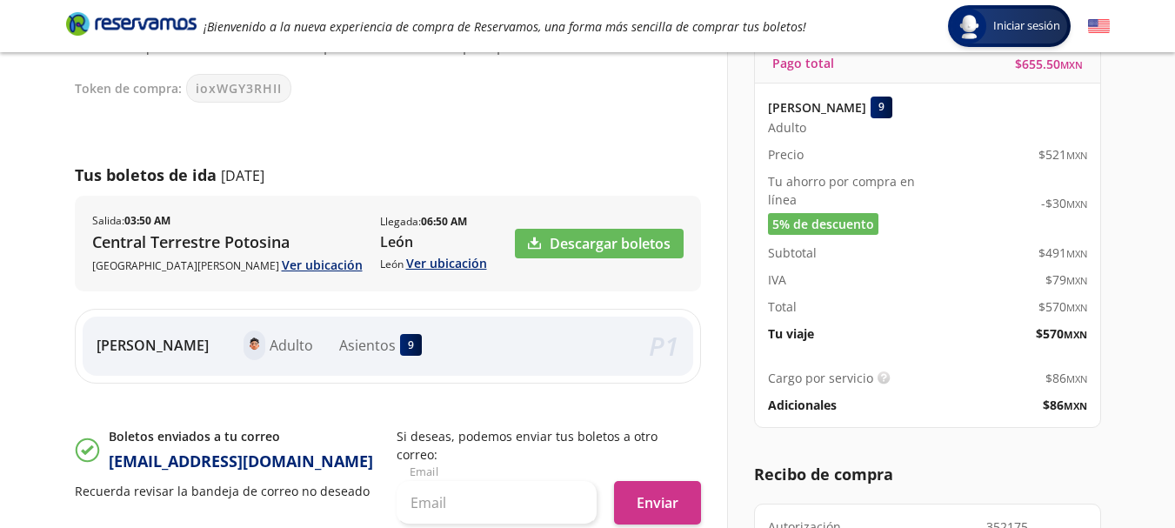
drag, startPoint x: 1013, startPoint y: 352, endPoint x: 1033, endPoint y: 398, distance: 50.2
click at [1013, 353] on div "[PERSON_NAME] 9 Adulto Precio $ 521 MXN Tu ahorro por compra en línea 5% de des…" at bounding box center [927, 219] width 345 height 272
drag, startPoint x: 1037, startPoint y: 401, endPoint x: 1090, endPoint y: 406, distance: 52.4
click at [1090, 406] on div "Cargo por servicio Esto nos permite seguir trabajando para ofrecerte la mayor c…" at bounding box center [927, 391] width 345 height 71
click at [992, 392] on div "Cargo por servicio Esto nos permite seguir trabajando para ofrecerte la mayor c…" at bounding box center [927, 391] width 345 height 71
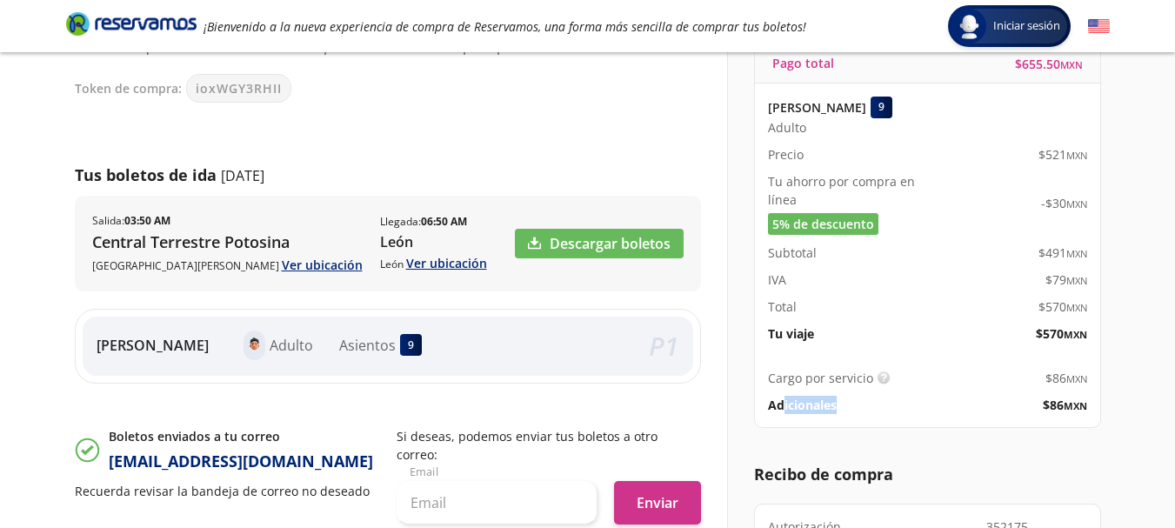
drag, startPoint x: 839, startPoint y: 413, endPoint x: 782, endPoint y: 401, distance: 58.7
click at [782, 401] on div "Adicionales" at bounding box center [848, 405] width 160 height 18
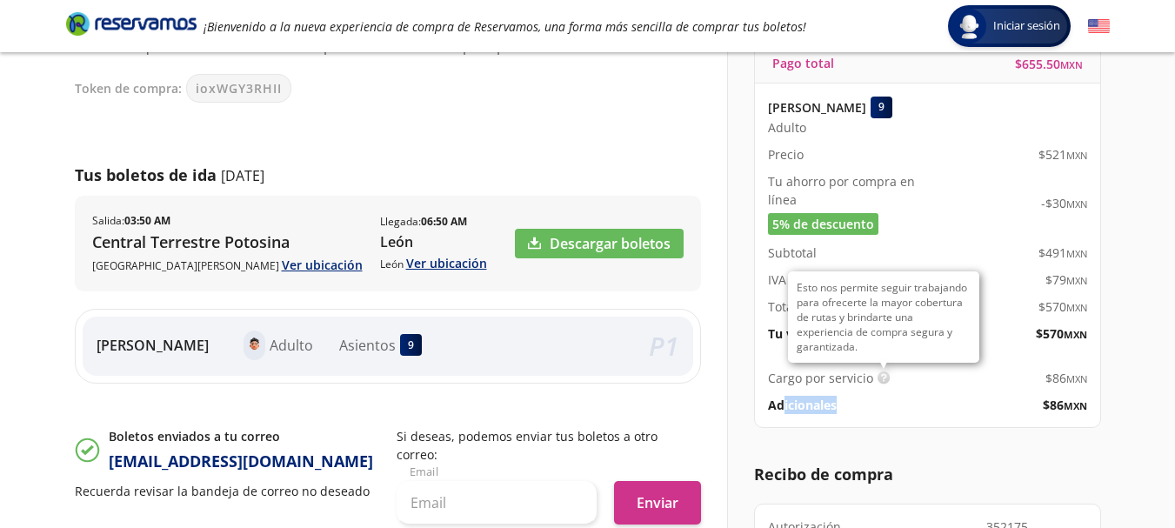
click at [877, 379] on img at bounding box center [883, 377] width 13 height 13
click at [878, 380] on img at bounding box center [883, 377] width 13 height 13
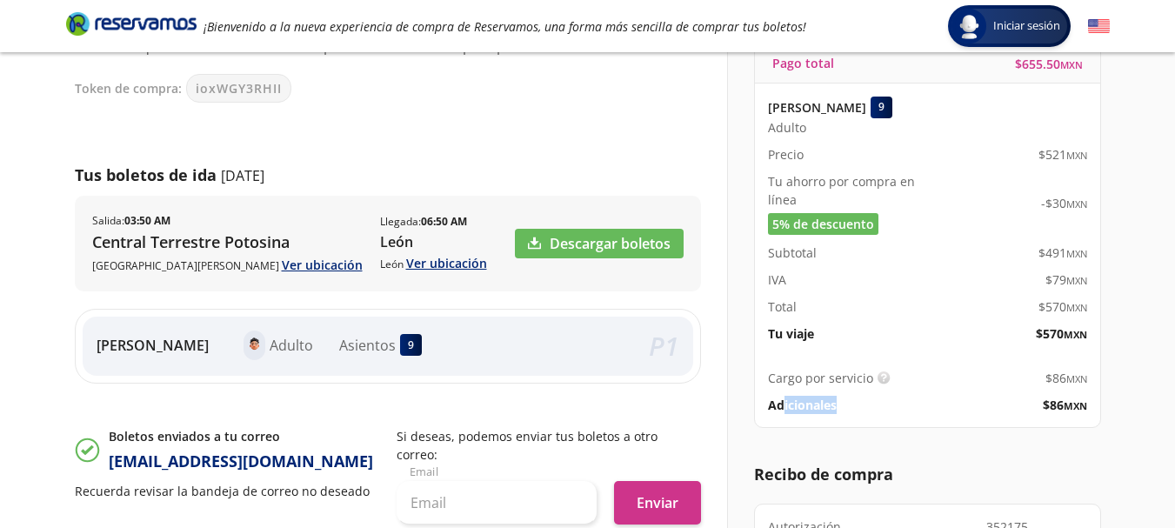
click at [865, 391] on div "Cargo por servicio Esto nos permite seguir trabajando para ofrecerte la mayor c…" at bounding box center [927, 391] width 345 height 71
